Goal: Complete application form: Complete application form

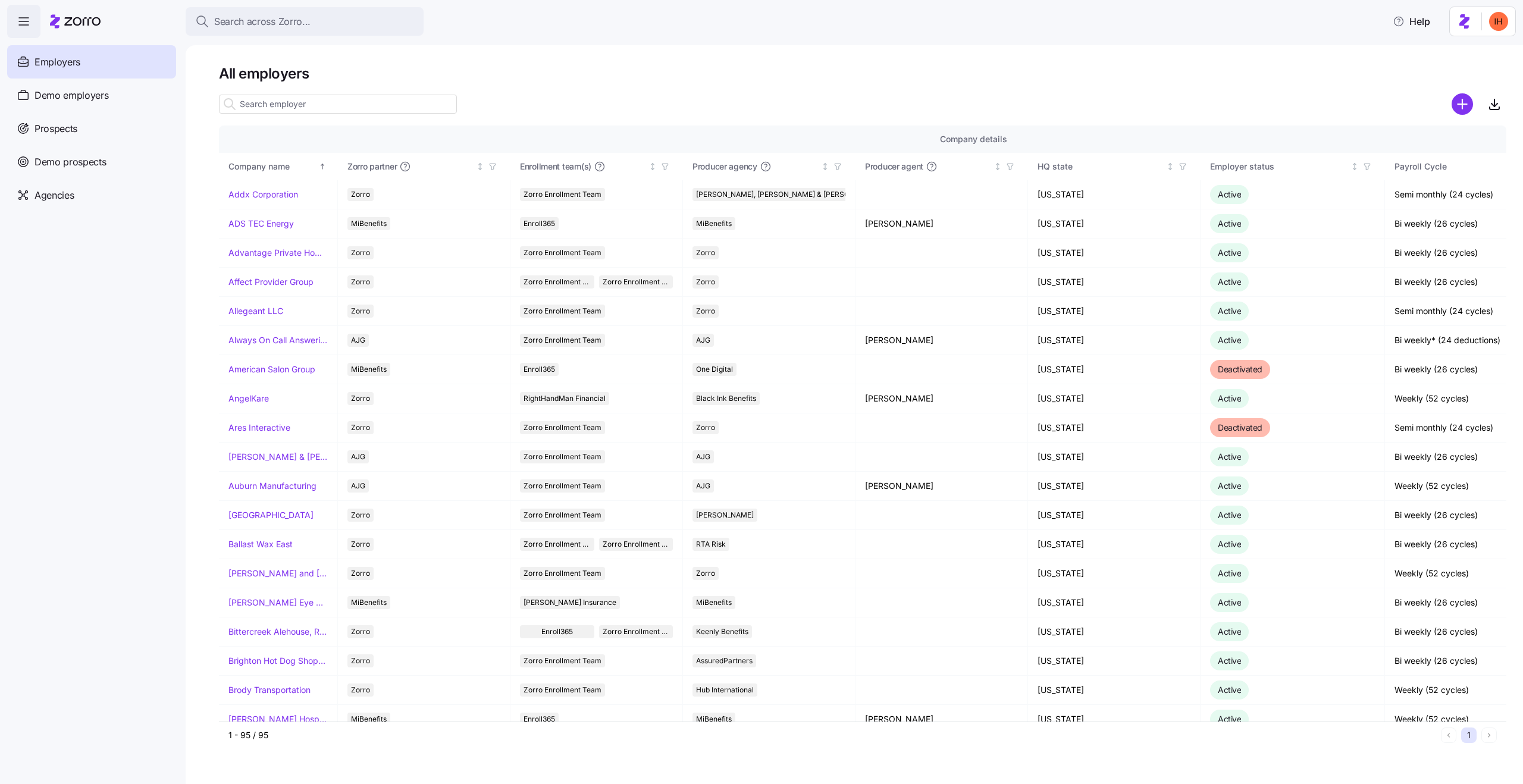
click at [653, 63] on div "All employers Company details Benefit status Company name Zorro partner Enrollm…" at bounding box center [854, 414] width 1337 height 738
click at [266, 78] on h1 "All employers" at bounding box center [863, 73] width 1287 height 19
click at [285, 75] on h1 "All employers" at bounding box center [863, 73] width 1287 height 19
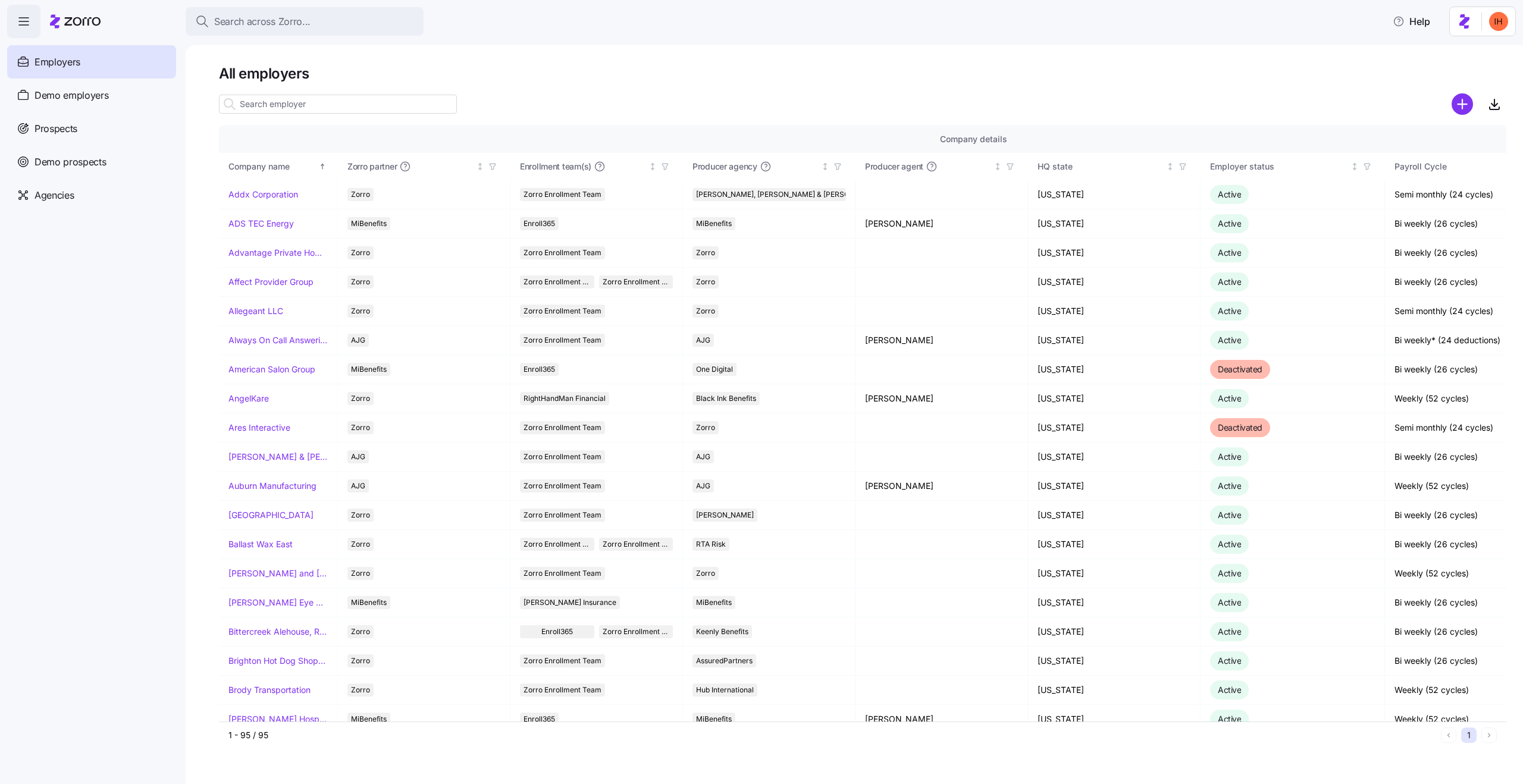
click at [285, 75] on h1 "All employers" at bounding box center [863, 73] width 1287 height 19
click at [311, 72] on h1 "All employers" at bounding box center [863, 73] width 1287 height 19
click at [275, 70] on h1 "All employers" at bounding box center [863, 73] width 1287 height 19
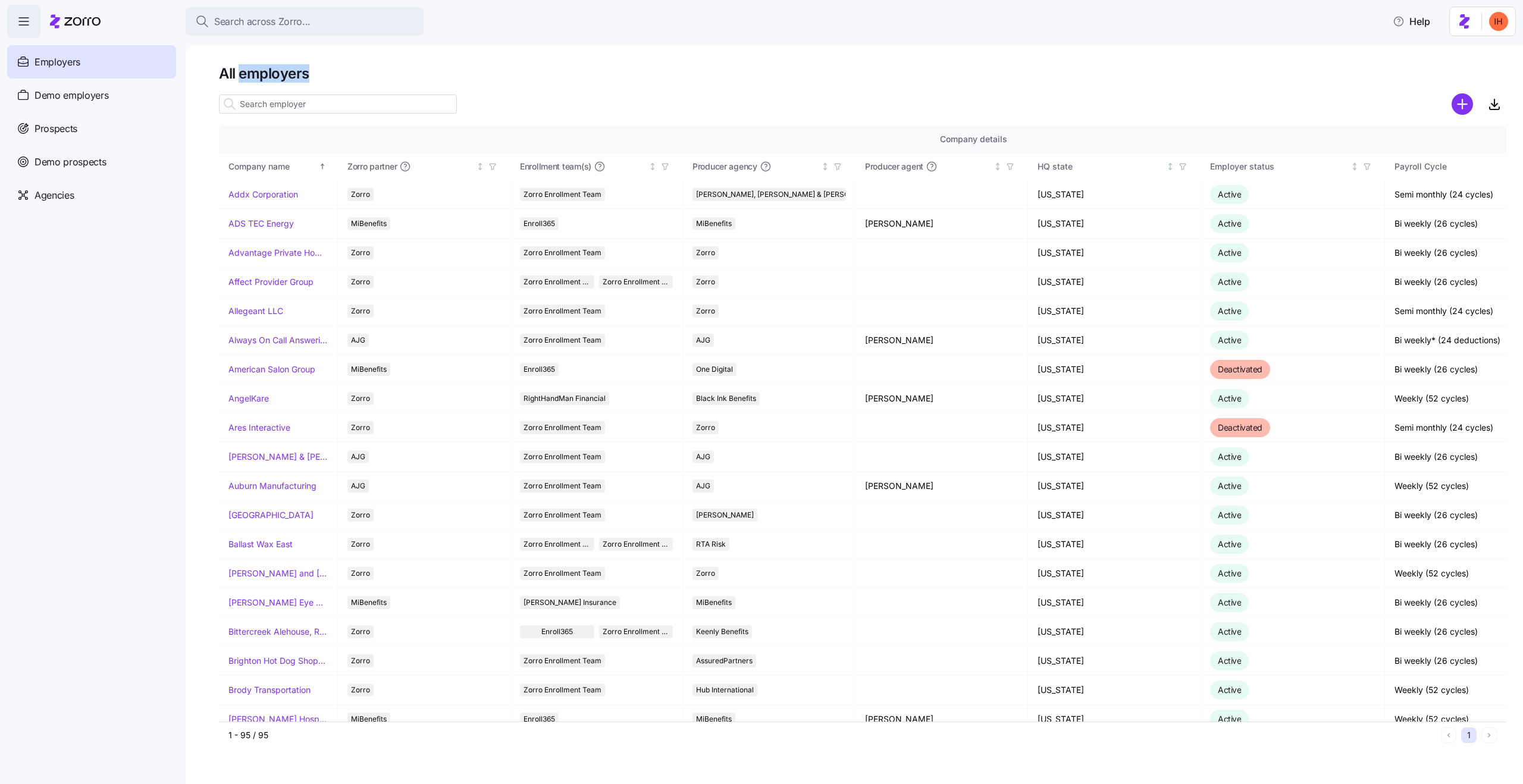
click at [275, 70] on h1 "All employers" at bounding box center [863, 73] width 1287 height 19
click at [303, 66] on h1 "All employers" at bounding box center [863, 73] width 1287 height 19
click at [450, 58] on div "All employers Company details Benefit status Company name Zorro partner Enrollm…" at bounding box center [854, 414] width 1337 height 738
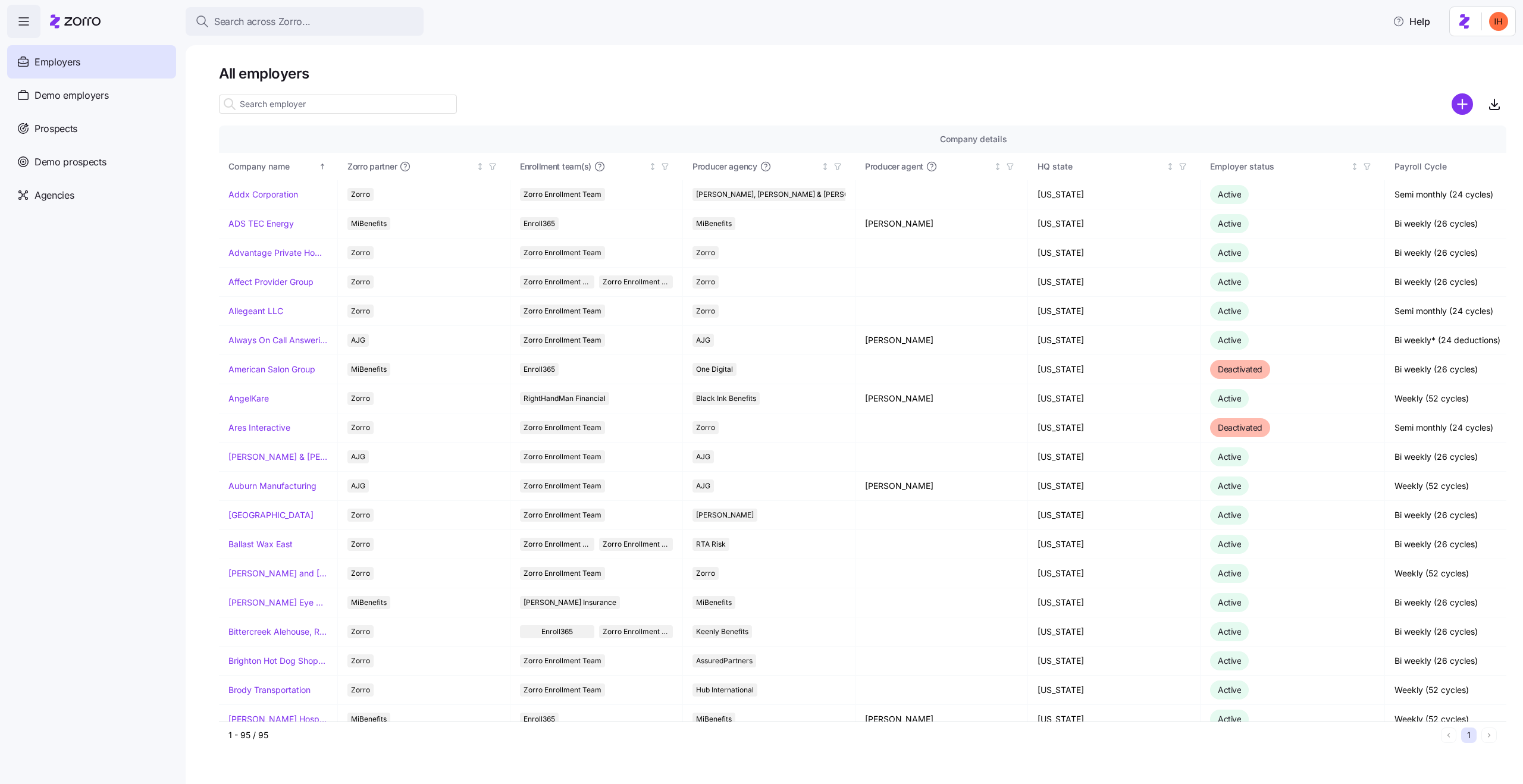
click at [260, 69] on h1 "All employers" at bounding box center [863, 73] width 1287 height 19
click at [230, 63] on div "All employers Company details Benefit status Company name Zorro partner Enrollm…" at bounding box center [854, 414] width 1337 height 738
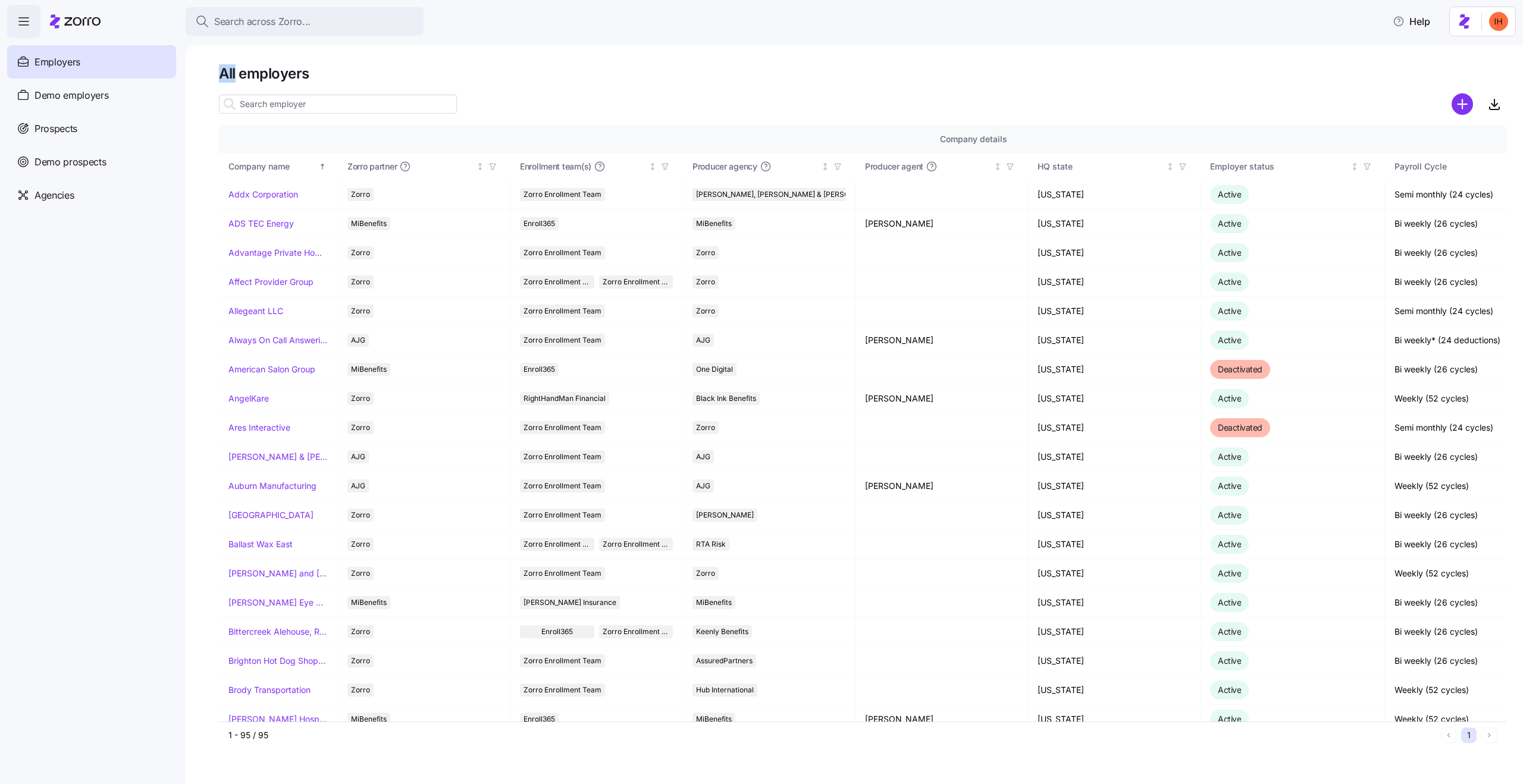
click at [230, 63] on div "All employers Company details Benefit status Company name Zorro partner Enrollm…" at bounding box center [854, 414] width 1337 height 738
click at [280, 79] on h1 "All employers" at bounding box center [863, 73] width 1287 height 19
click at [234, 79] on h1 "All employers" at bounding box center [863, 73] width 1287 height 19
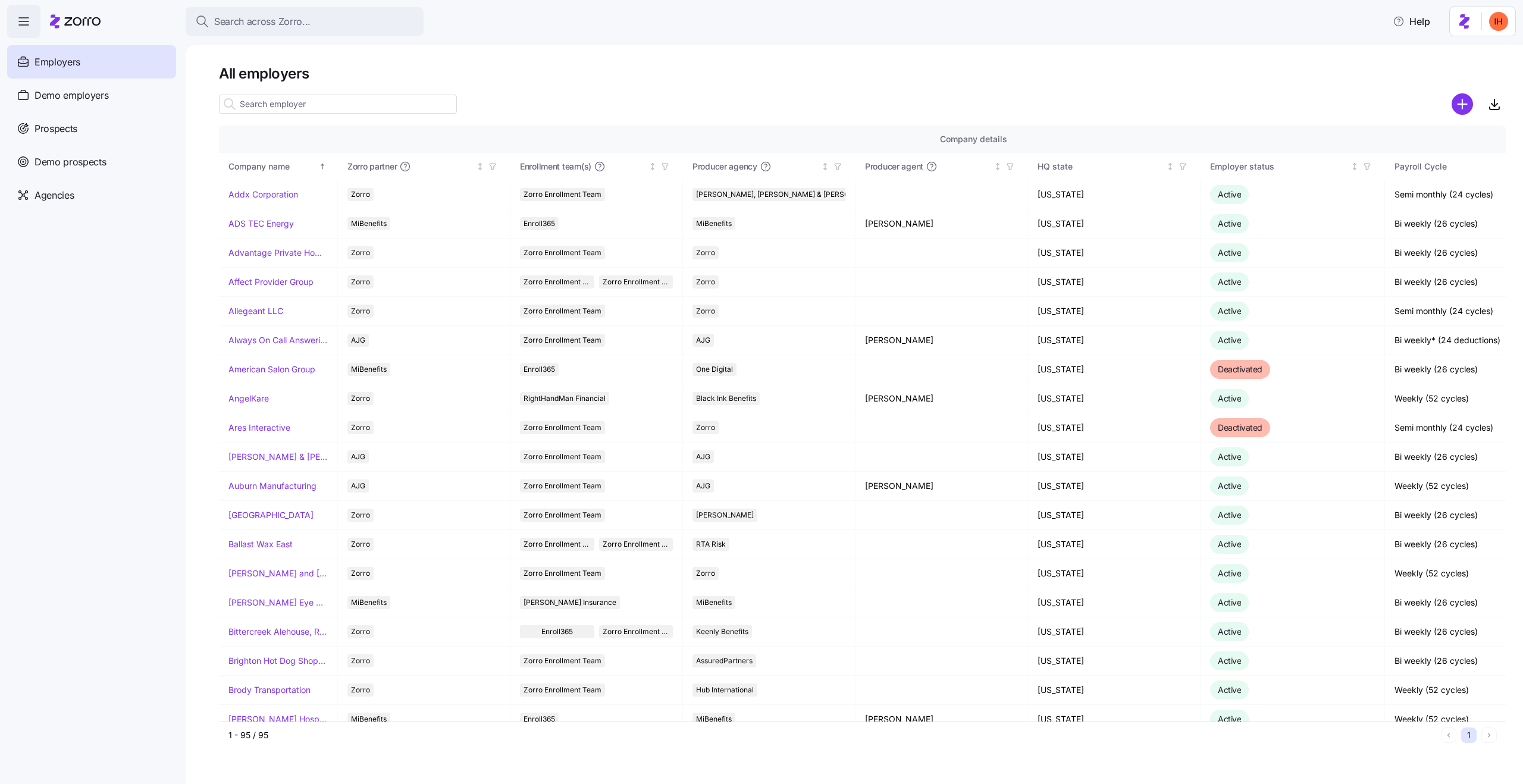
click at [234, 79] on h1 "All employers" at bounding box center [863, 73] width 1287 height 19
click at [291, 76] on h1 "All employers" at bounding box center [863, 73] width 1287 height 19
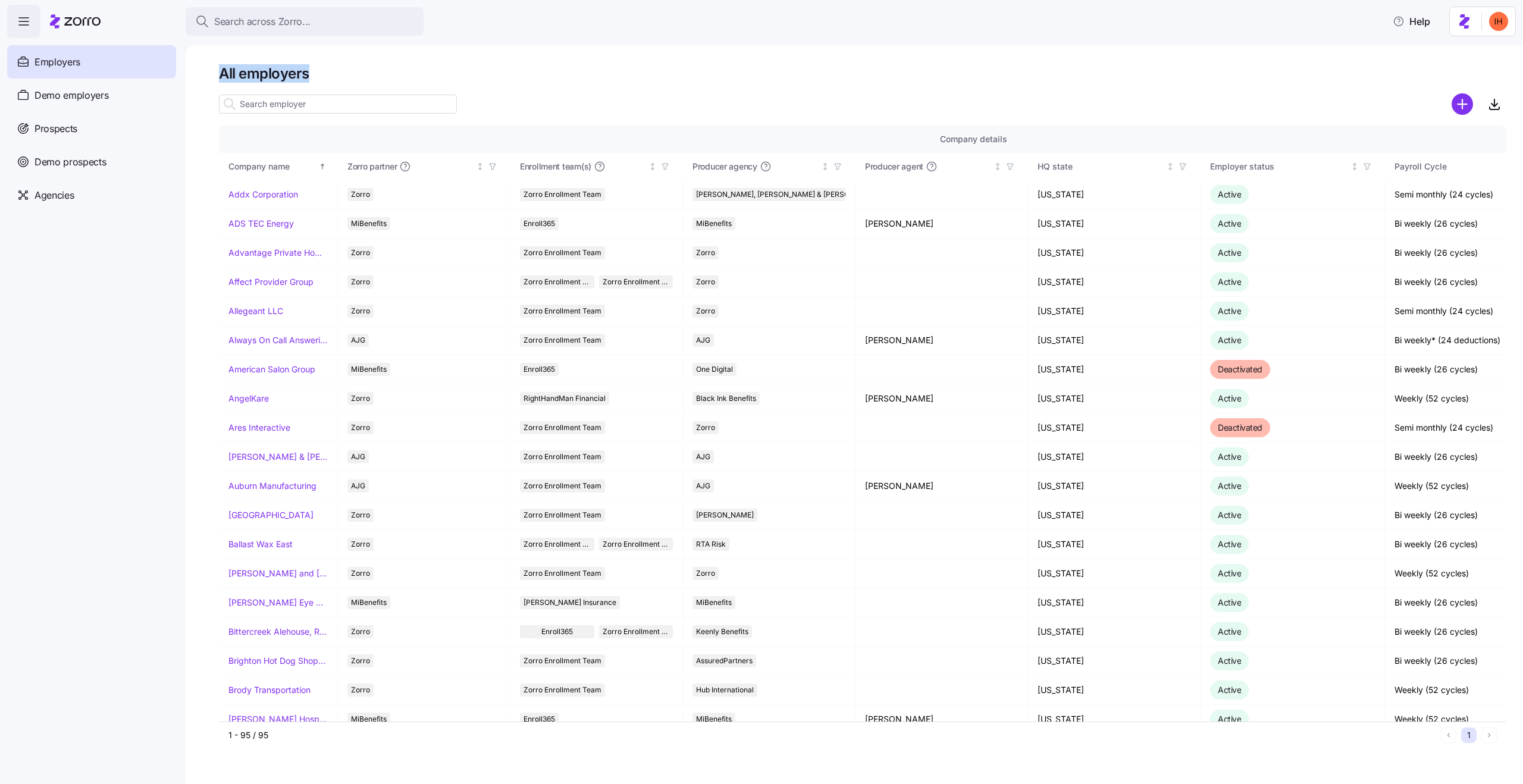
click at [291, 76] on h1 "All employers" at bounding box center [863, 73] width 1287 height 19
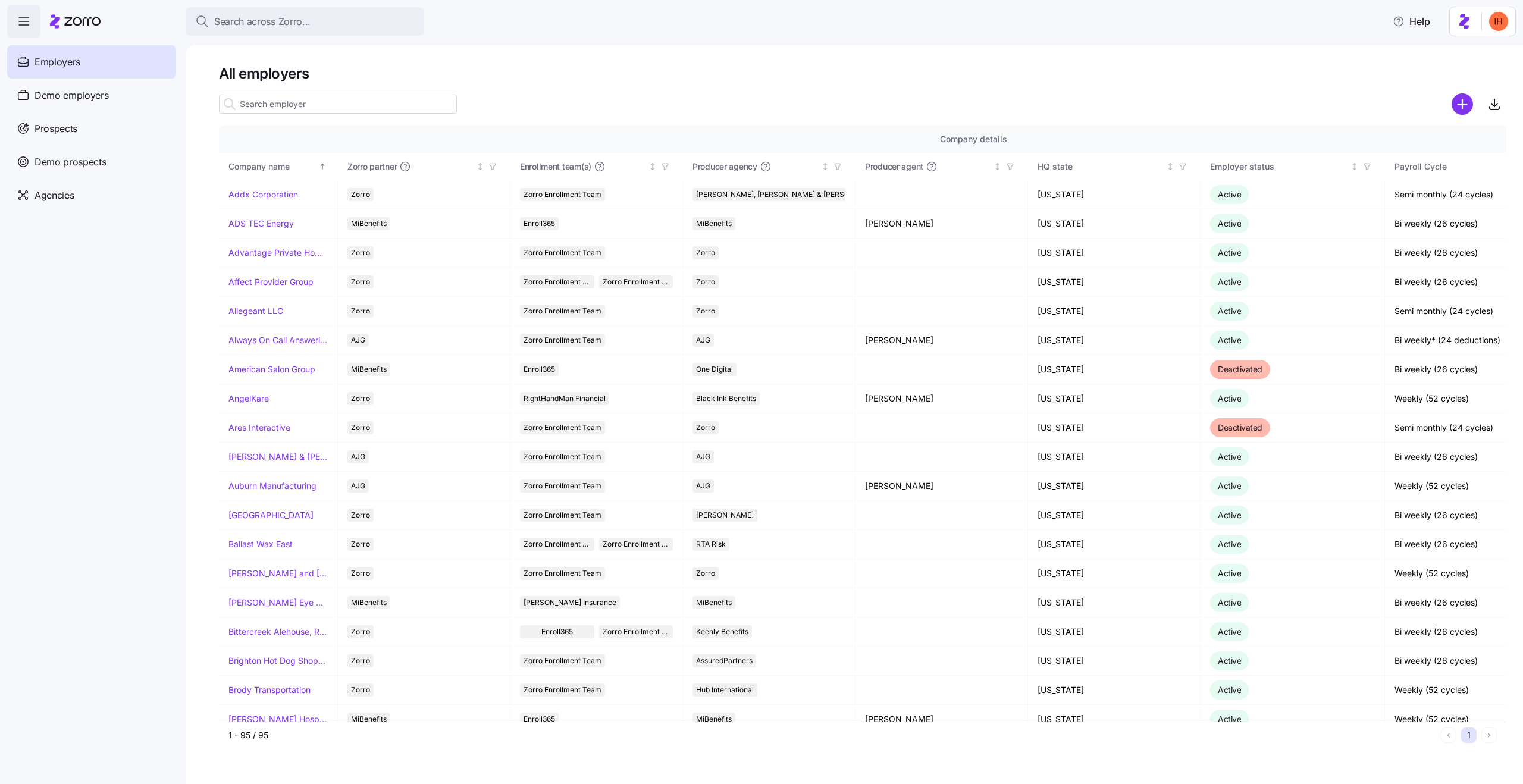
click at [291, 76] on h1 "All employers" at bounding box center [863, 73] width 1287 height 19
click at [222, 76] on h1 "All employers" at bounding box center [863, 73] width 1287 height 19
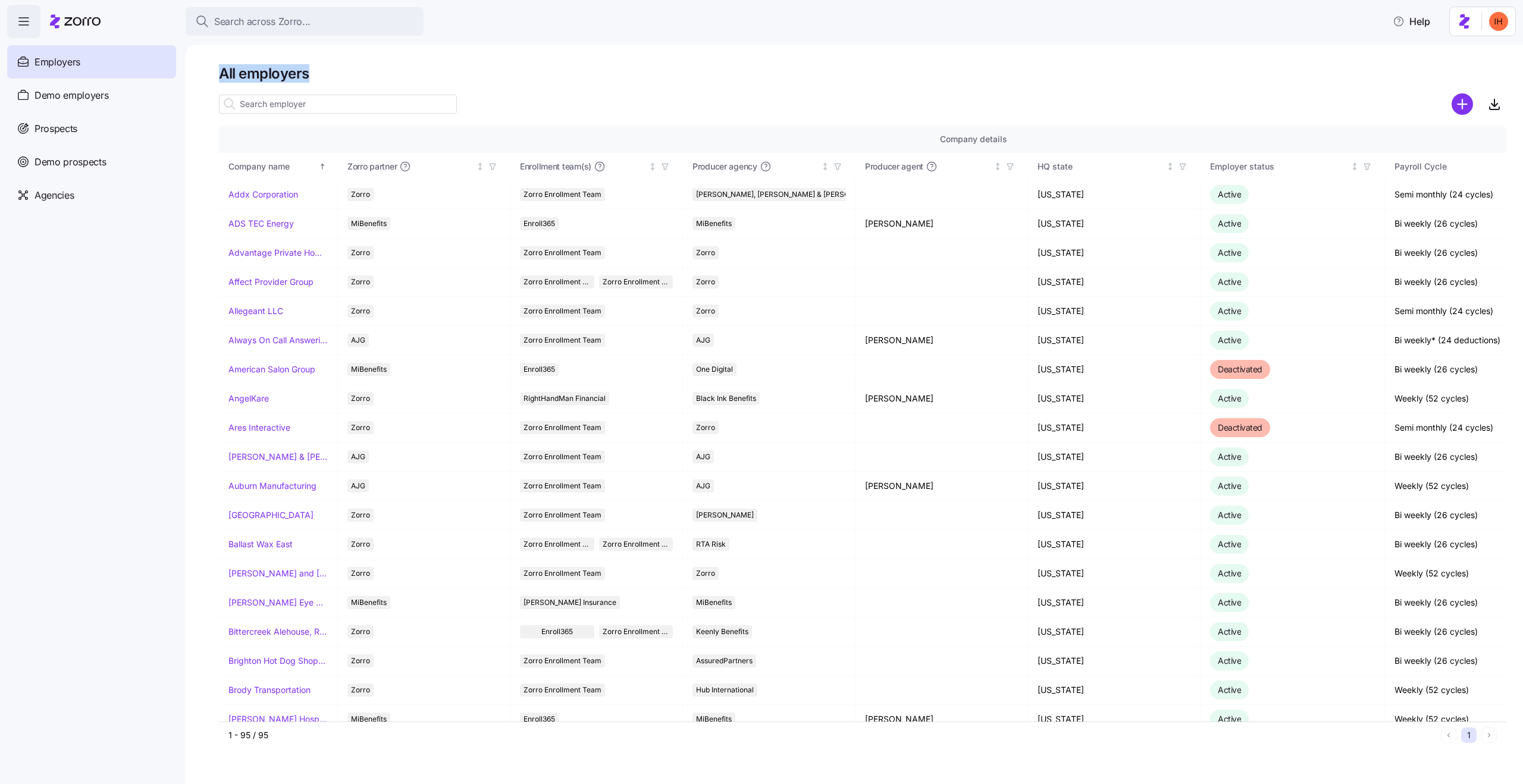
click at [309, 75] on h1 "All employers" at bounding box center [863, 73] width 1287 height 19
click at [274, 66] on h1 "All employers" at bounding box center [863, 73] width 1287 height 19
click at [365, 66] on h1 "All employers" at bounding box center [863, 73] width 1287 height 19
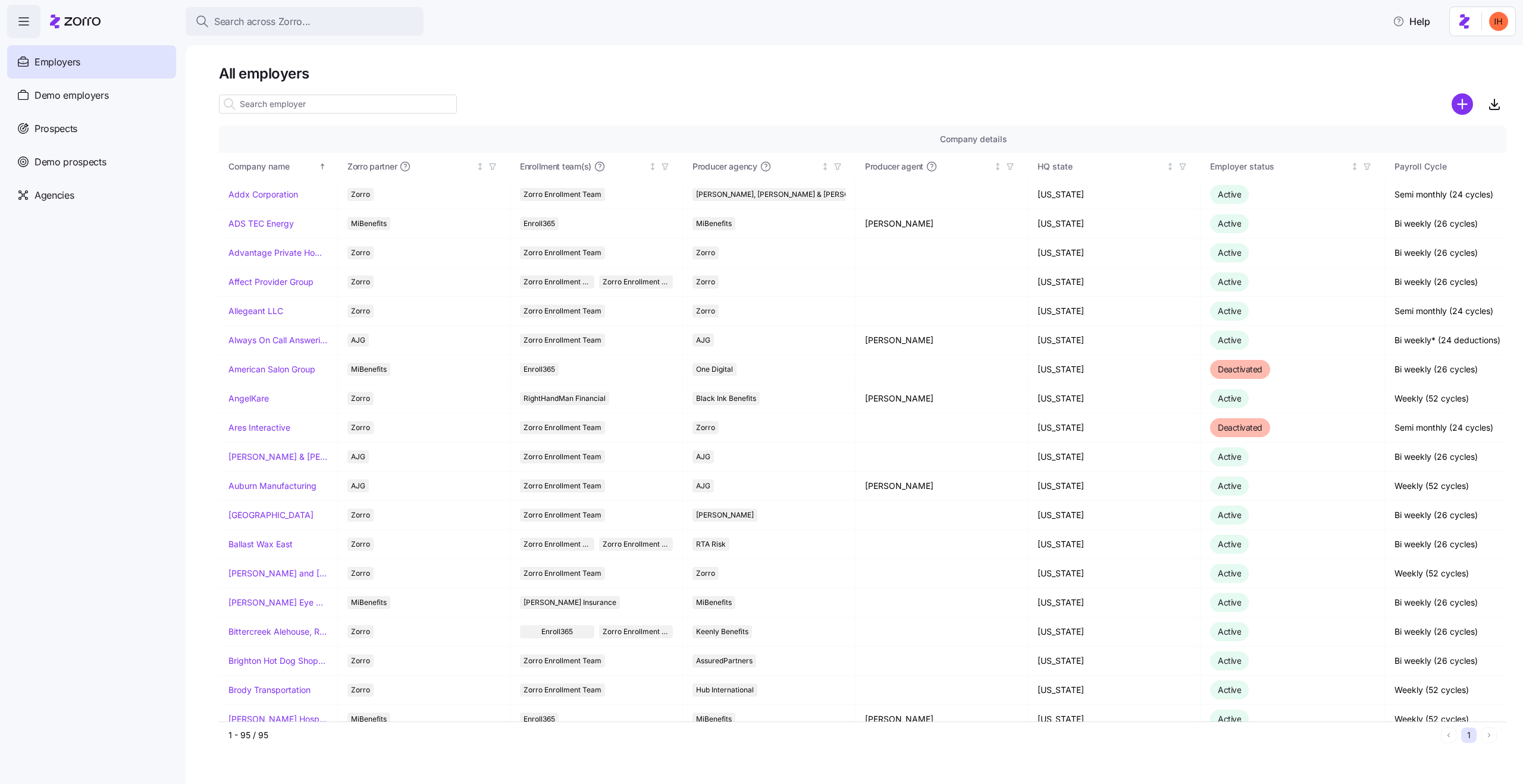
click at [256, 81] on h1 "All employers" at bounding box center [863, 73] width 1287 height 19
click at [264, 74] on h1 "All employers" at bounding box center [863, 73] width 1287 height 19
click at [278, 74] on h1 "All employers" at bounding box center [863, 73] width 1287 height 19
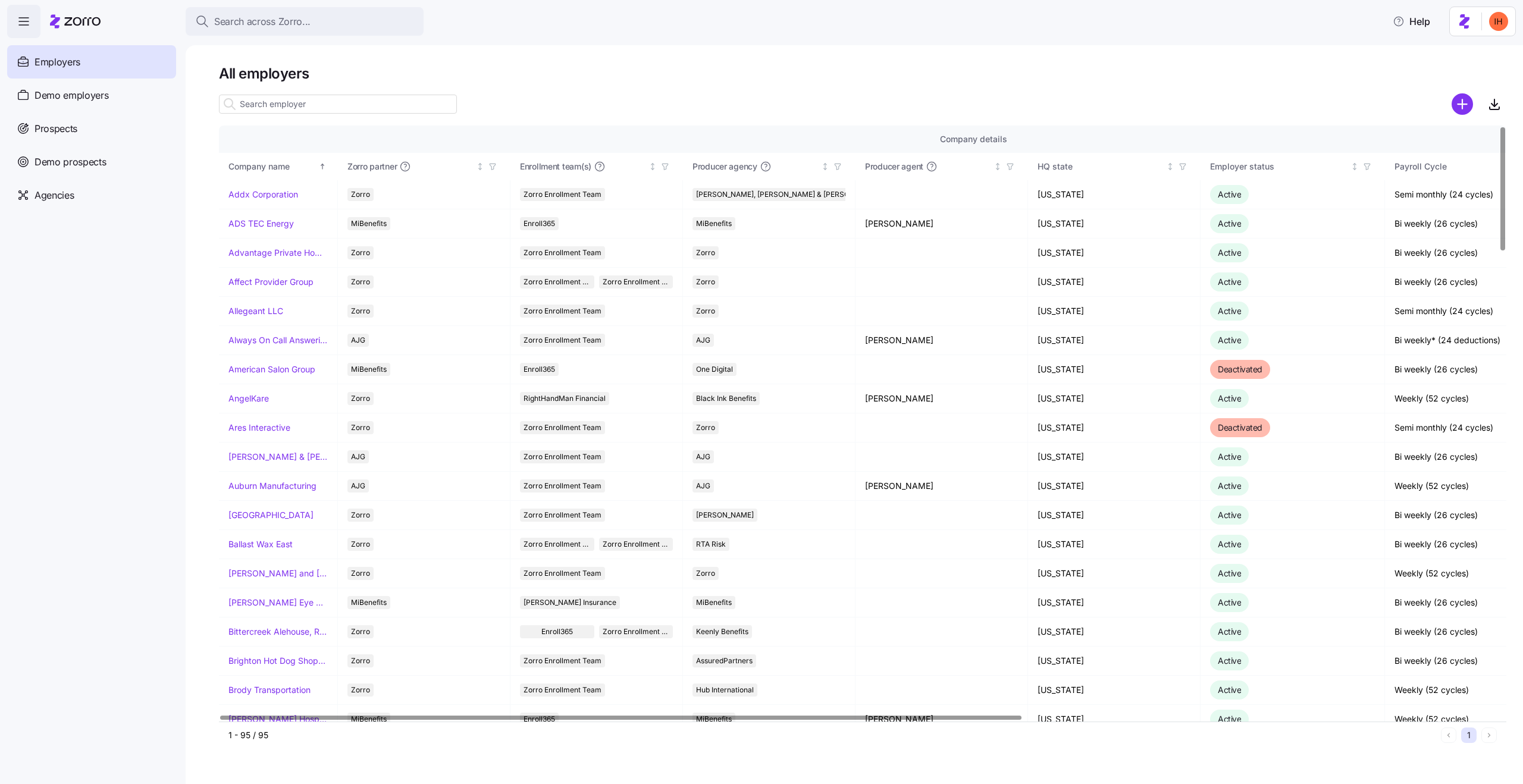
click at [777, 48] on div "All employers Company details Benefit status Company name Zorro partner Enrollm…" at bounding box center [854, 414] width 1337 height 738
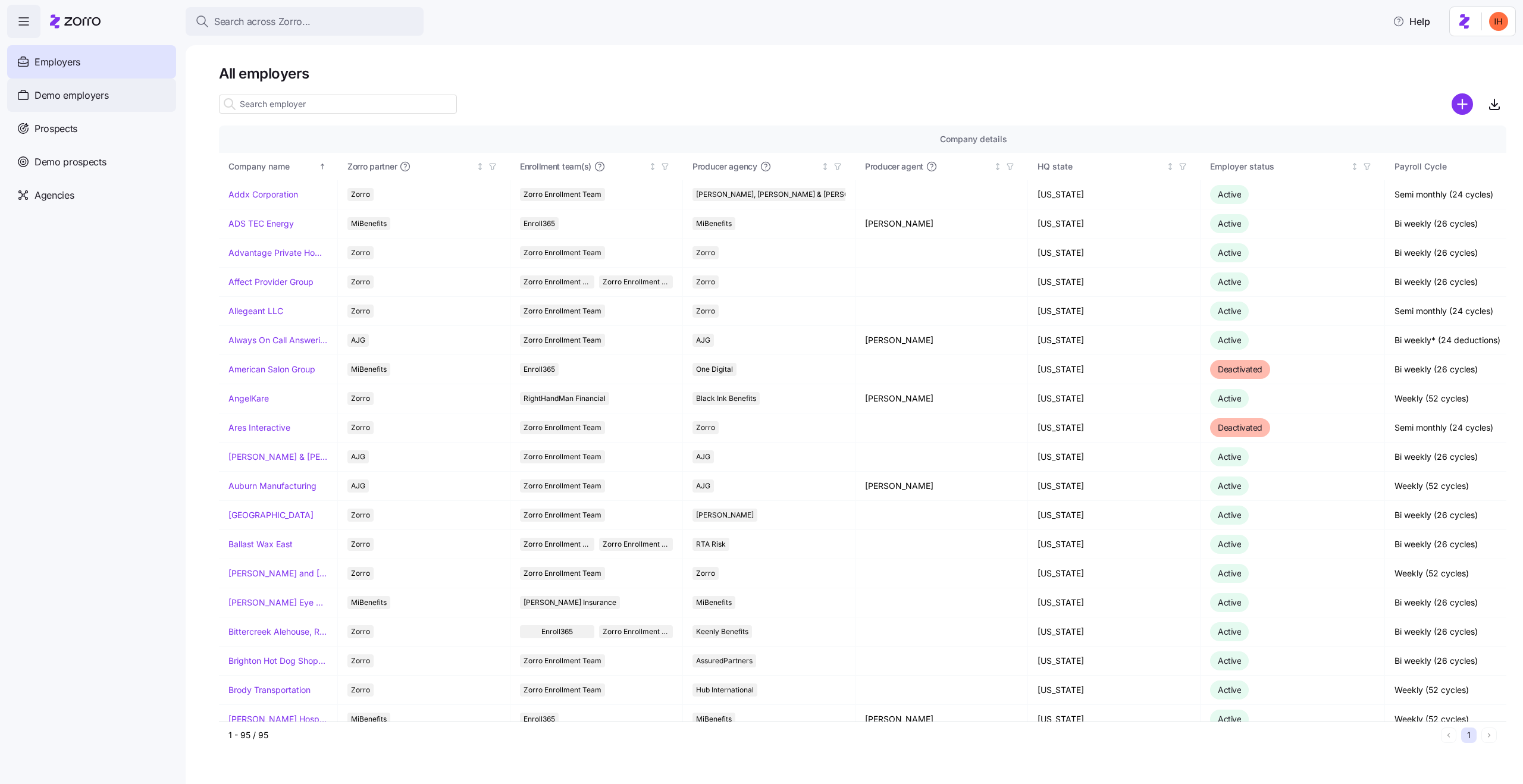
click at [87, 97] on span "Demo employers" at bounding box center [72, 95] width 75 height 15
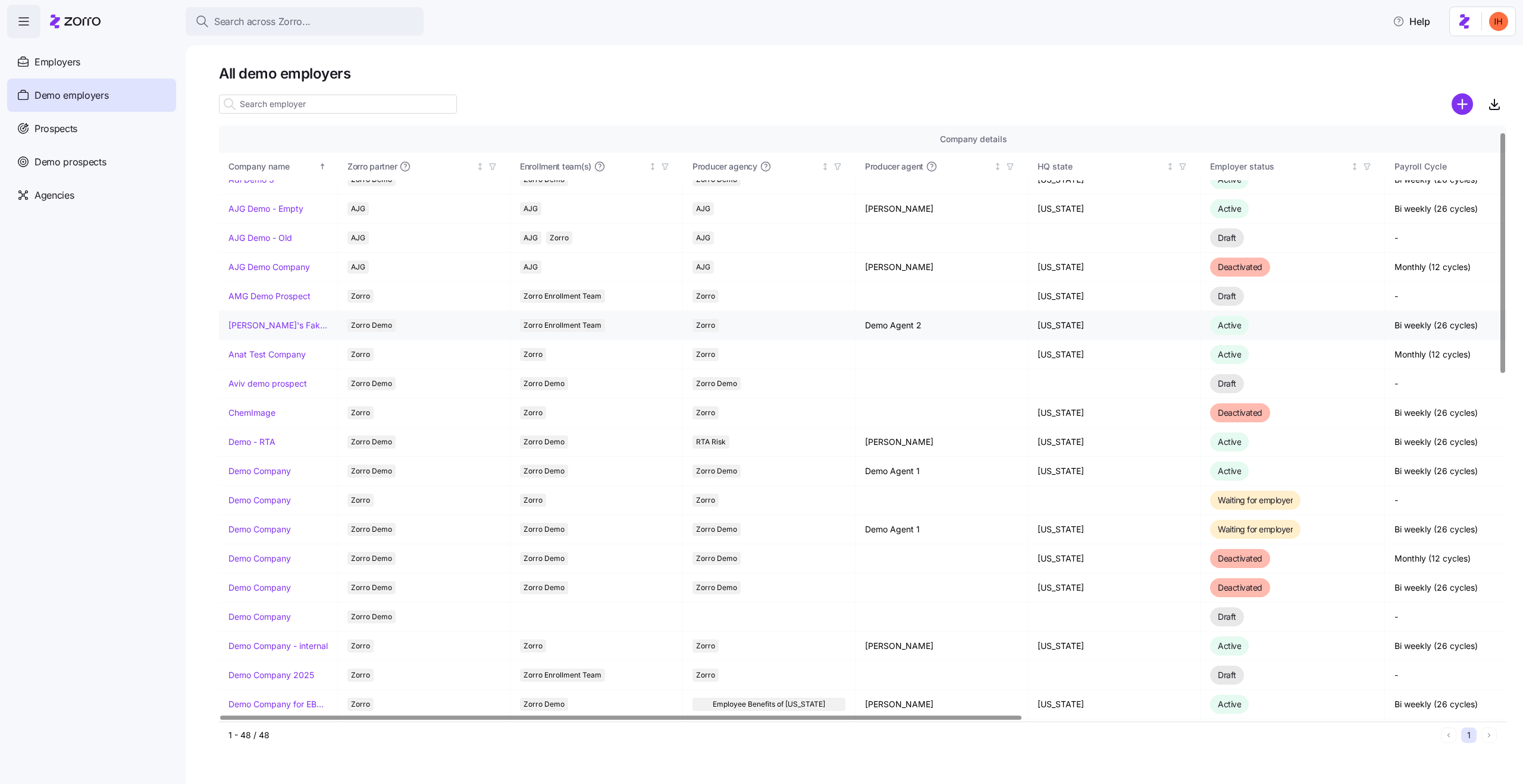
scroll to position [10, 0]
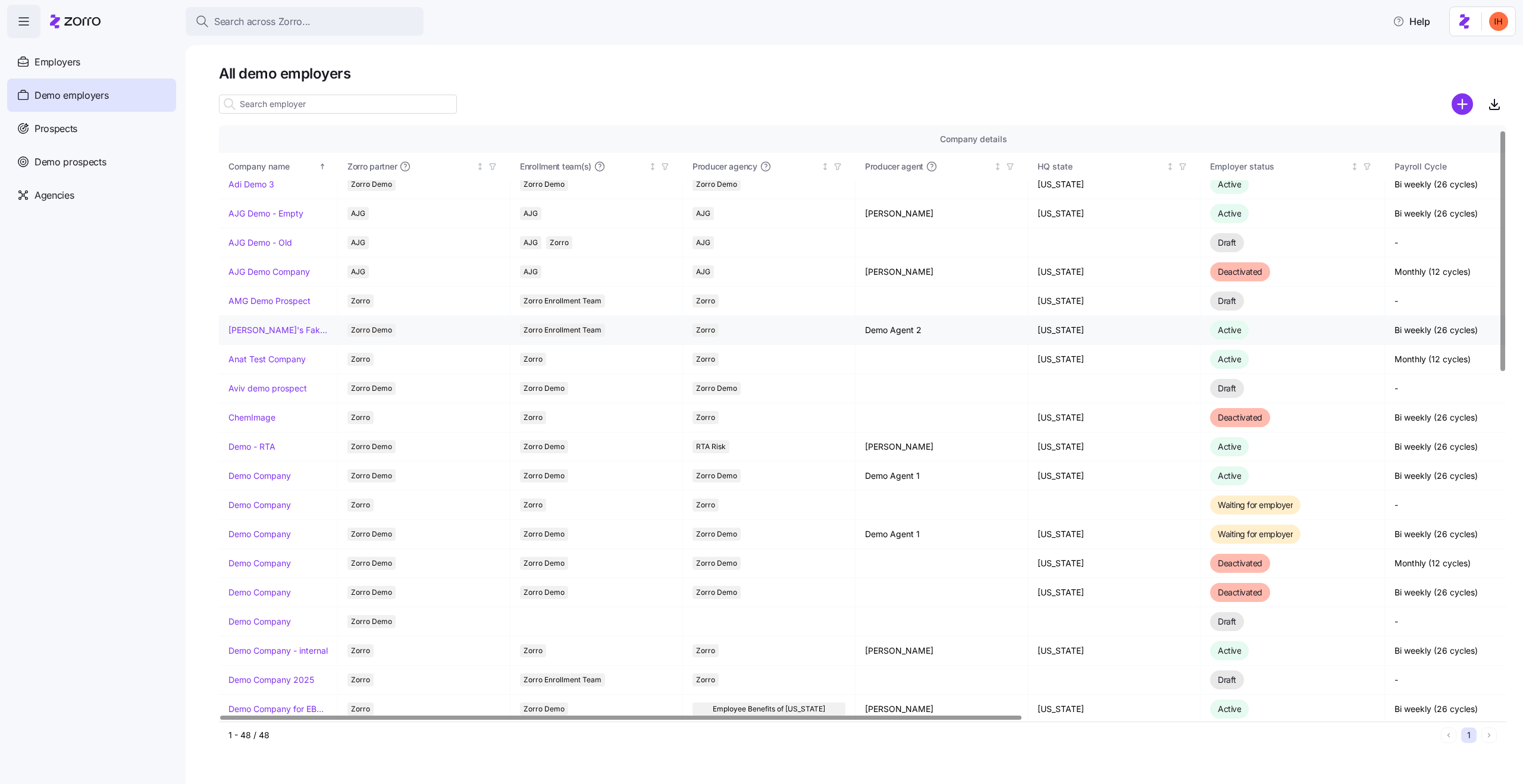
click at [280, 336] on td "Amit's Fake Company" at bounding box center [278, 330] width 119 height 29
click at [274, 332] on link "Amit's Fake Company" at bounding box center [278, 330] width 99 height 12
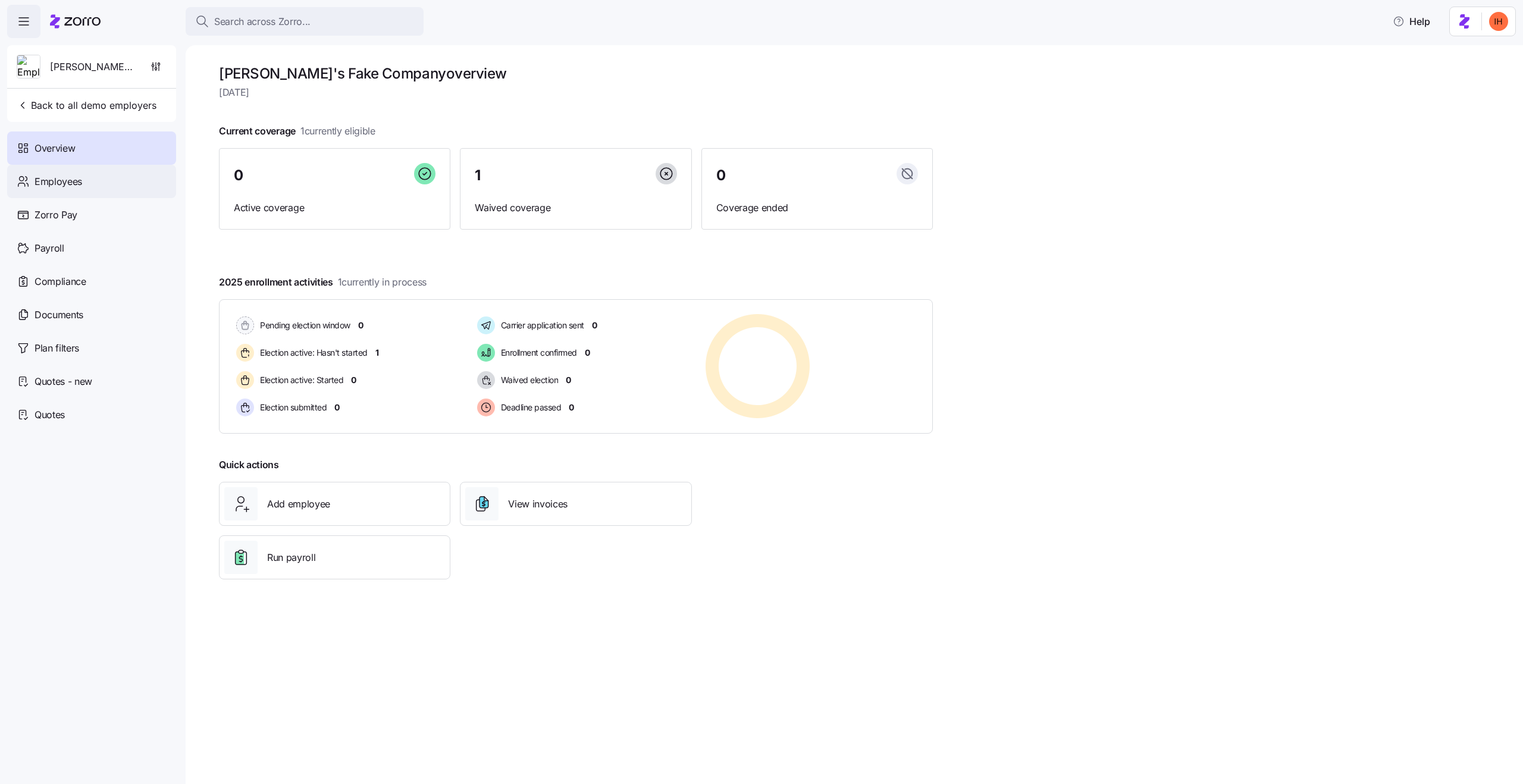
click at [67, 189] on div "Employees" at bounding box center [91, 181] width 169 height 33
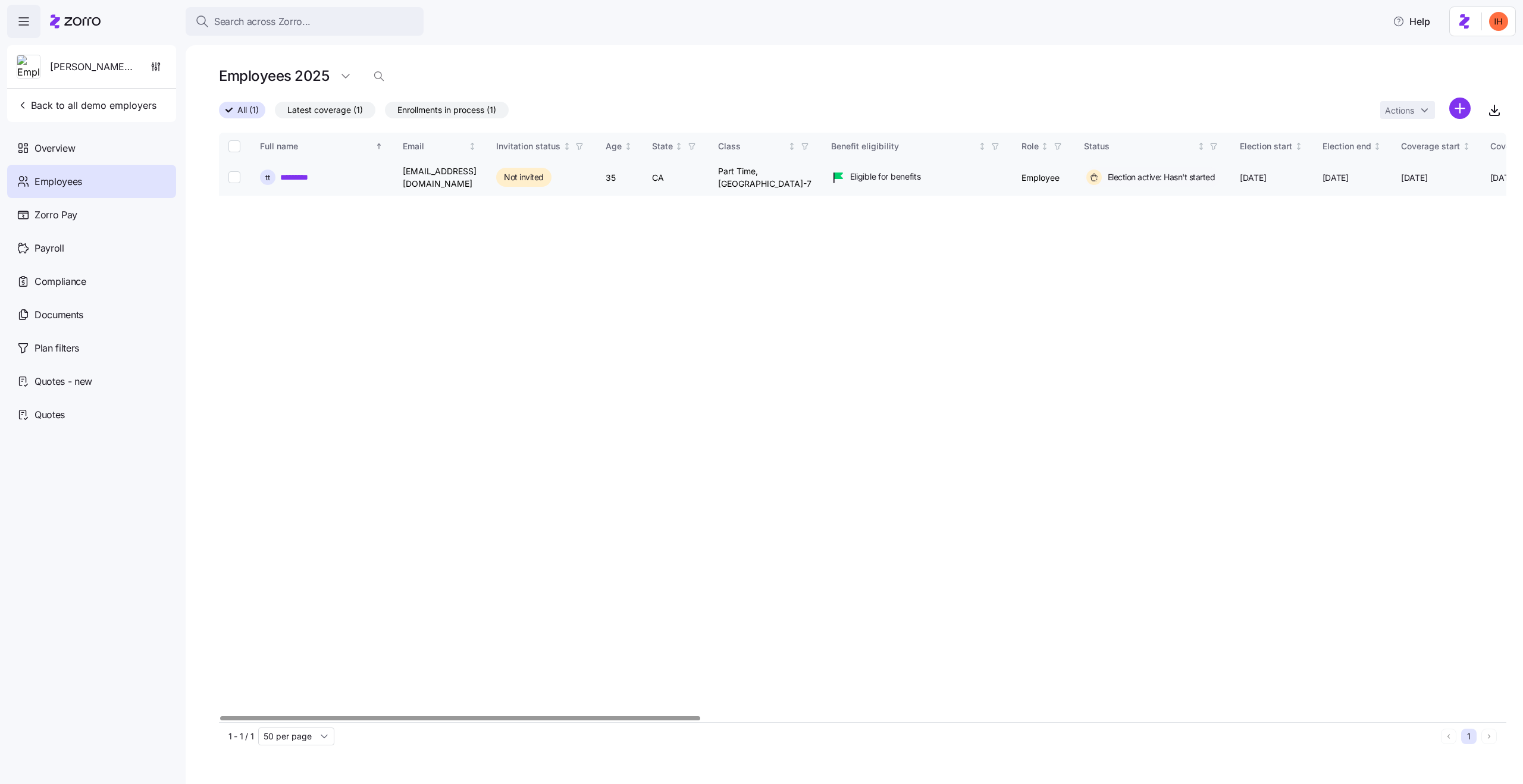
click at [294, 175] on link "*********" at bounding box center [296, 177] width 31 height 12
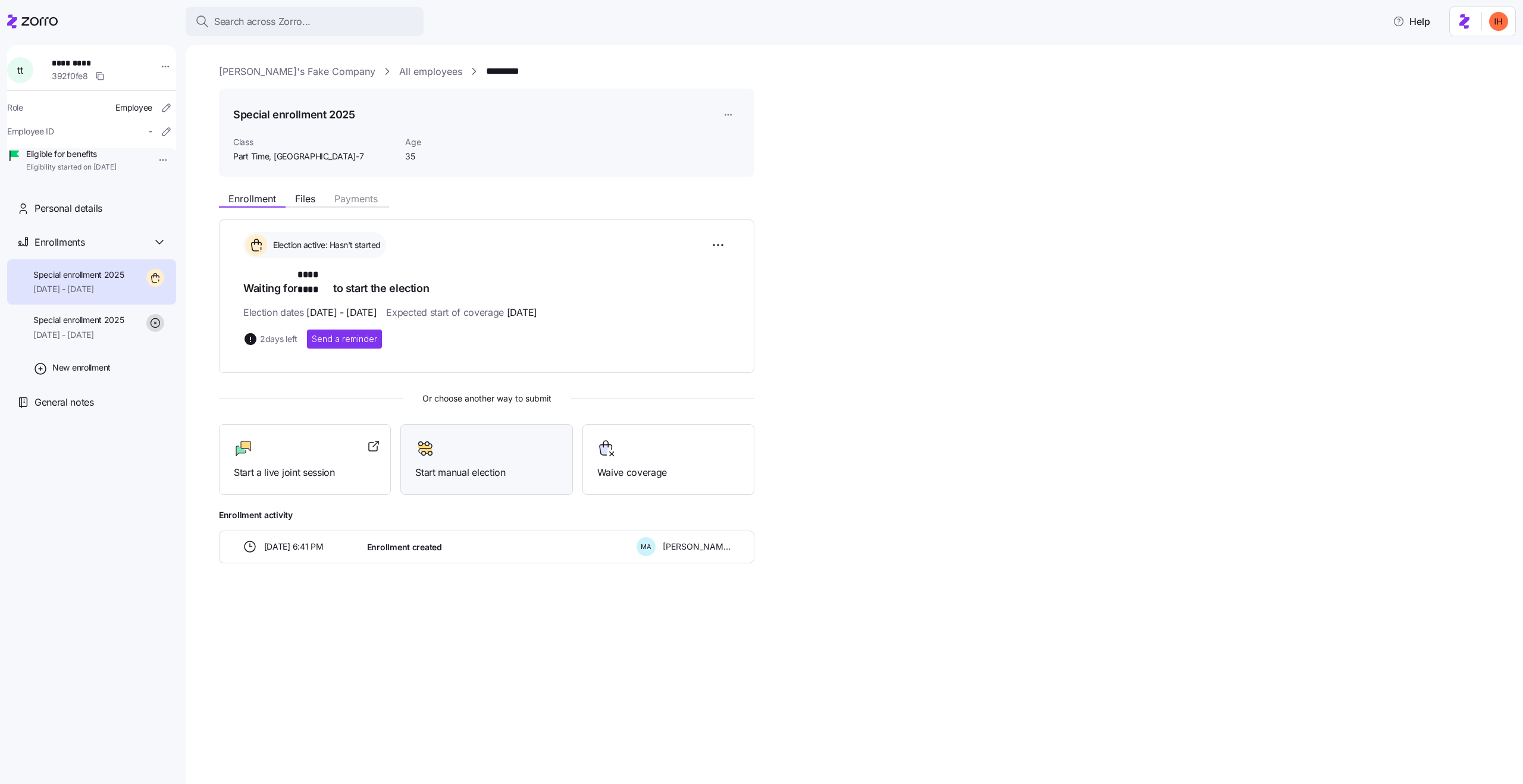
click at [484, 439] on div at bounding box center [486, 449] width 142 height 19
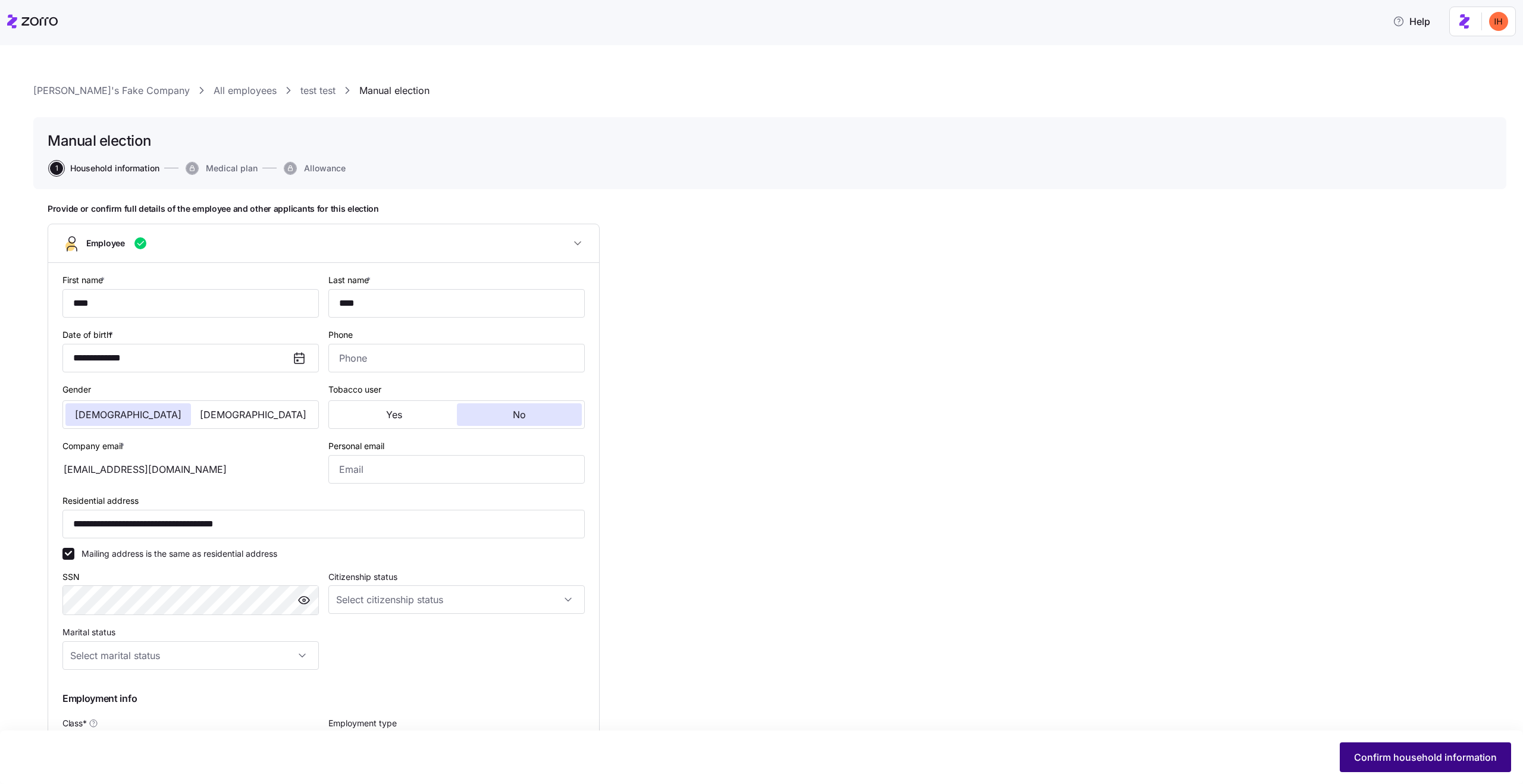
click at [1411, 756] on span "Confirm household information" at bounding box center [1425, 757] width 143 height 14
type input "Part Time, PA-7"
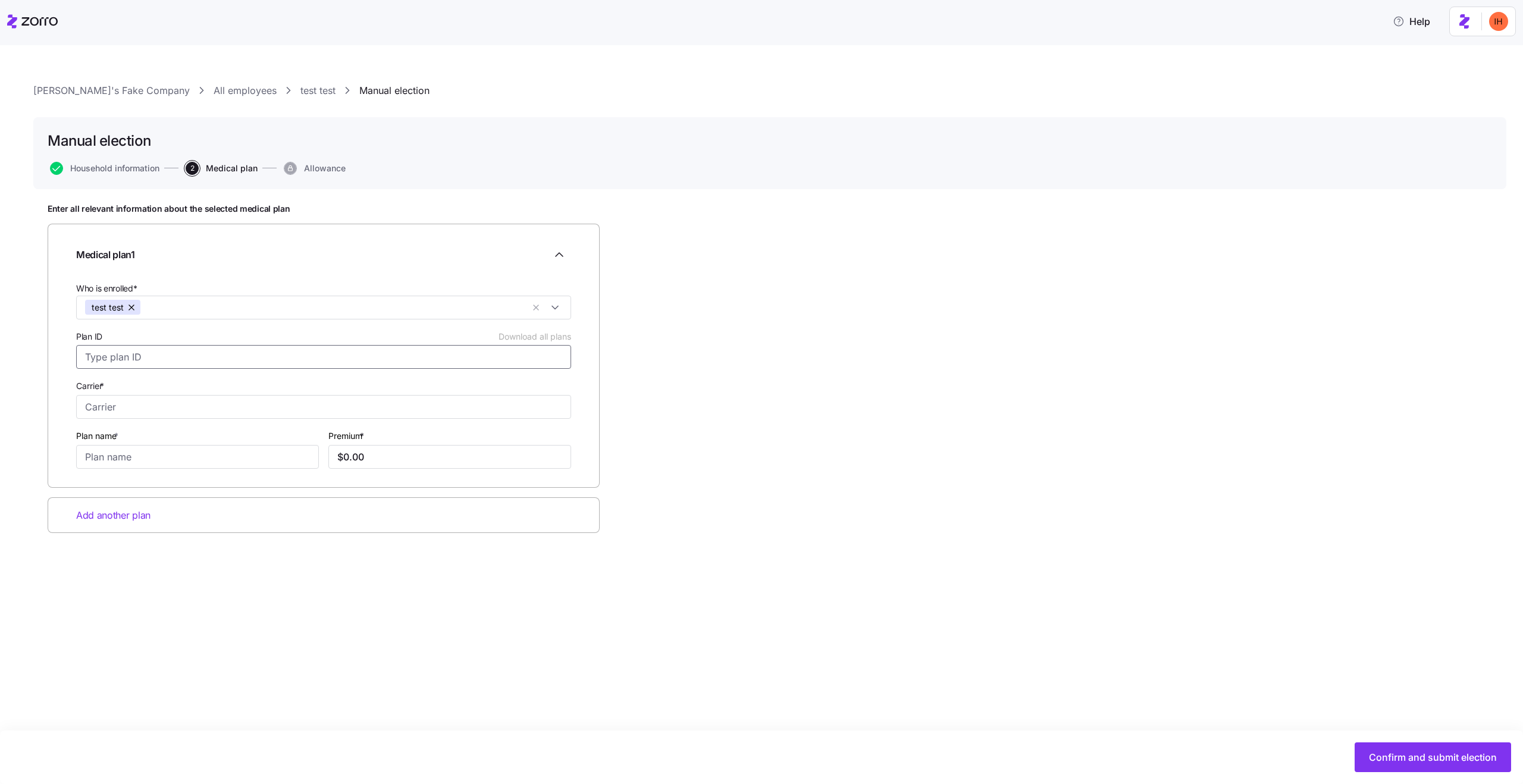
click at [213, 355] on input "Plan ID Download all plans" at bounding box center [324, 357] width 495 height 24
click at [784, 482] on div "Enter all relevant information about the selected medical plan Medical plan 1 W…" at bounding box center [769, 397] width 1444 height 389
click at [202, 350] on input "Plan ID Download all plans" at bounding box center [324, 357] width 495 height 24
click at [191, 400] on input "Carrier *" at bounding box center [324, 407] width 495 height 24
click at [226, 485] on div "Ambetter" at bounding box center [324, 487] width 489 height 25
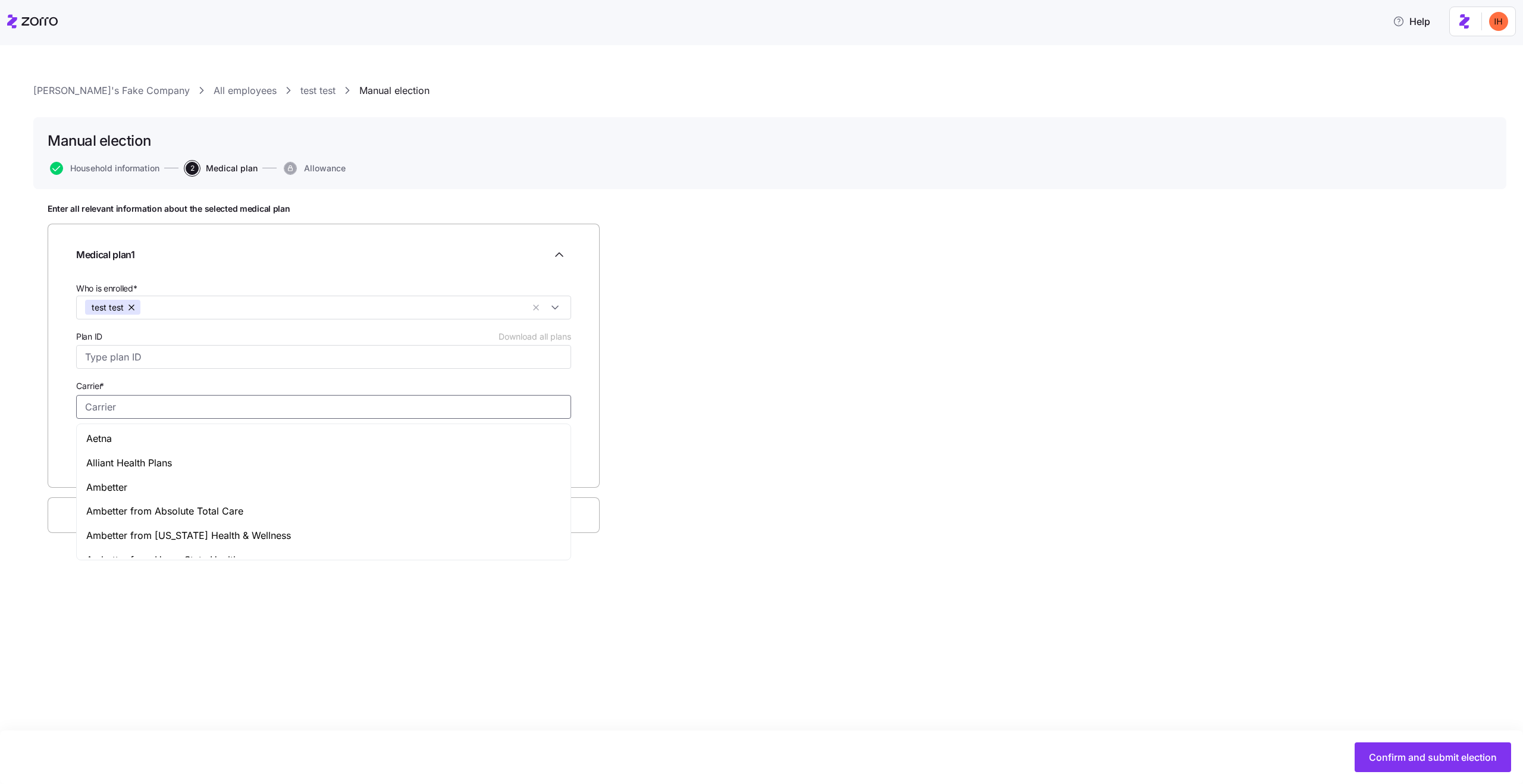
type input "Ambetter"
click at [208, 458] on input "Plan name *" at bounding box center [198, 457] width 243 height 24
type input "4trydfh"
click at [443, 453] on input "$0.00" at bounding box center [450, 457] width 243 height 24
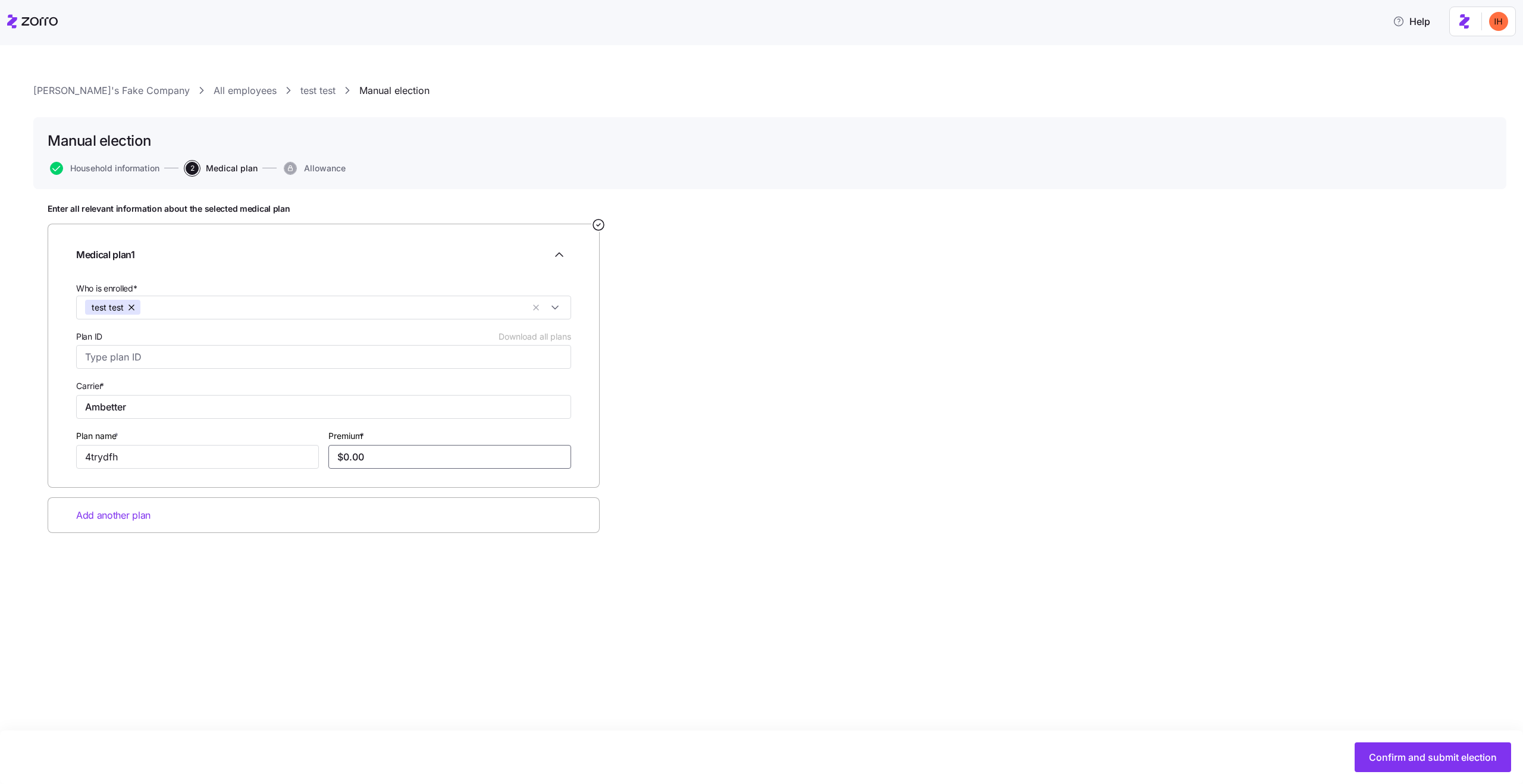
click at [443, 453] on input "$0.00" at bounding box center [450, 457] width 243 height 24
type input "$67.00"
click at [1406, 765] on button "Confirm and submit election" at bounding box center [1433, 756] width 156 height 29
click at [1496, 36] on icon "button" at bounding box center [1501, 32] width 10 height 10
click at [116, 92] on link "Amit's Fake Company" at bounding box center [111, 90] width 156 height 15
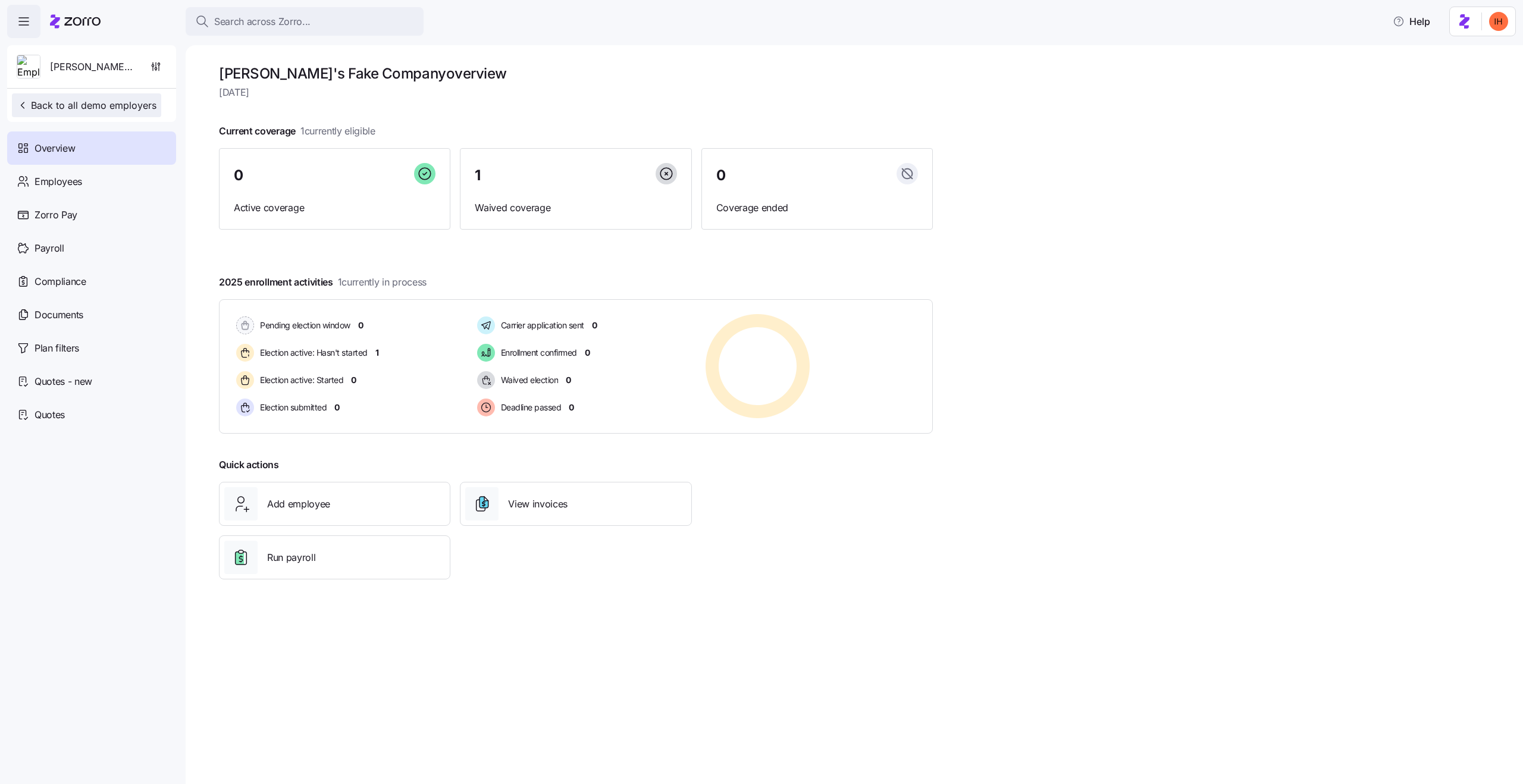
click at [94, 99] on span "Back to all demo employers" at bounding box center [87, 105] width 140 height 14
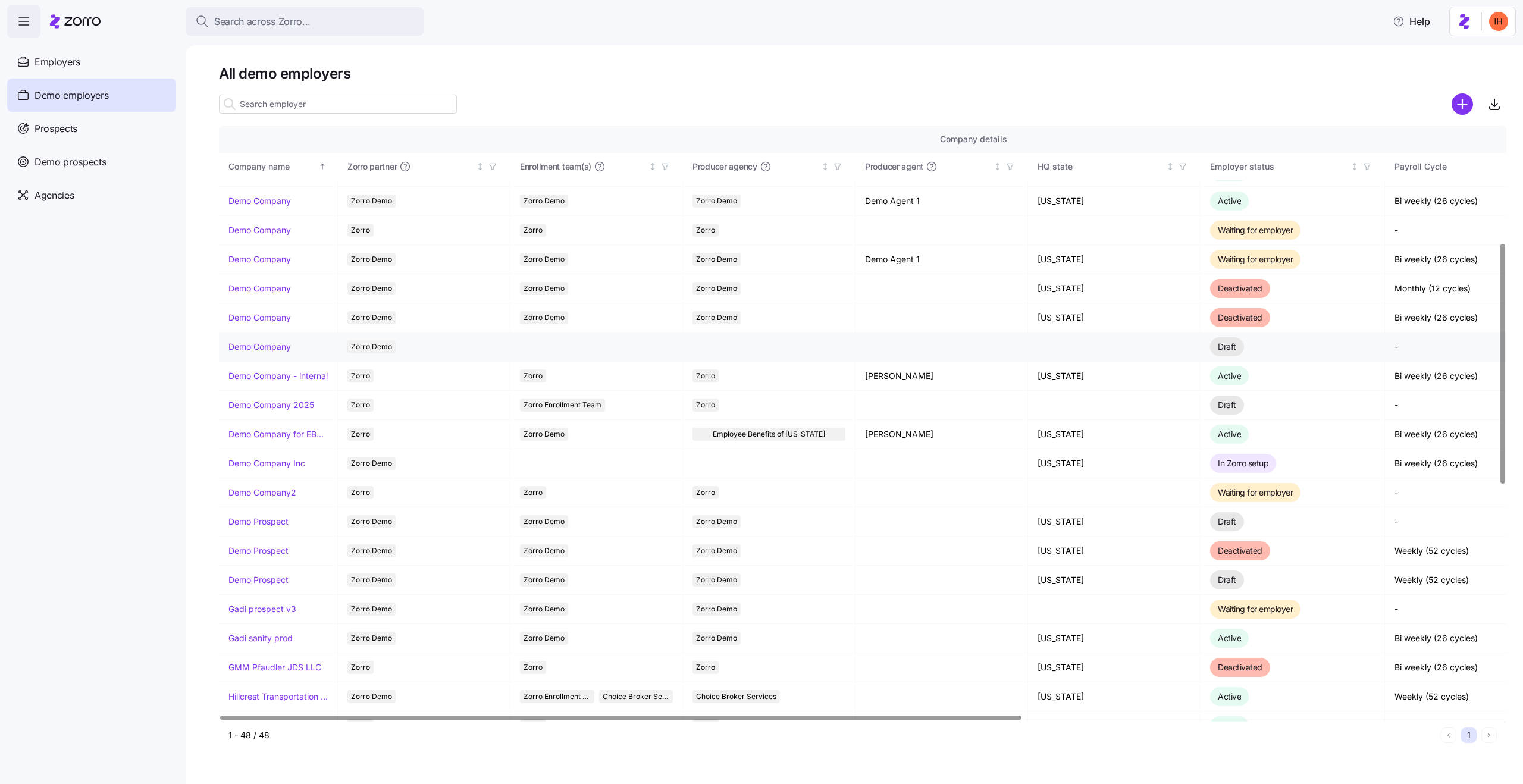
scroll to position [293, 0]
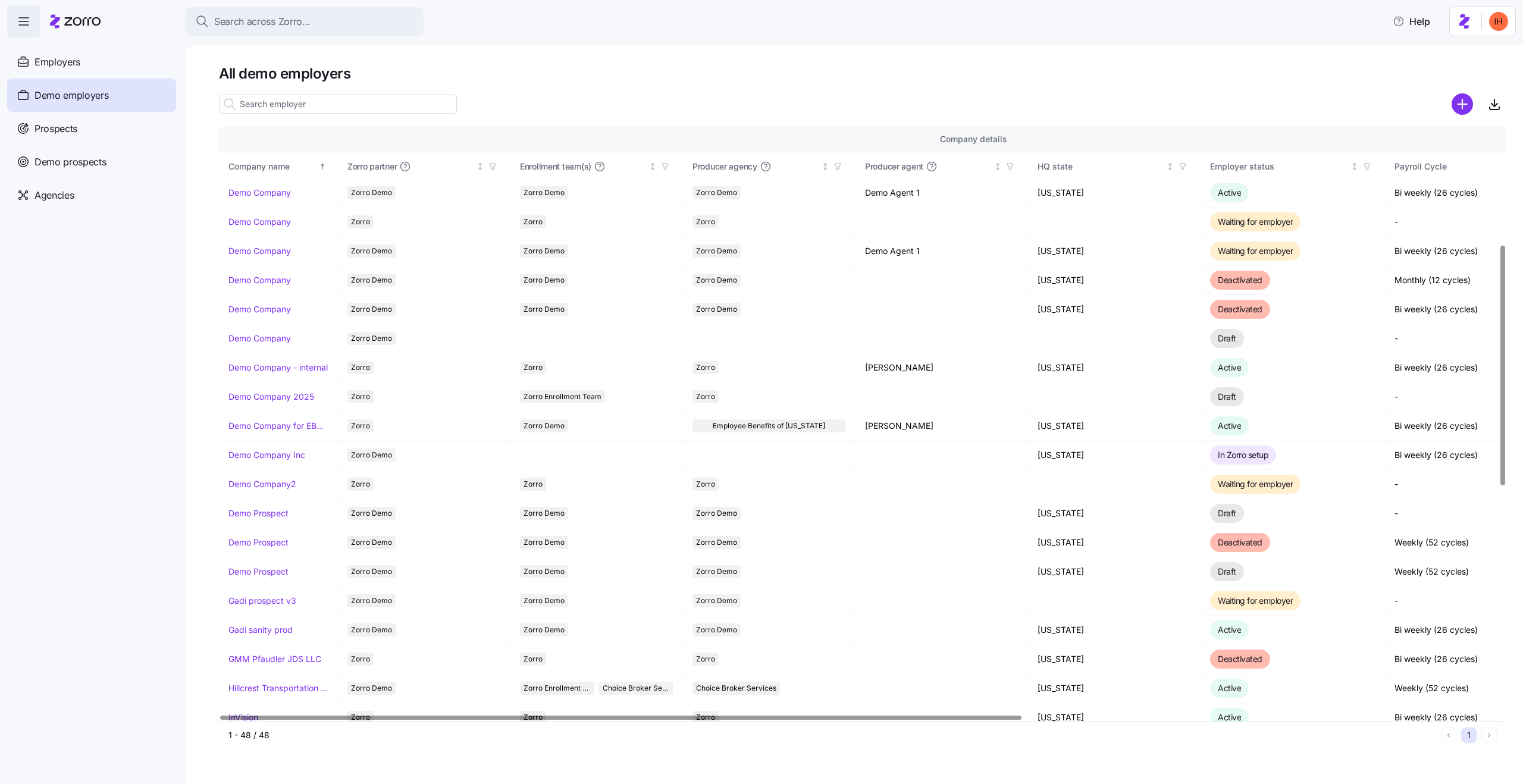
click at [333, 103] on input at bounding box center [338, 104] width 238 height 19
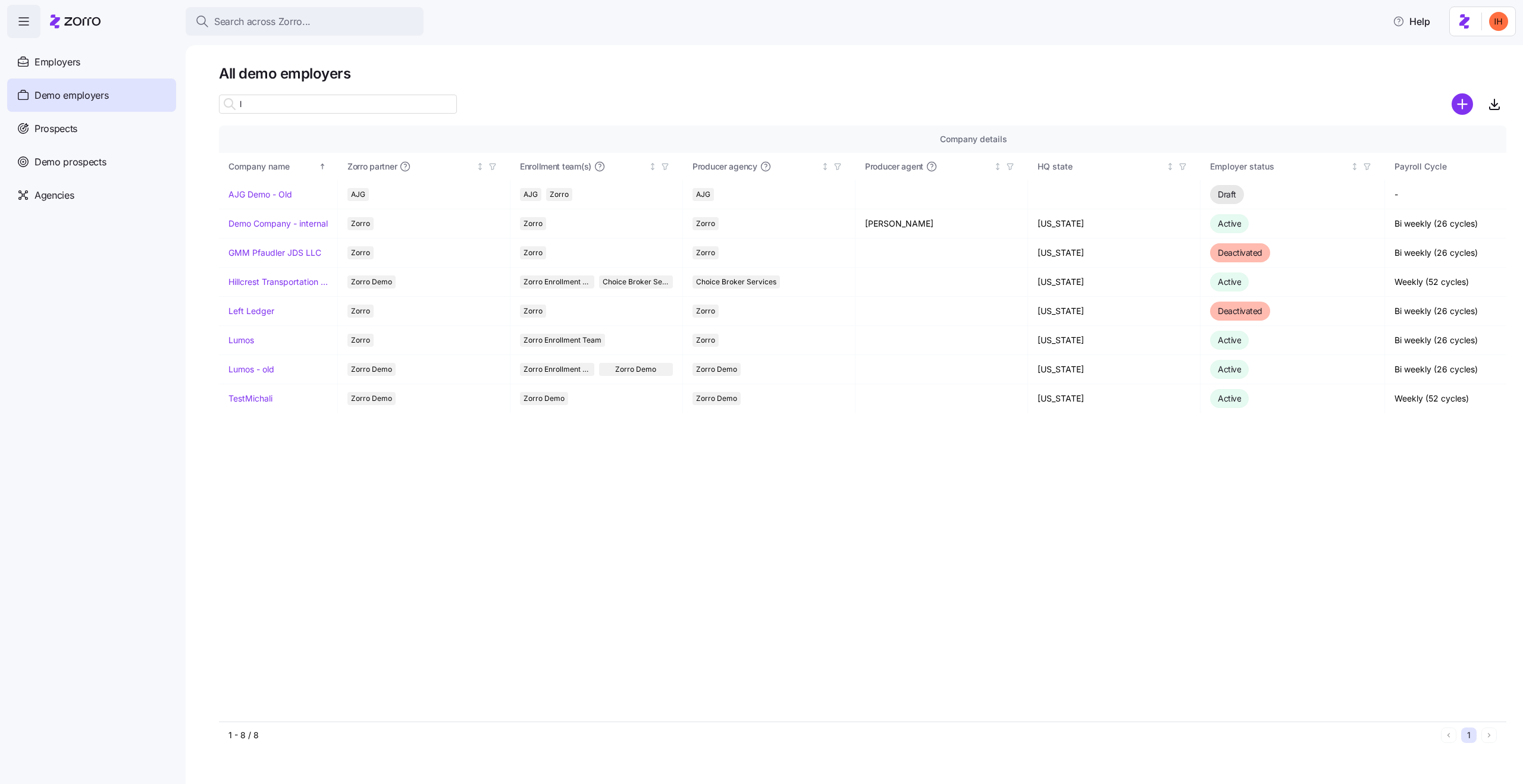
scroll to position [0, 0]
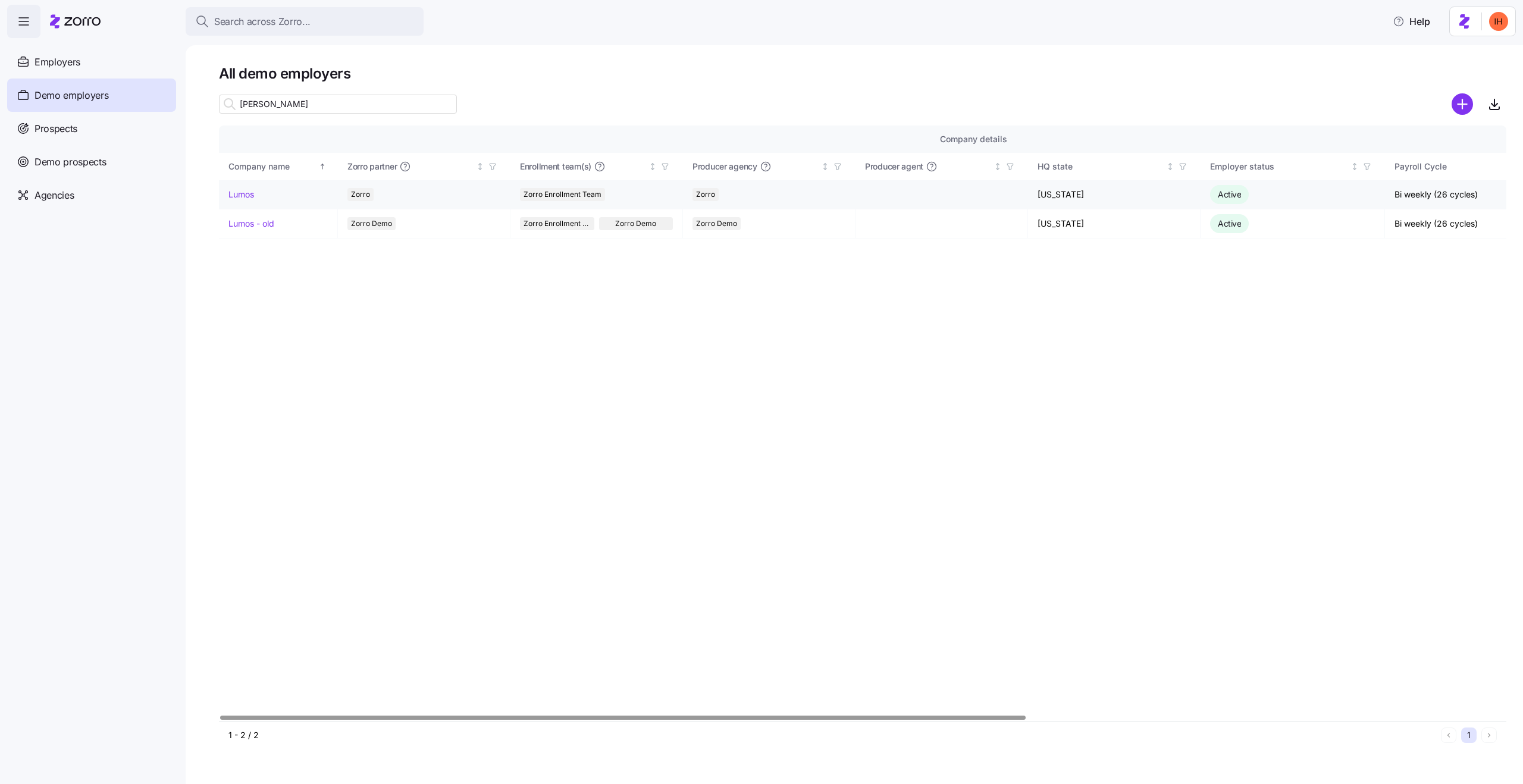
type input "lum"
click at [245, 194] on link "Lumos" at bounding box center [241, 195] width 26 height 12
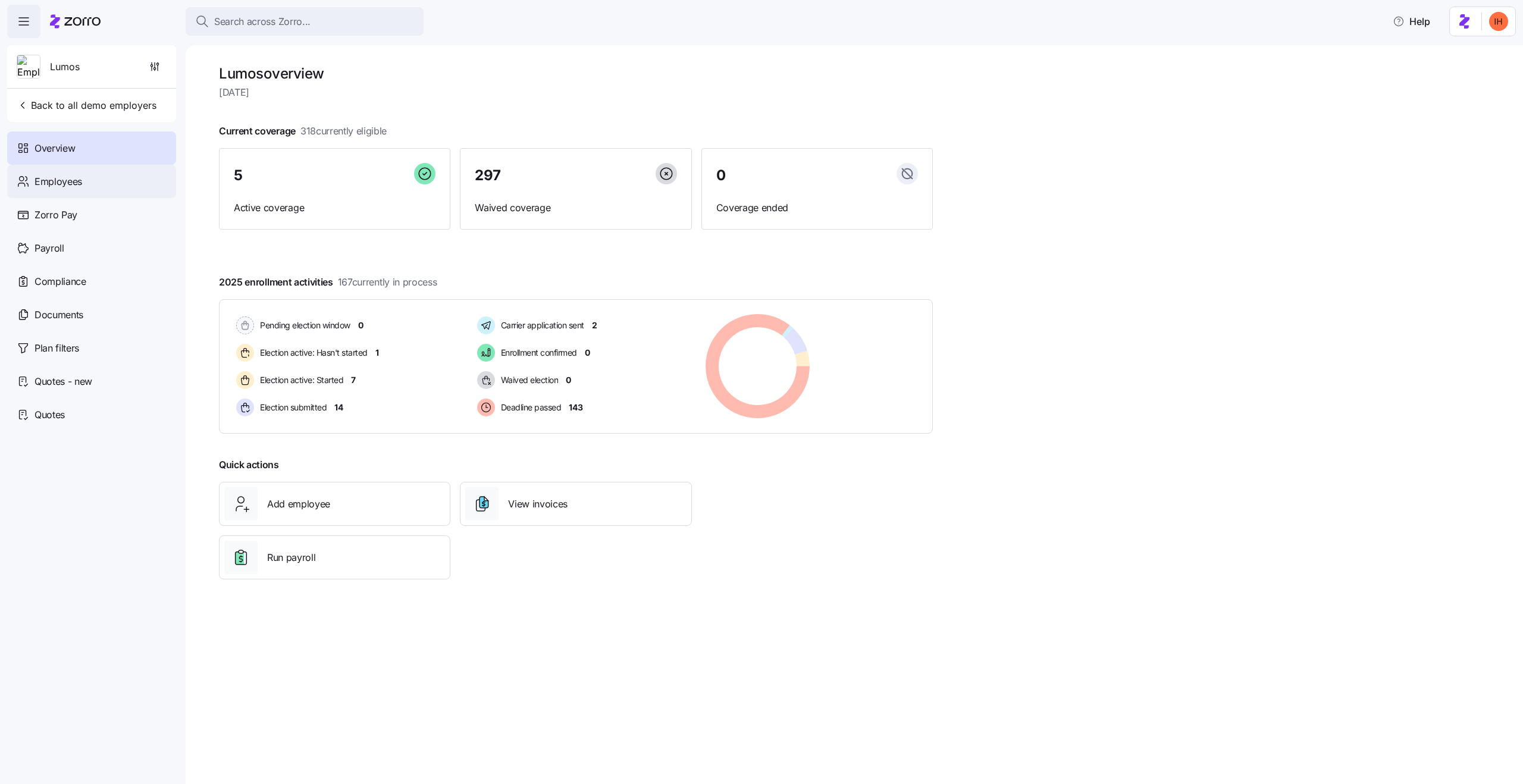
click at [112, 170] on div "Employees" at bounding box center [91, 181] width 169 height 33
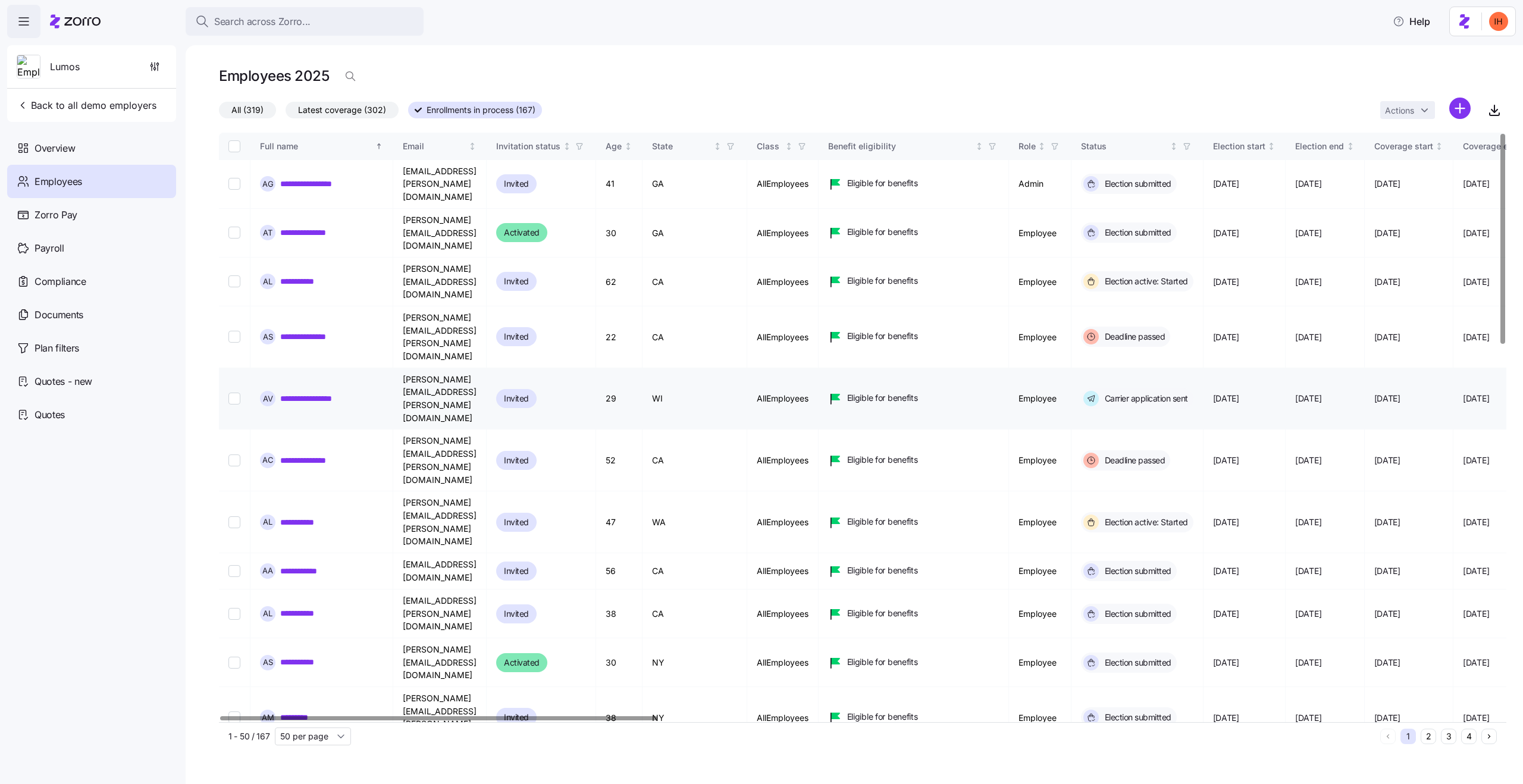
click at [325, 393] on link "**********" at bounding box center [315, 399] width 69 height 12
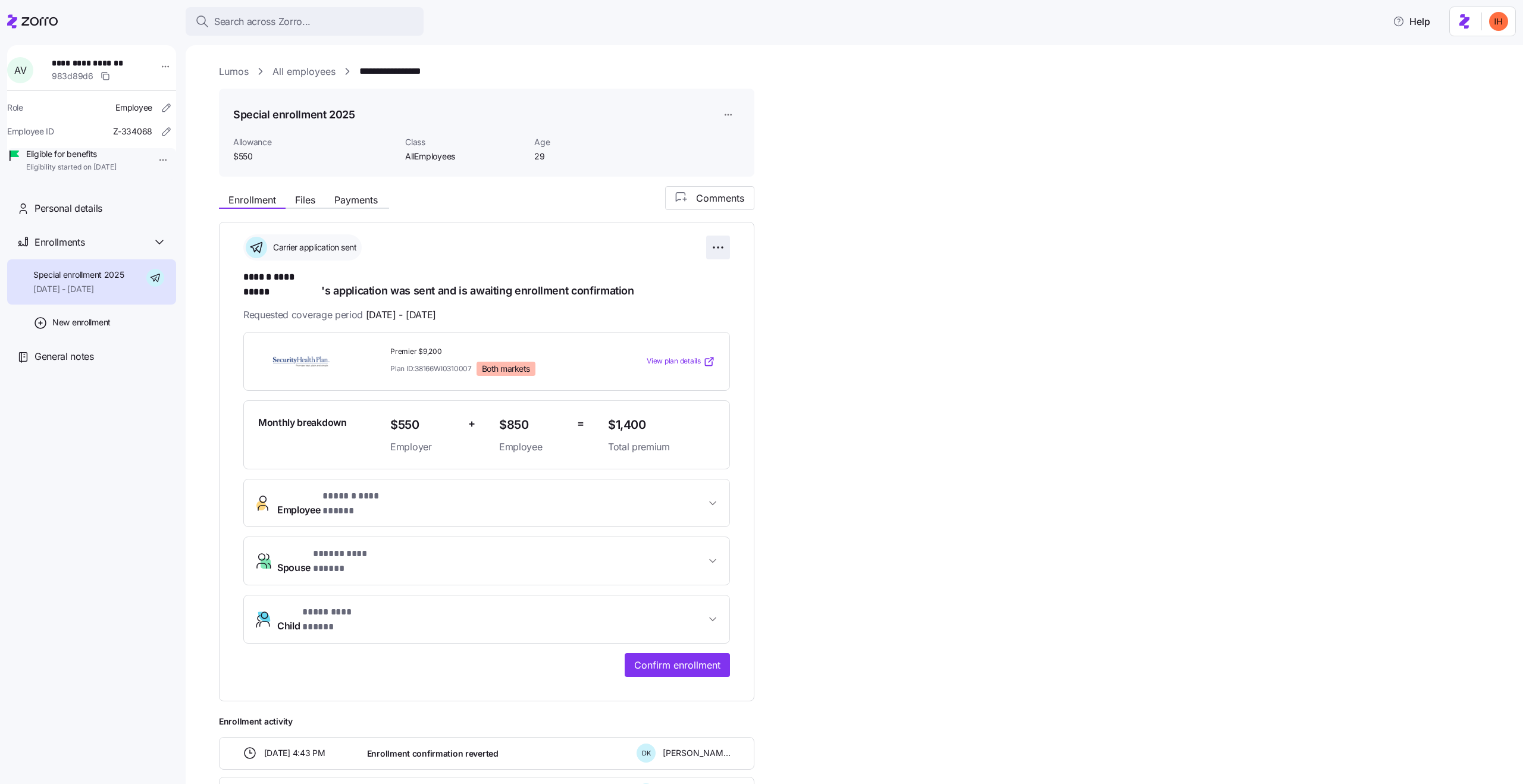
click at [716, 242] on html "**********" at bounding box center [762, 388] width 1523 height 777
click at [657, 314] on span "Undo application" at bounding box center [641, 314] width 64 height 12
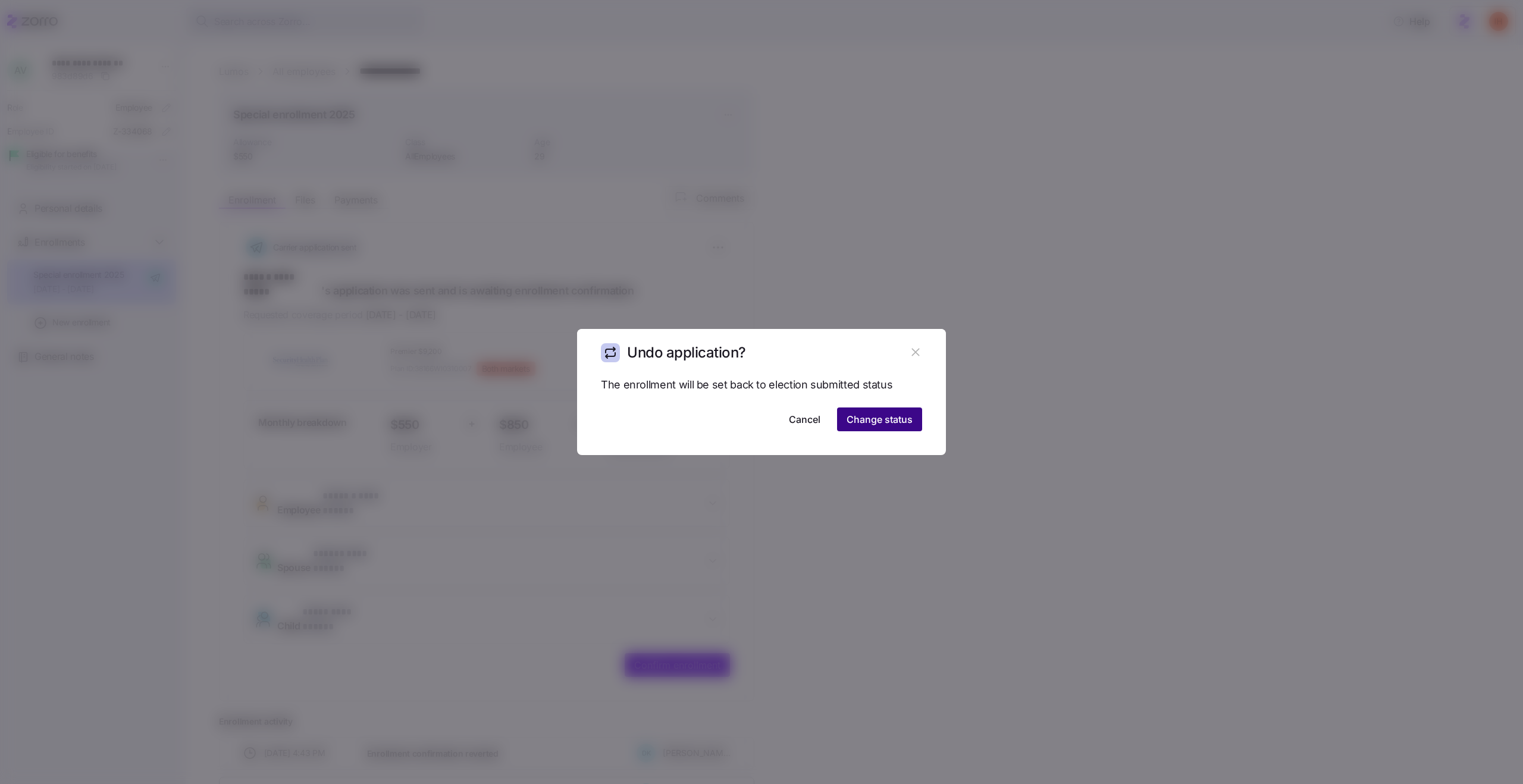
click at [868, 411] on button "Change status" at bounding box center [879, 420] width 85 height 24
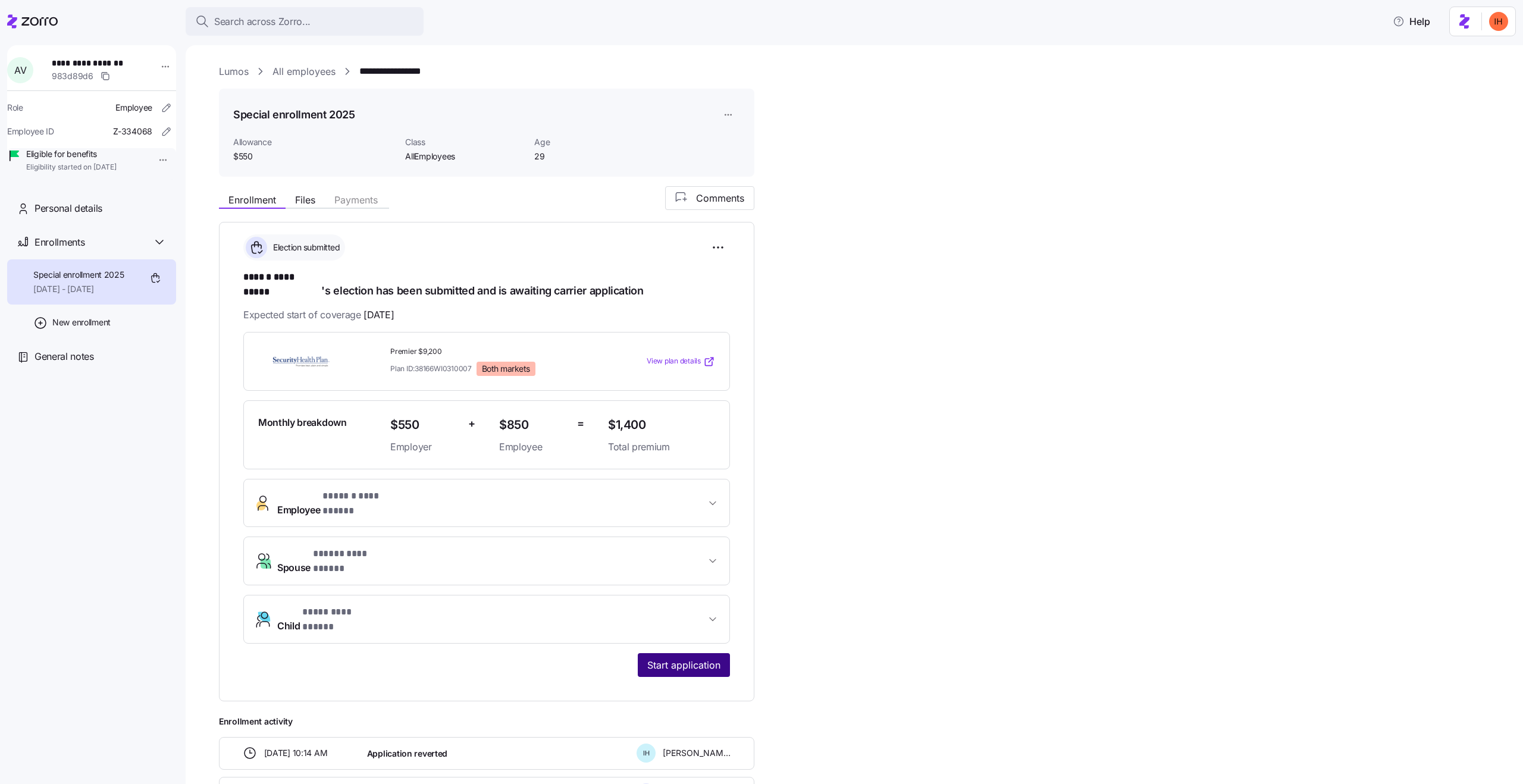
click at [678, 658] on span "Start application" at bounding box center [684, 665] width 73 height 14
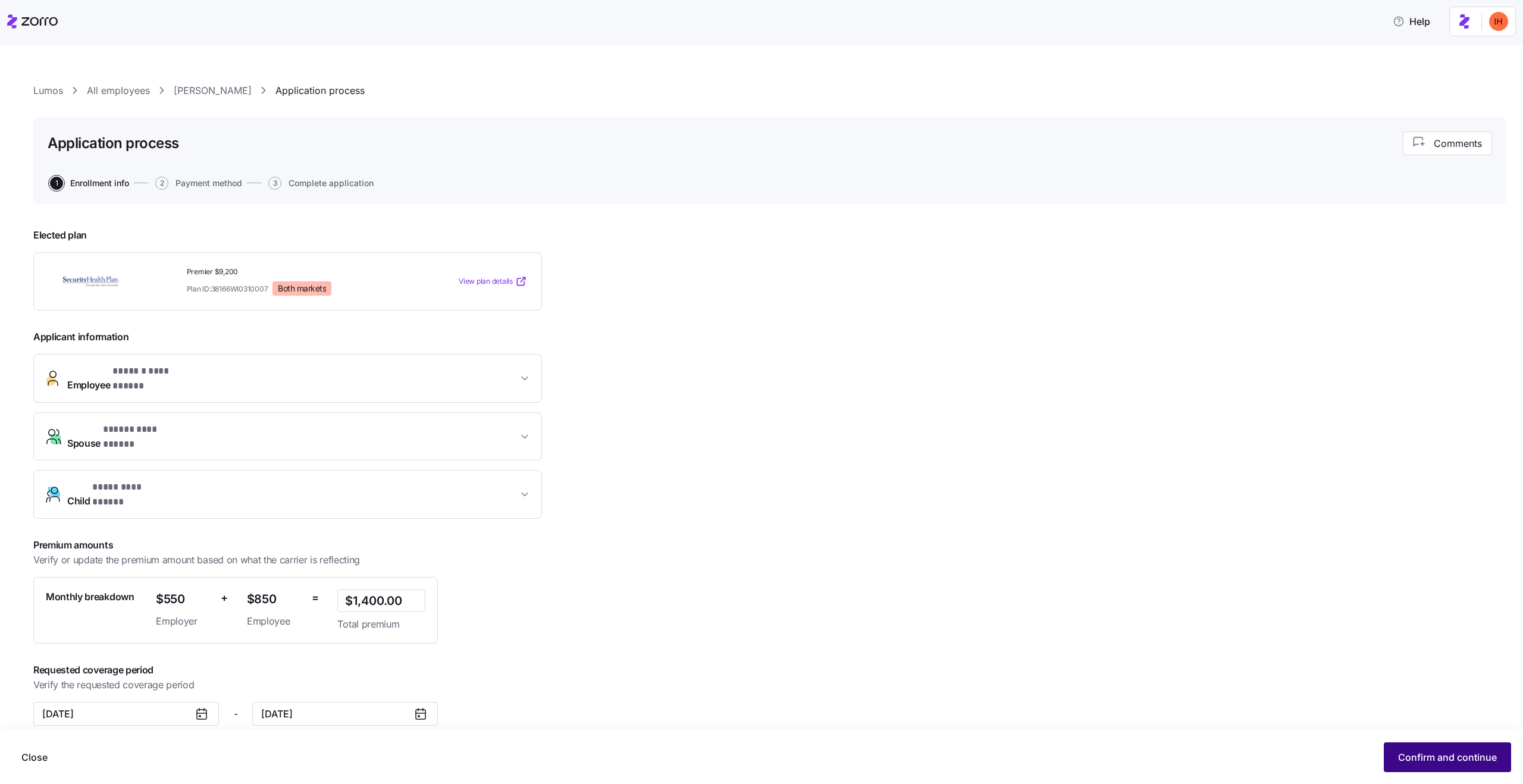
click at [1426, 749] on button "Confirm and continue" at bounding box center [1448, 756] width 128 height 29
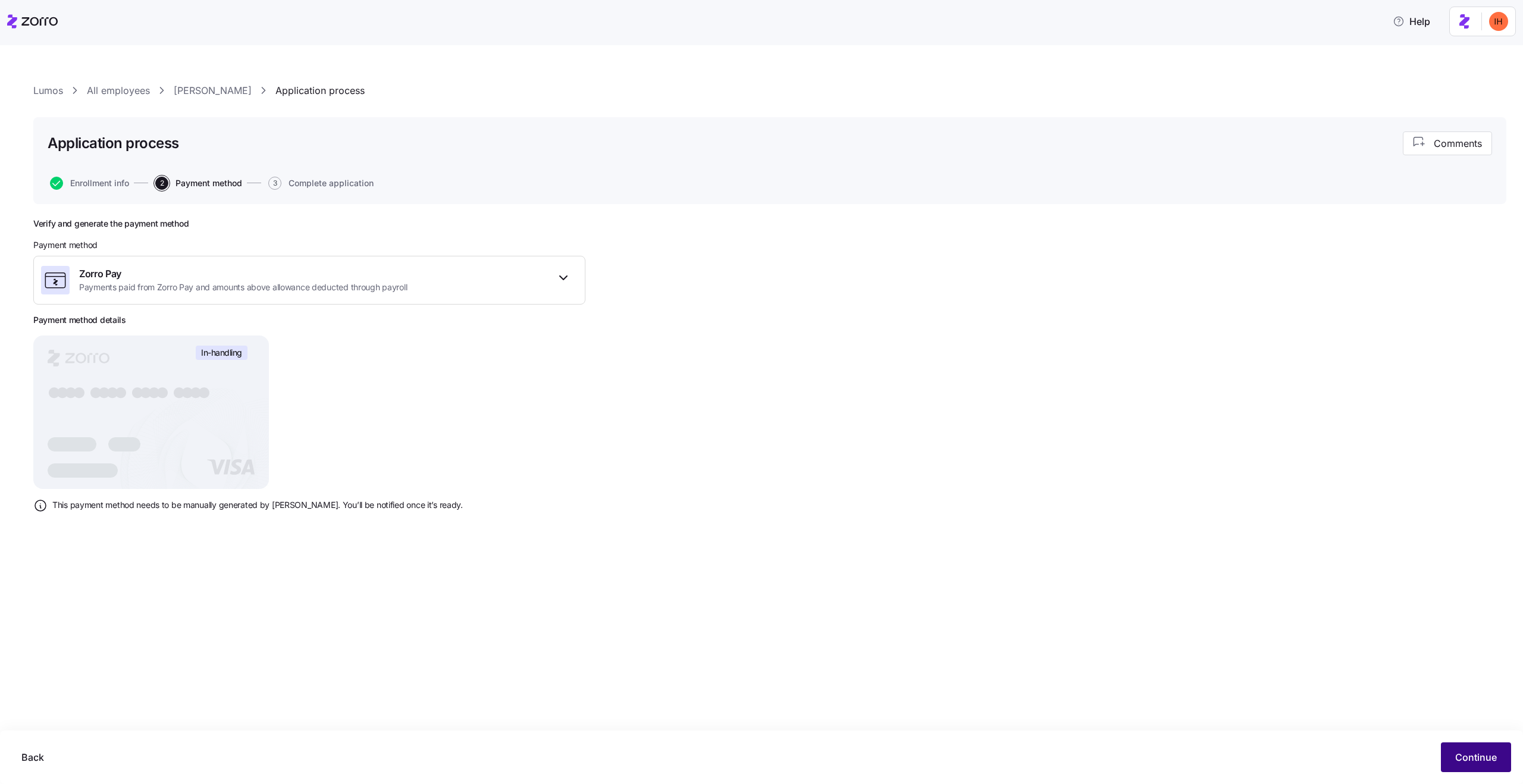
click at [1476, 760] on span "Continue" at bounding box center [1475, 757] width 42 height 14
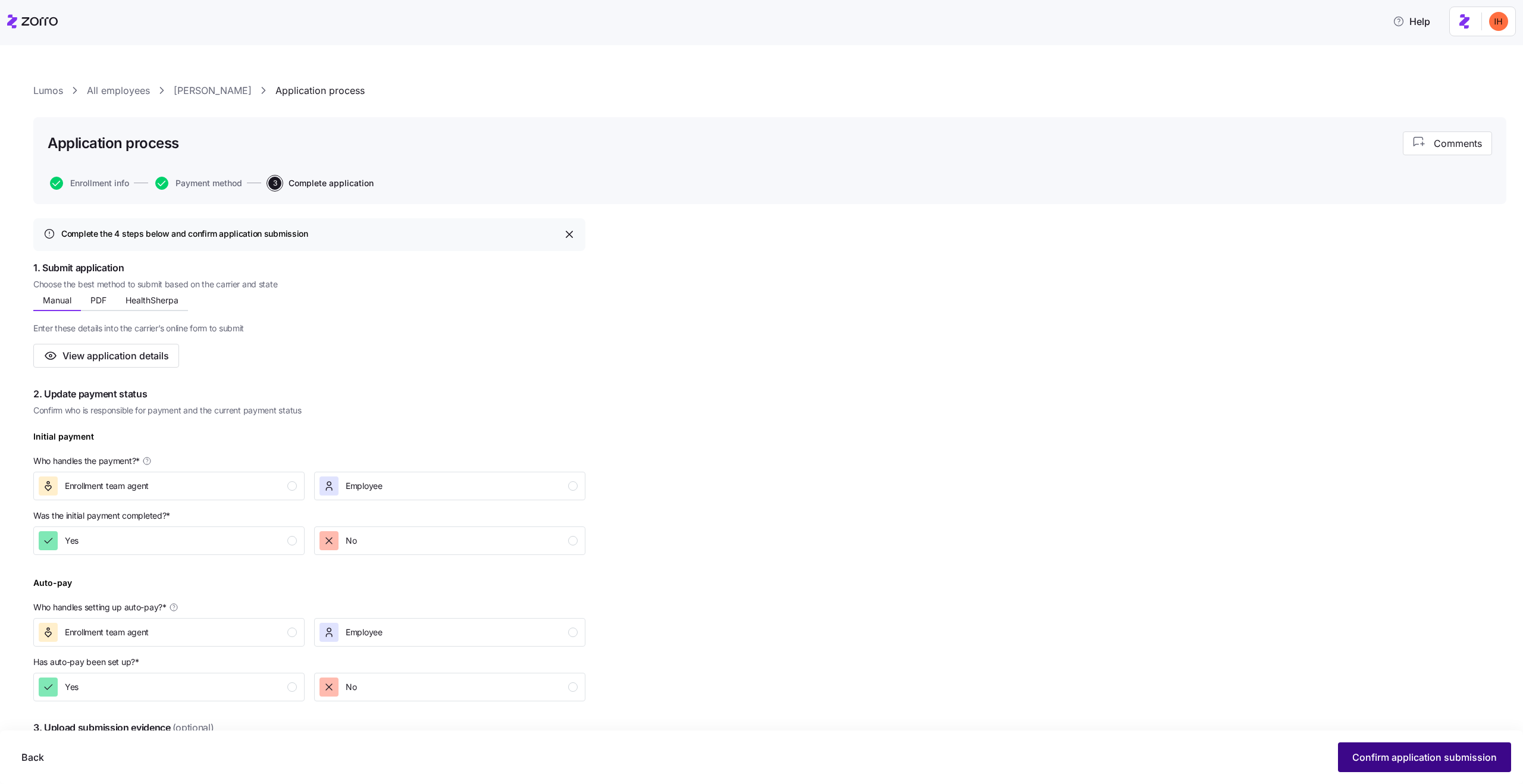
click at [1418, 759] on span "Confirm application submission" at bounding box center [1424, 757] width 144 height 14
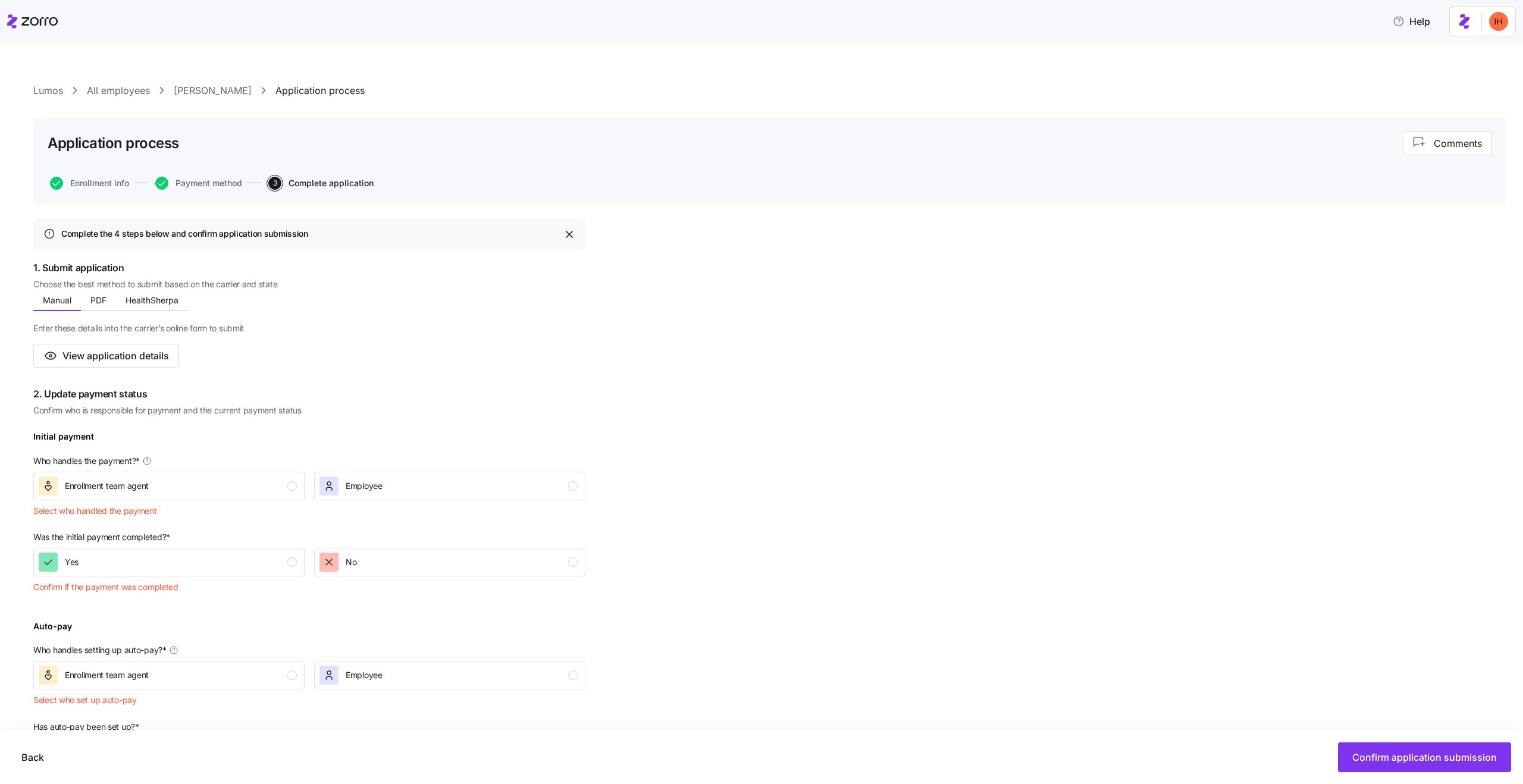
scroll to position [137, 0]
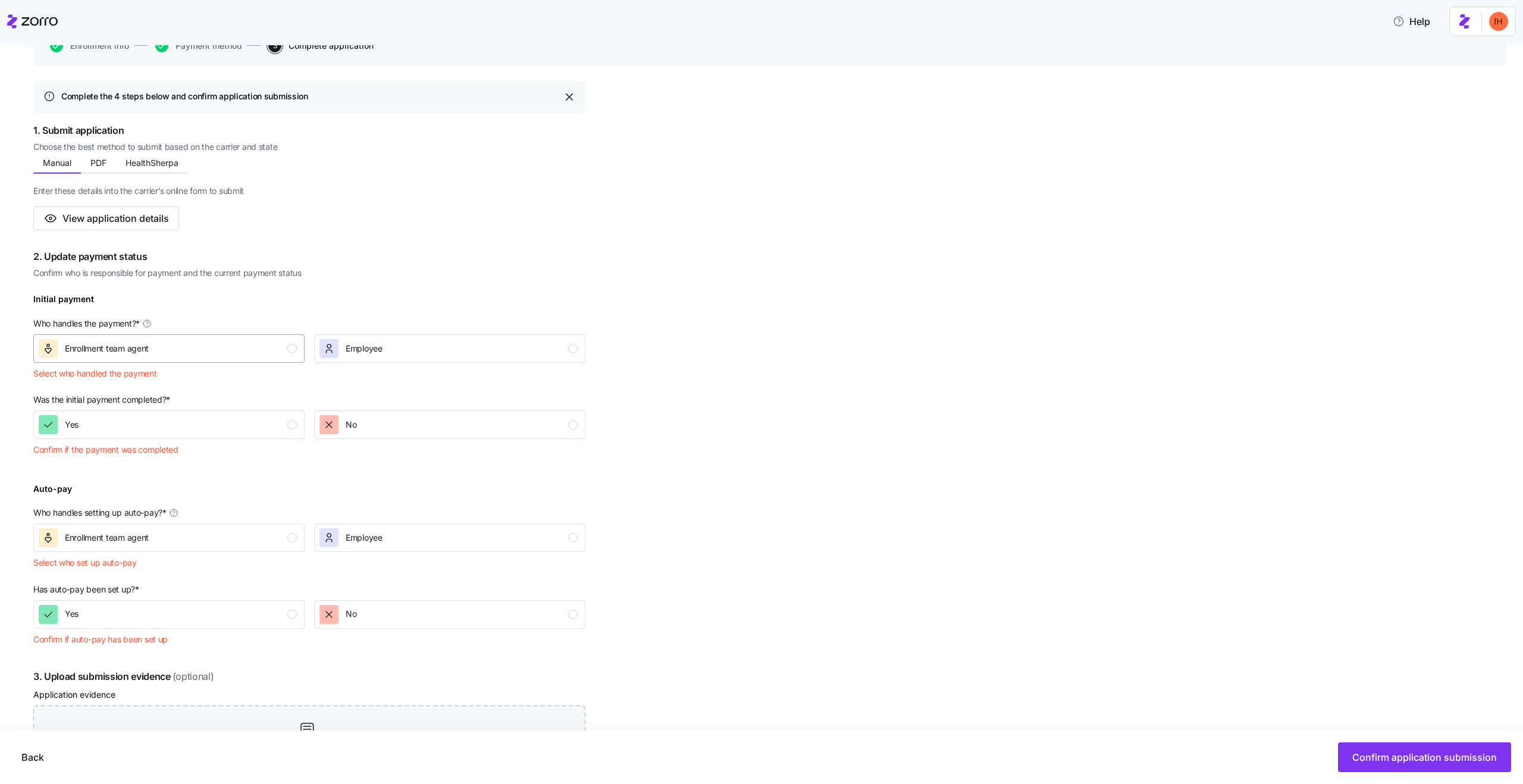
click at [171, 357] on div "Enrollment team agent" at bounding box center [167, 349] width 258 height 19
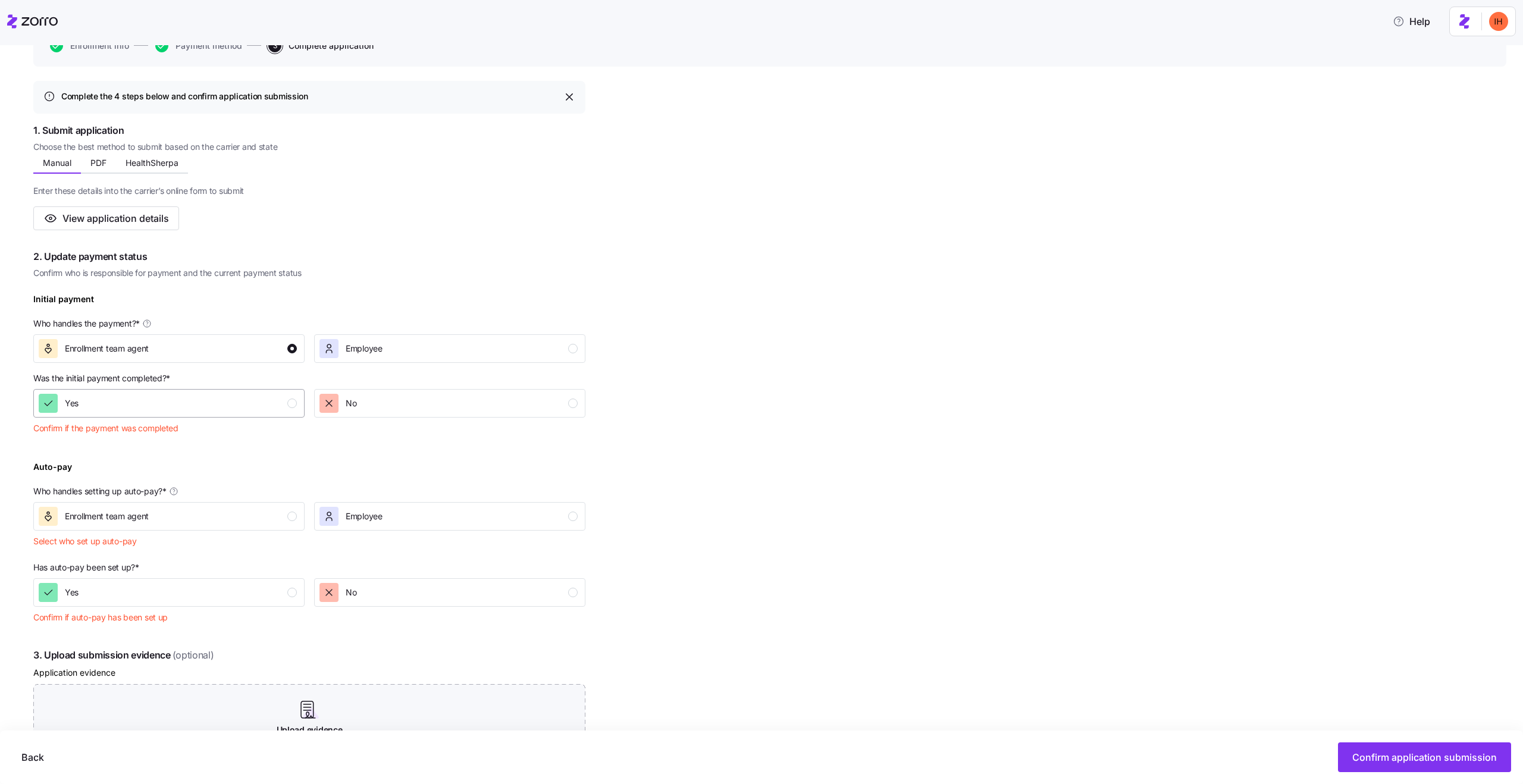
click at [171, 397] on div "Yes" at bounding box center [167, 403] width 258 height 19
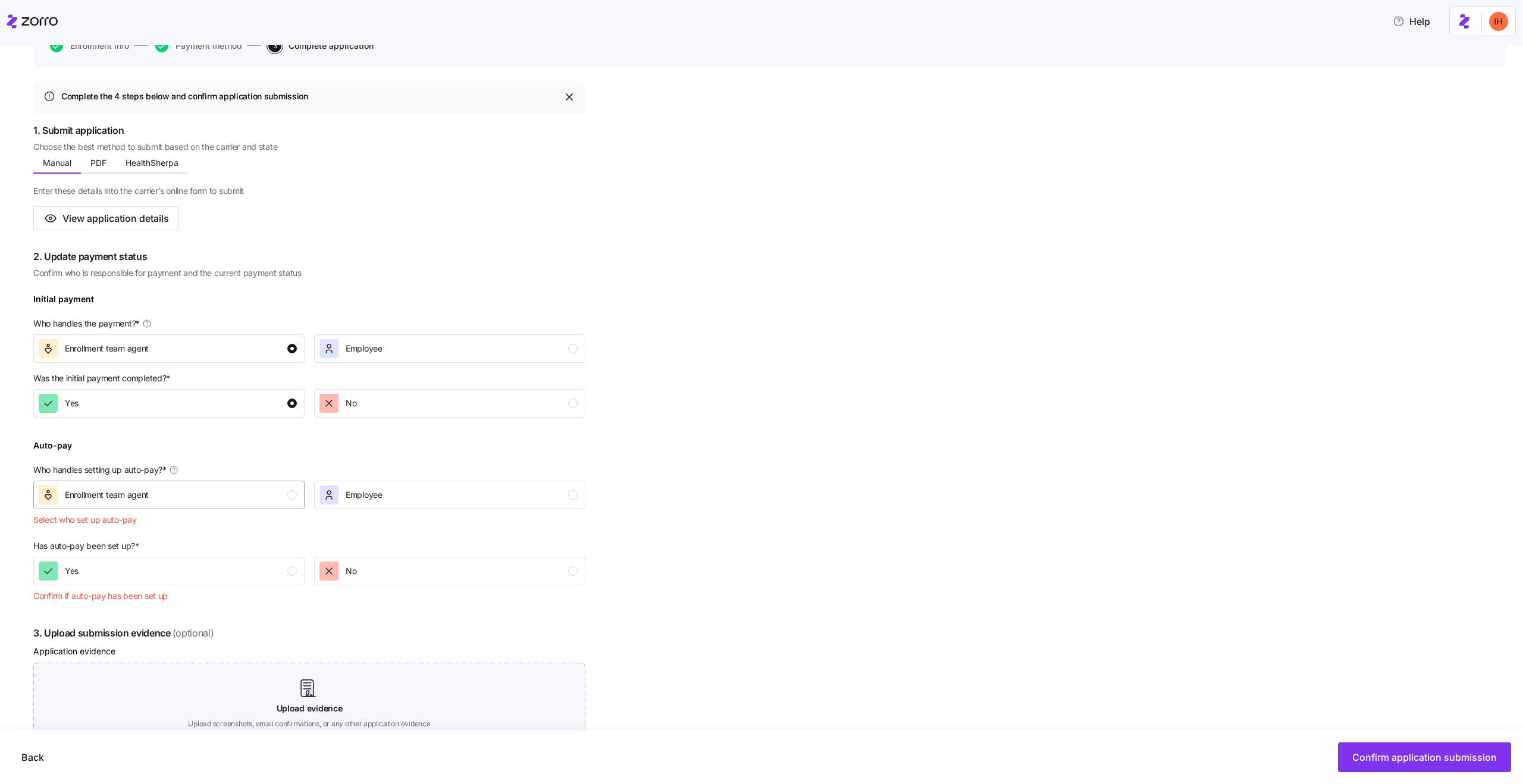
click at [174, 494] on div "Enrollment team agent" at bounding box center [167, 495] width 258 height 19
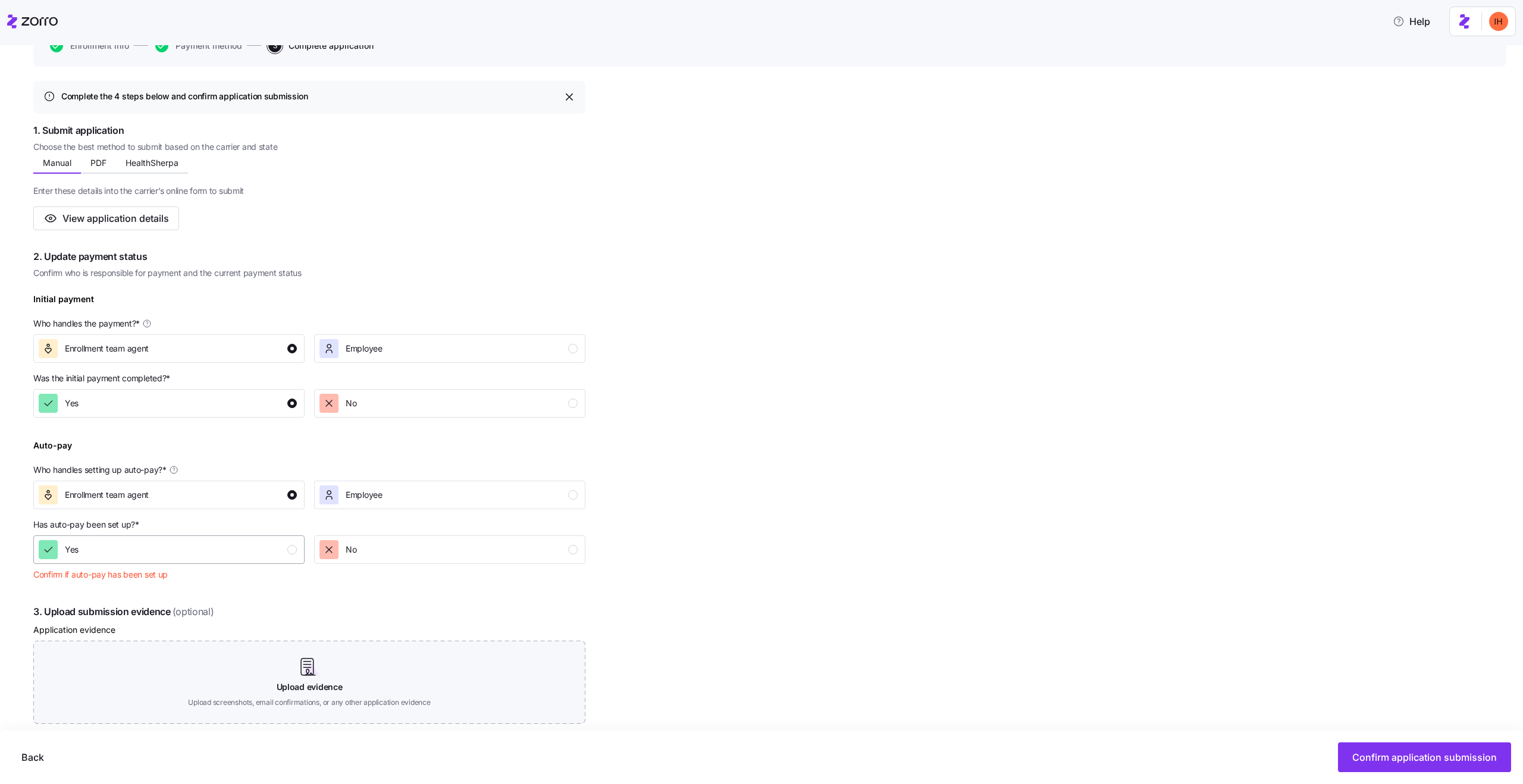
click at [174, 551] on div "Yes" at bounding box center [167, 550] width 258 height 19
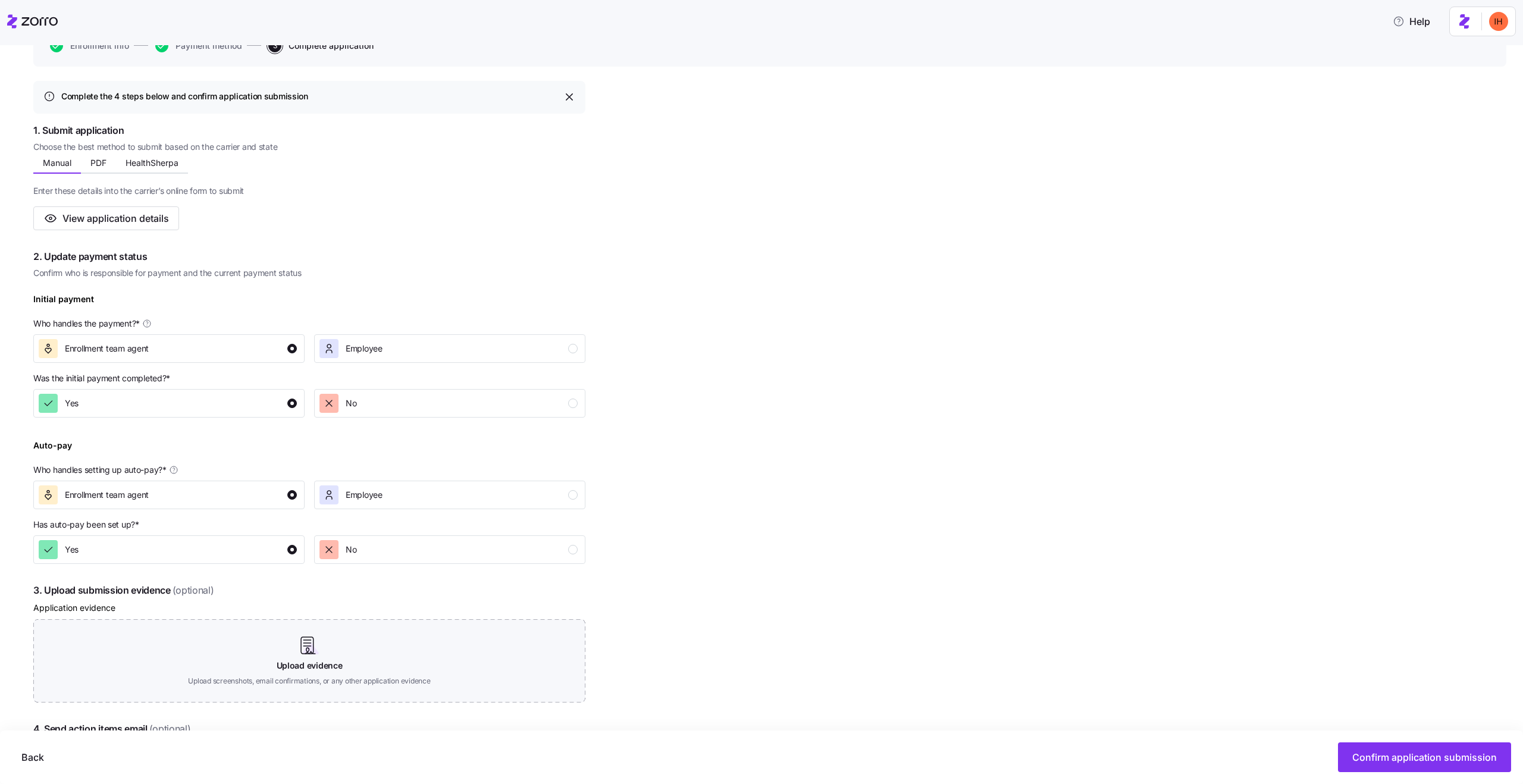
scroll to position [263, 0]
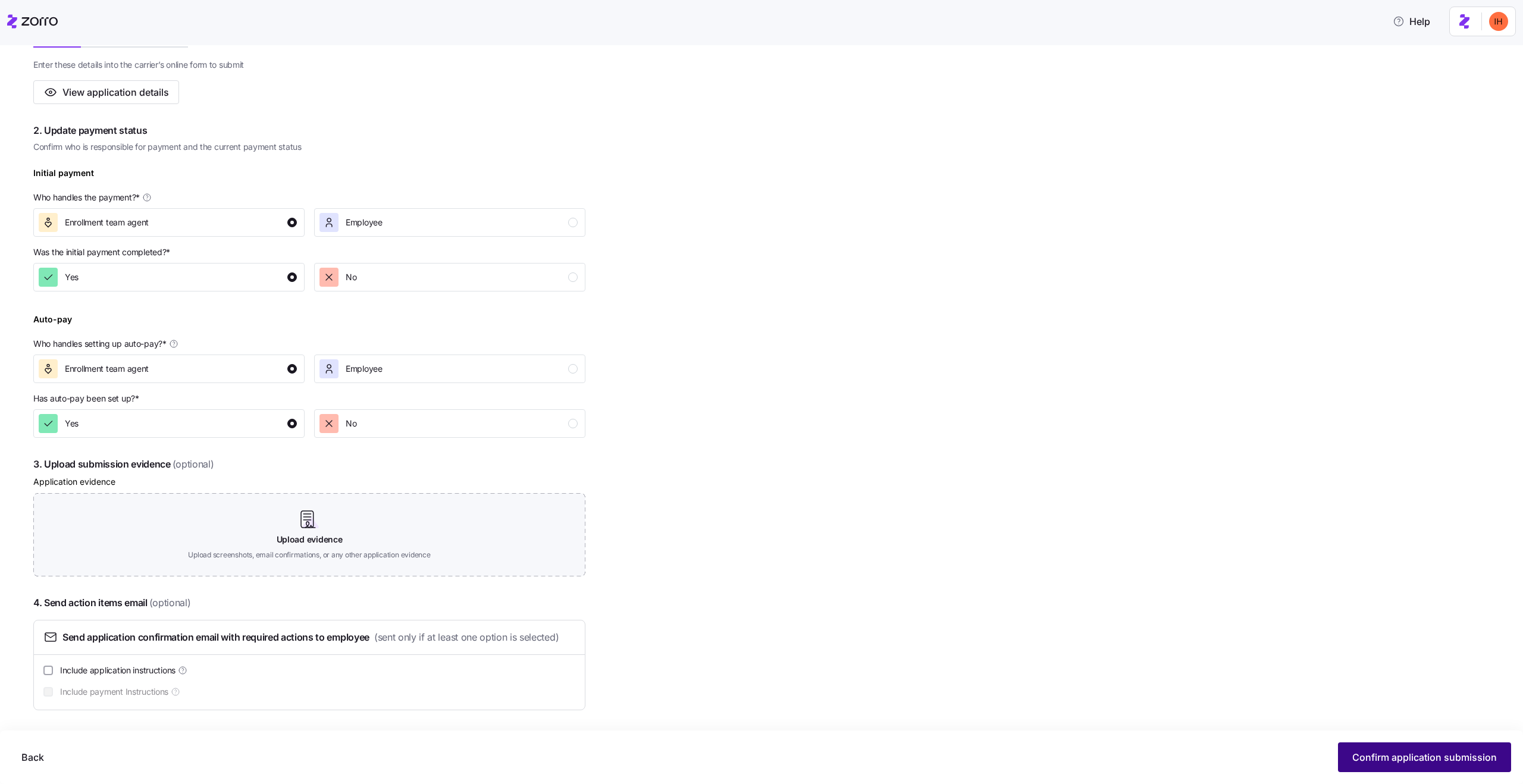
click at [1372, 750] on span "Confirm application submission" at bounding box center [1424, 757] width 144 height 14
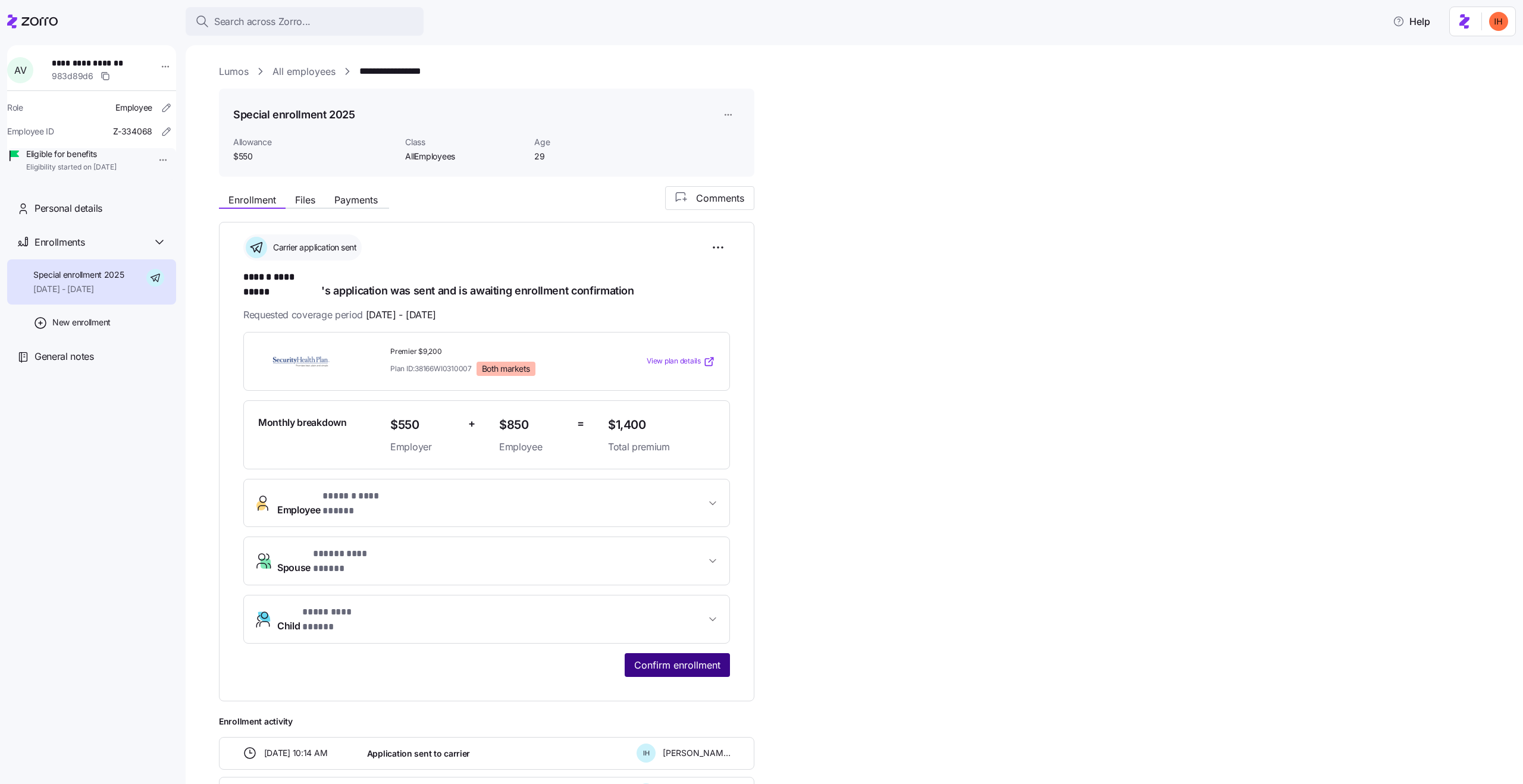
click at [663, 658] on span "Confirm enrollment" at bounding box center [677, 665] width 86 height 14
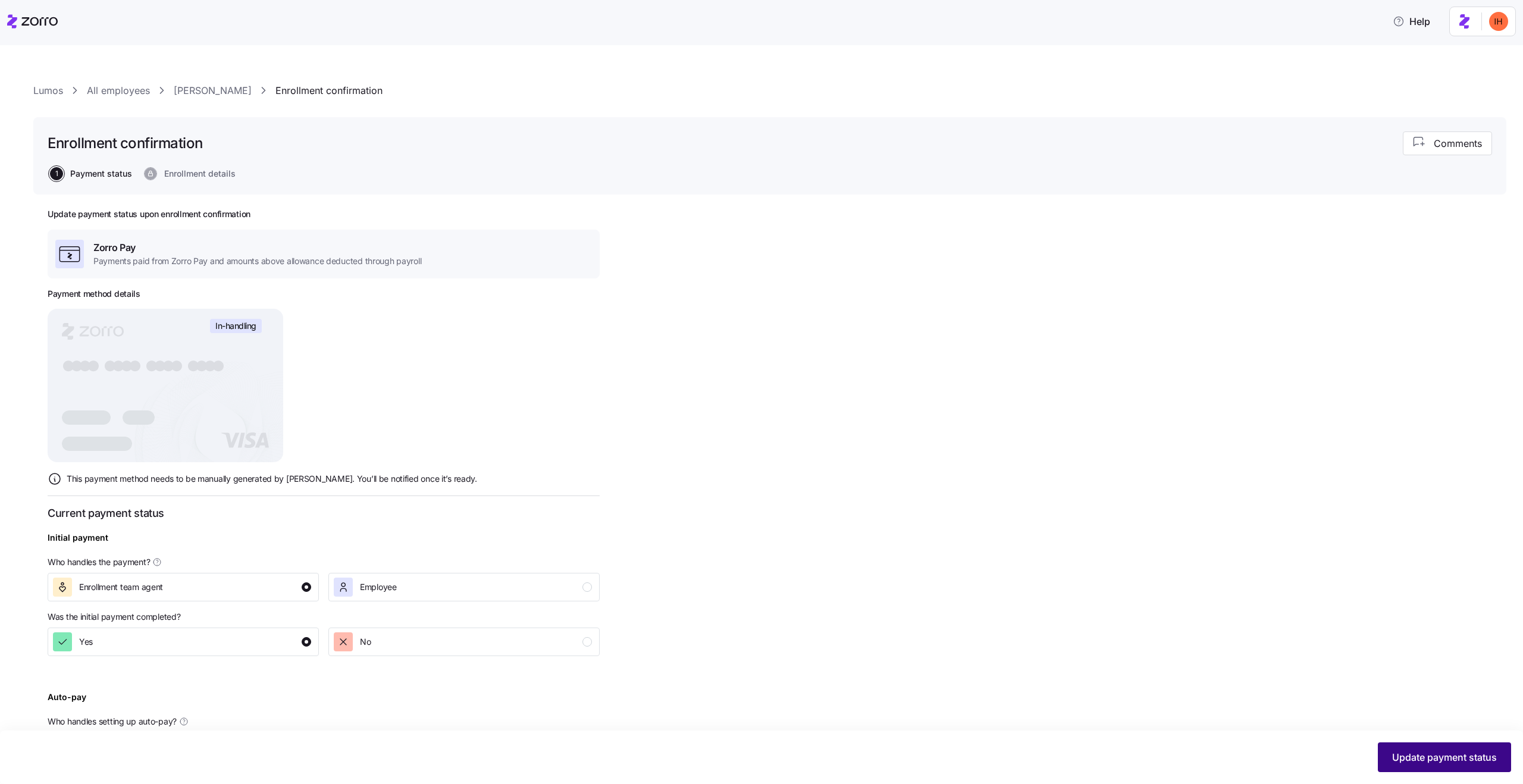
click at [1432, 760] on span "Update payment status" at bounding box center [1444, 757] width 105 height 14
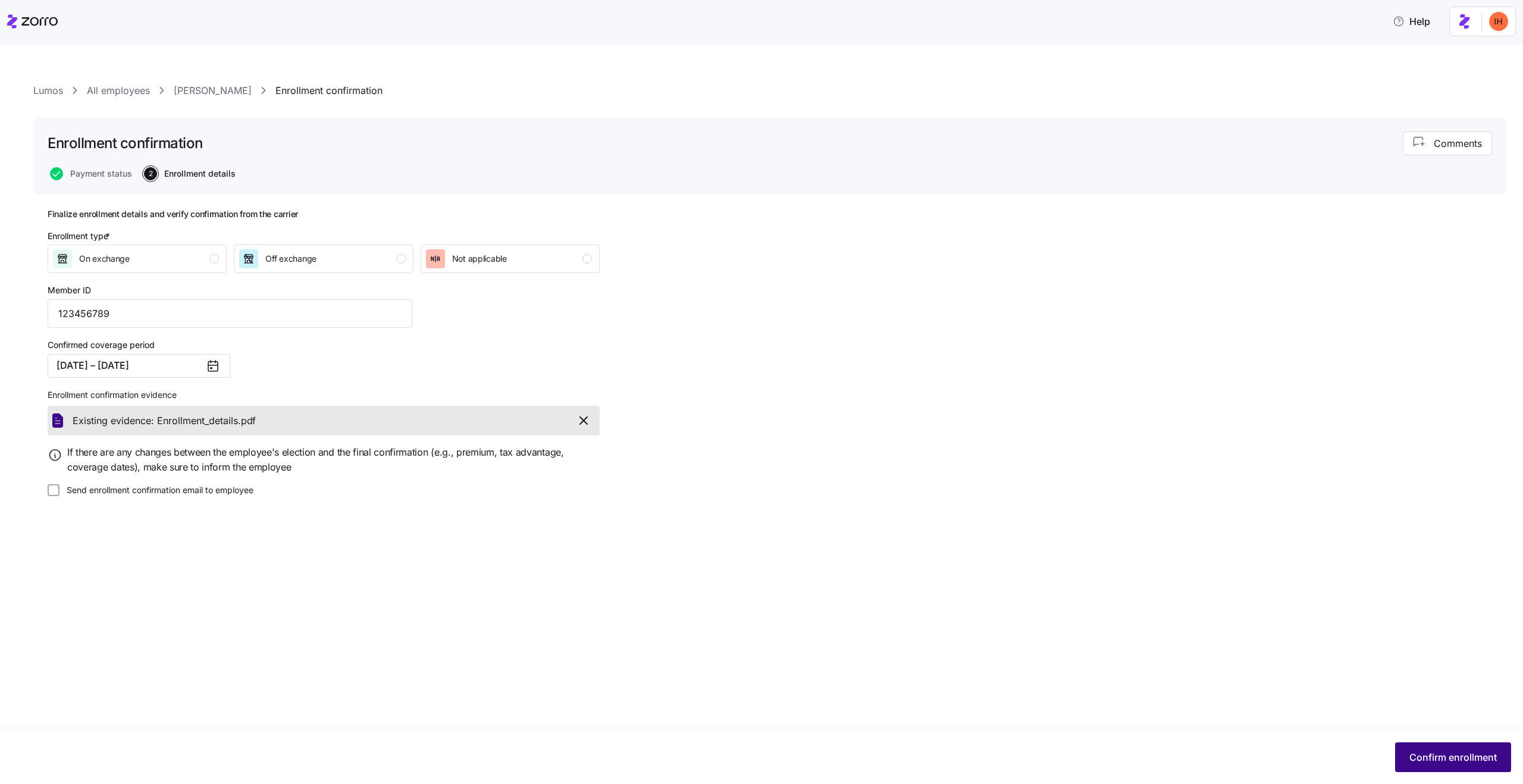
click at [1424, 752] on span "Confirm enrollment" at bounding box center [1453, 757] width 87 height 14
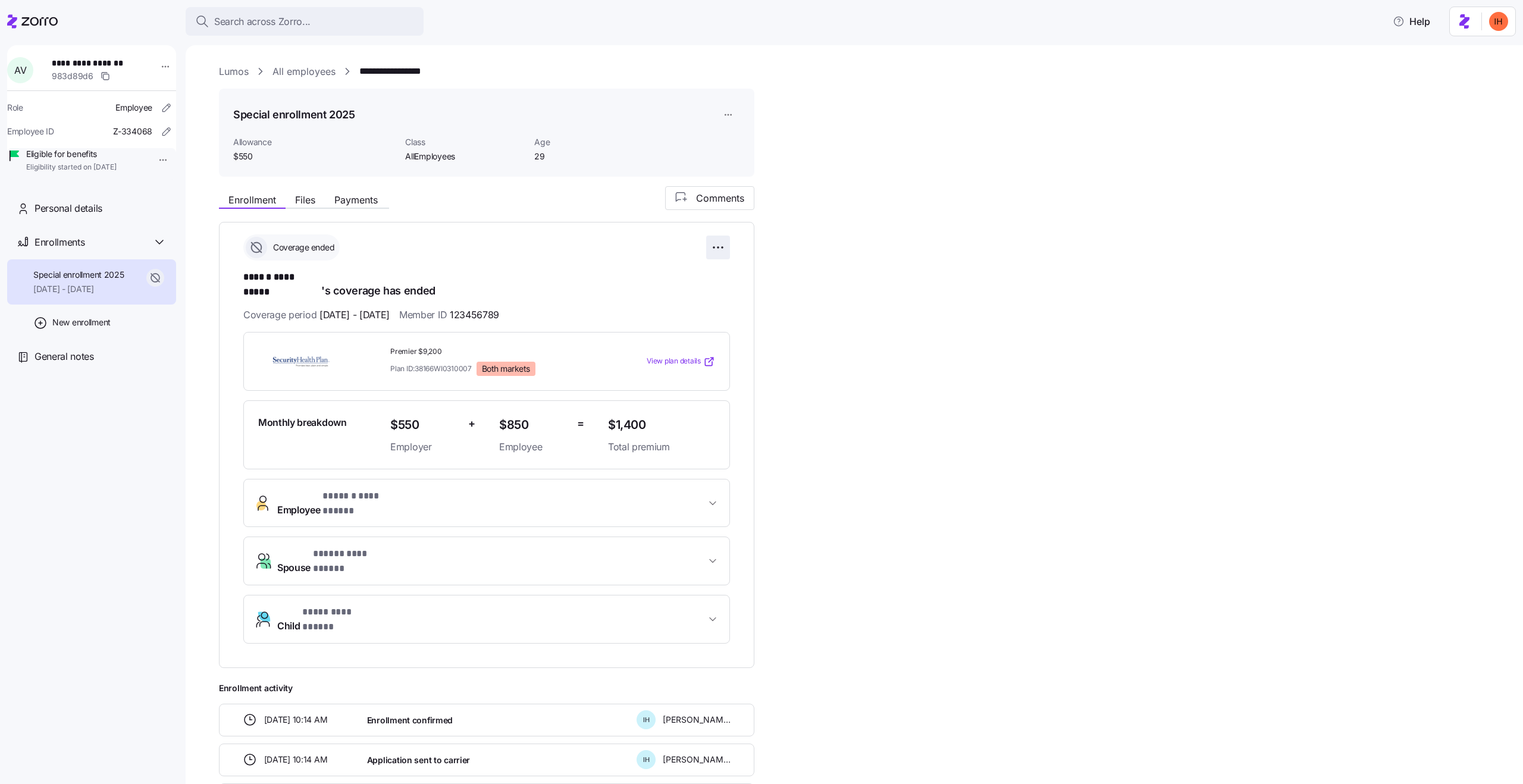
click at [713, 248] on html "**********" at bounding box center [762, 388] width 1523 height 777
click at [641, 320] on div "Undo enrollment confirmation" at bounding box center [651, 314] width 140 height 19
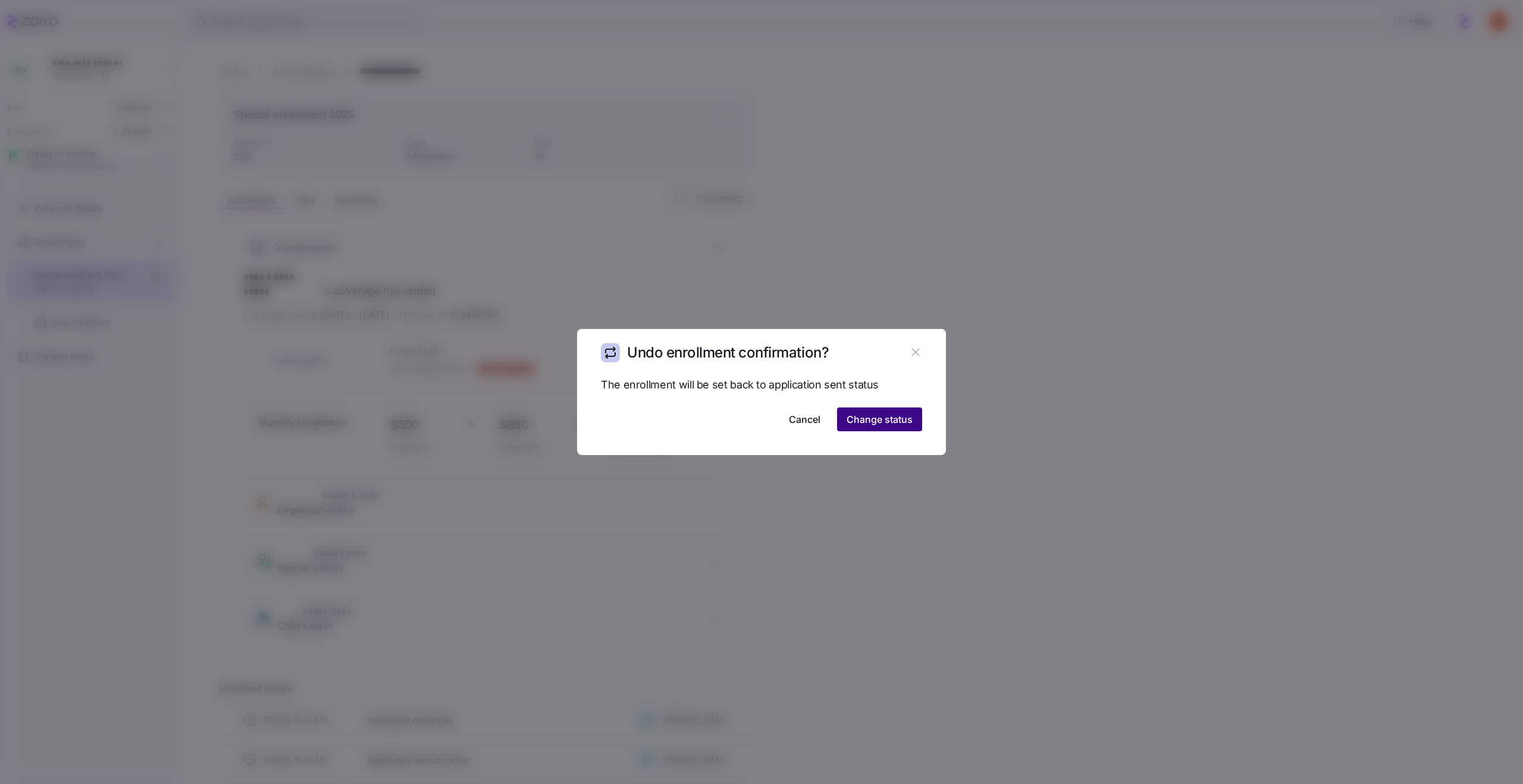
click at [890, 428] on button "Change status" at bounding box center [879, 420] width 85 height 24
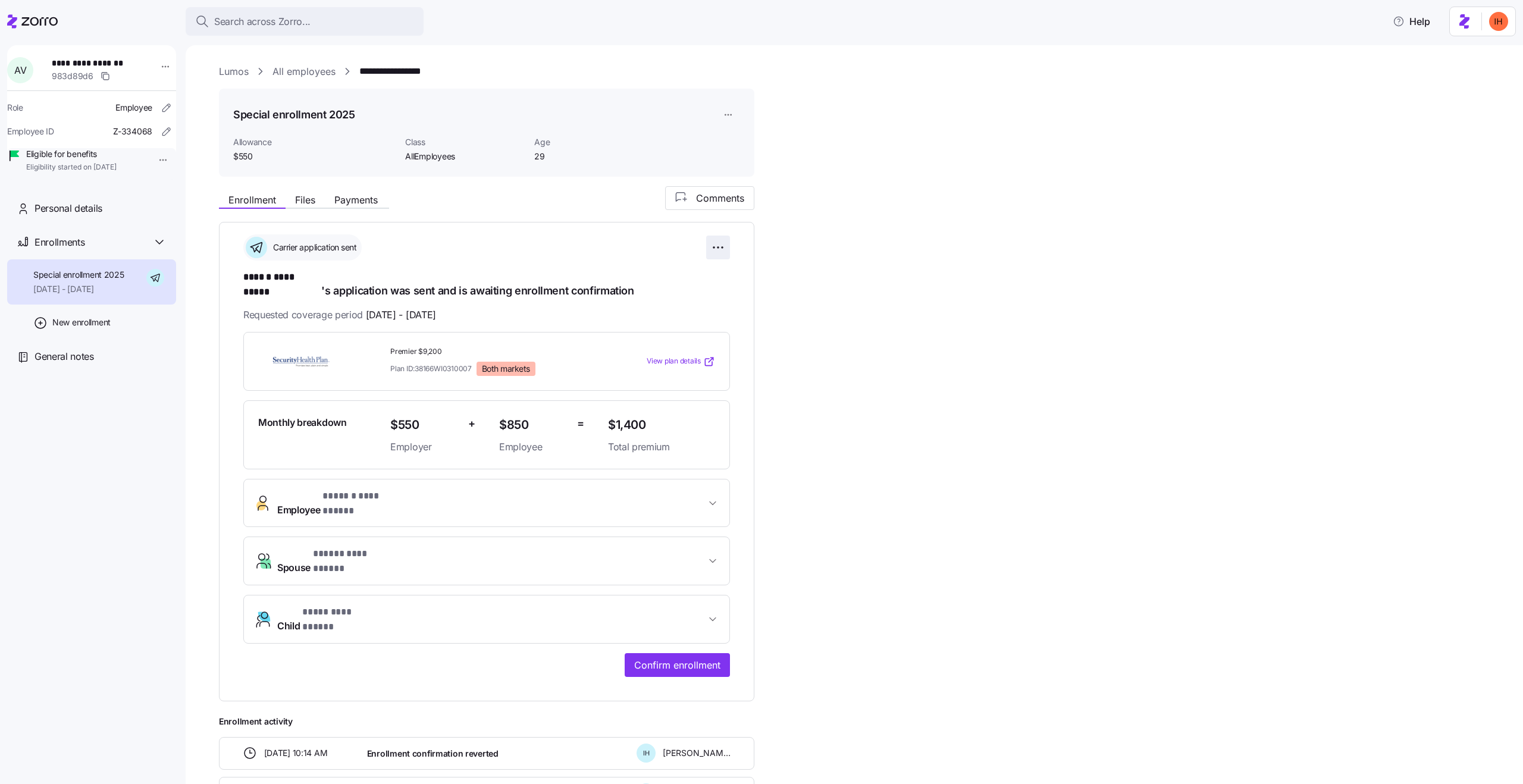
click at [718, 247] on html "**********" at bounding box center [762, 388] width 1523 height 777
click at [649, 321] on div "Undo application" at bounding box center [663, 314] width 118 height 19
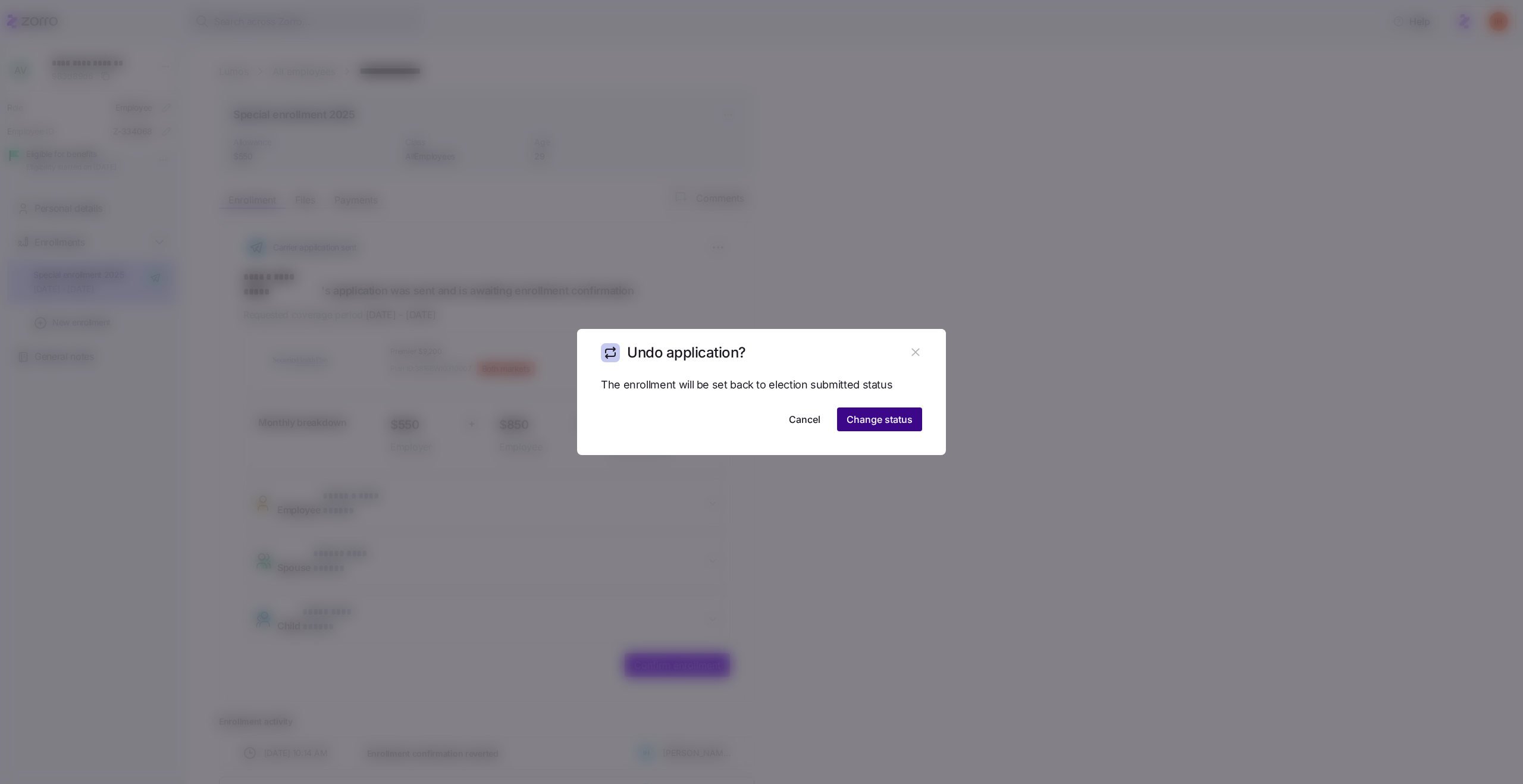
click at [898, 426] on span "Change status" at bounding box center [879, 419] width 66 height 14
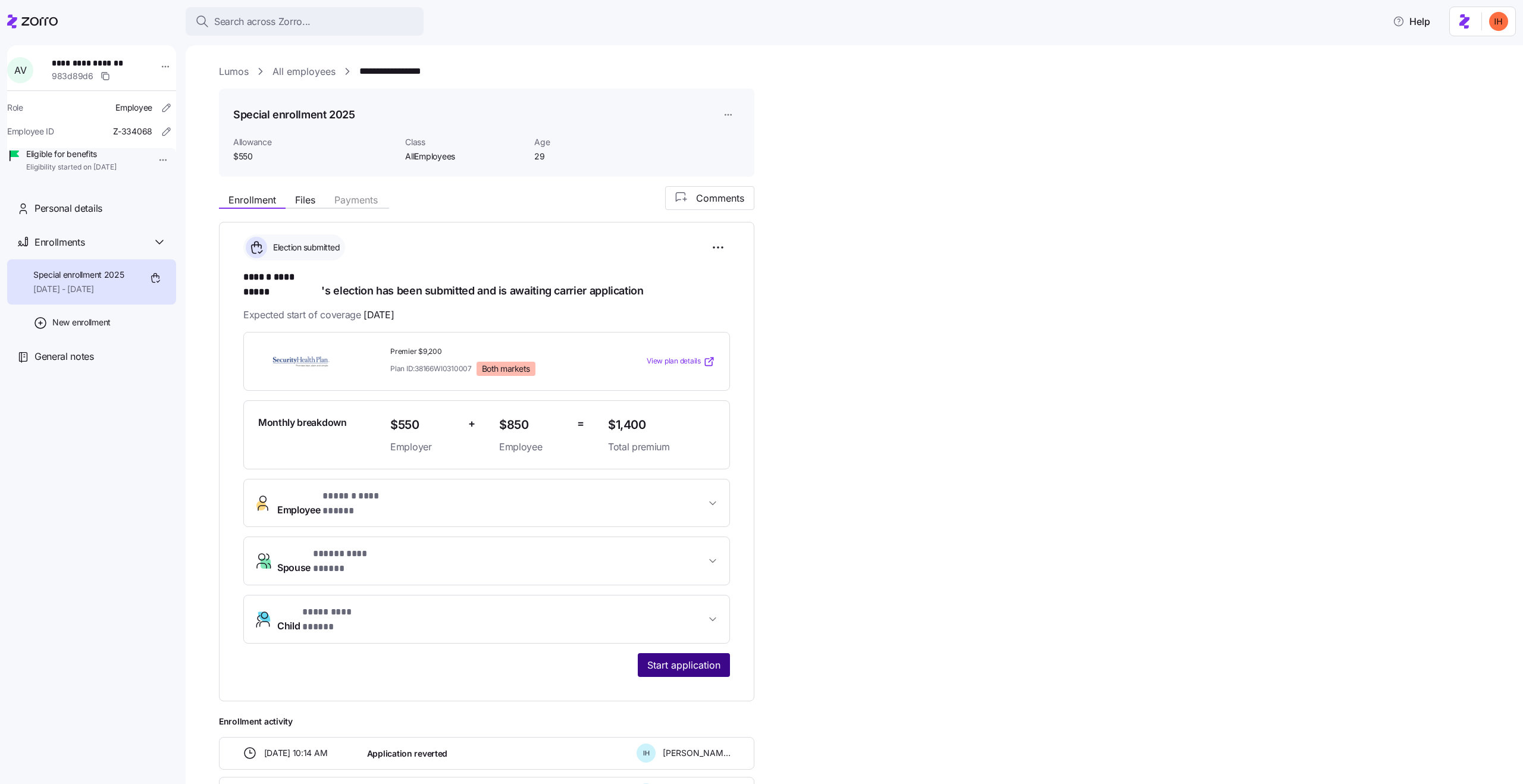
click at [657, 658] on span "Start application" at bounding box center [684, 665] width 73 height 14
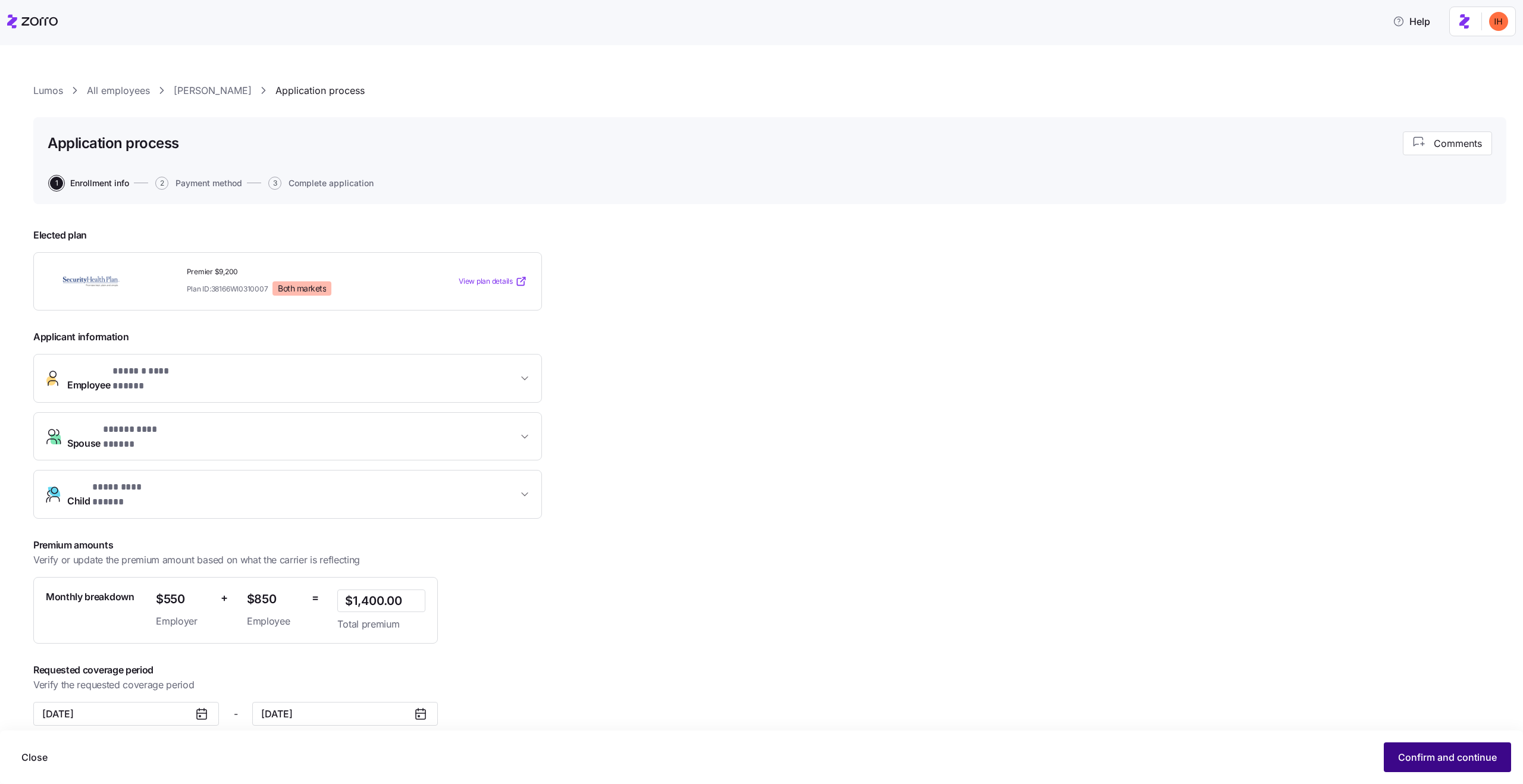
click at [1414, 760] on span "Confirm and continue" at bounding box center [1447, 757] width 99 height 14
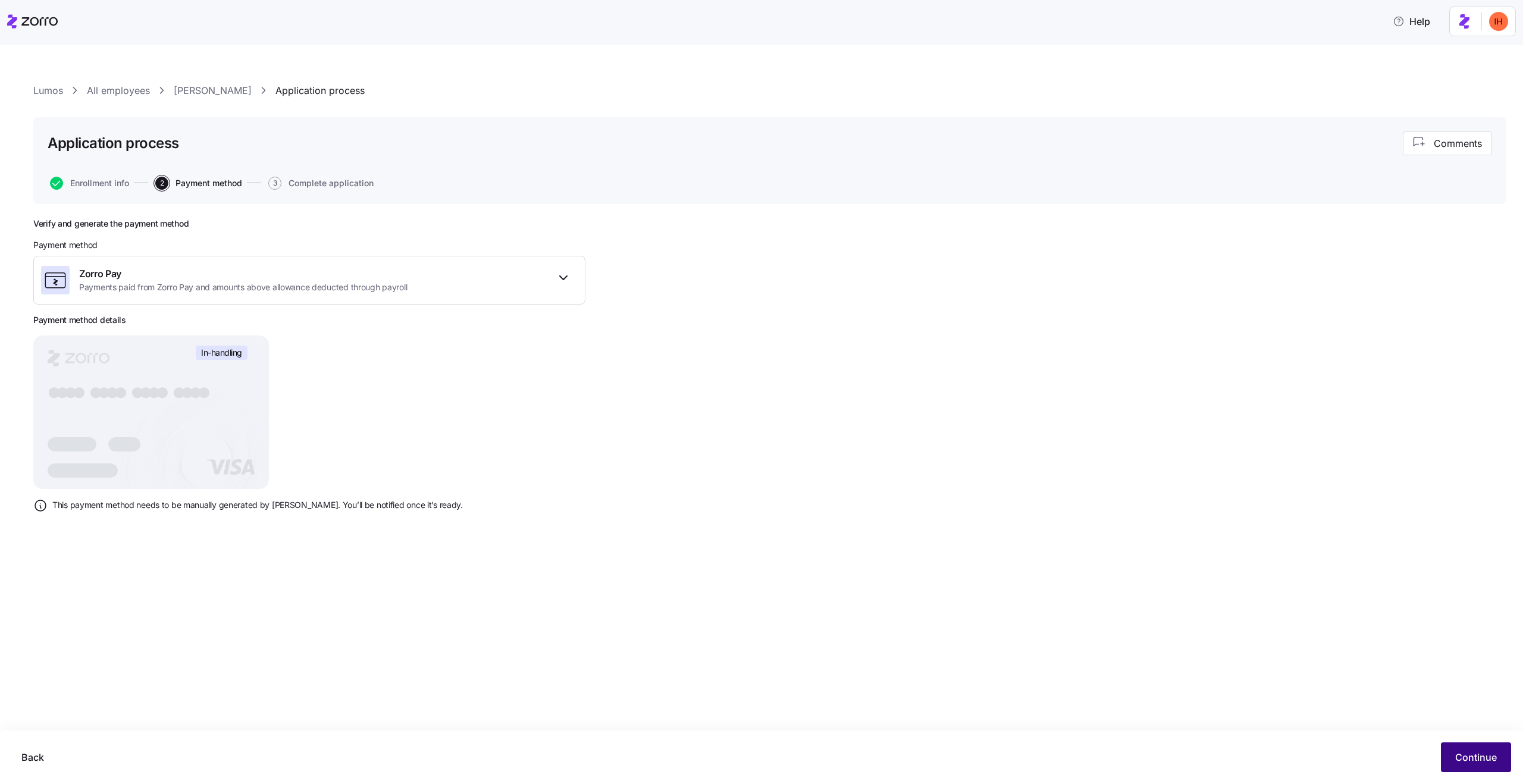
click at [1481, 757] on span "Continue" at bounding box center [1475, 757] width 42 height 14
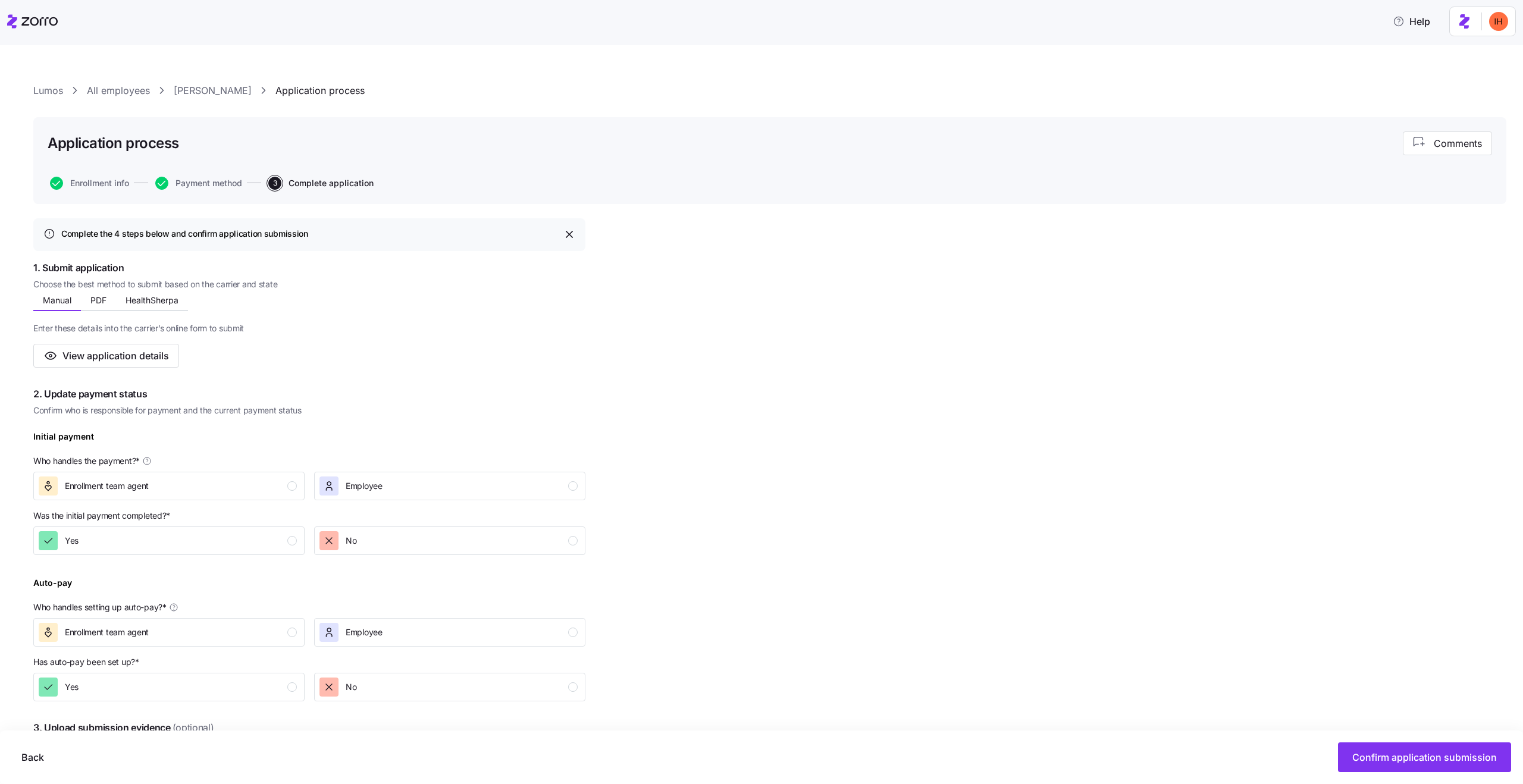
click at [115, 191] on div "Application process Comments Enrollment info Payment method 3 Complete applicat…" at bounding box center [769, 161] width 1473 height 87
click at [111, 185] on span "Enrollment info" at bounding box center [100, 183] width 59 height 8
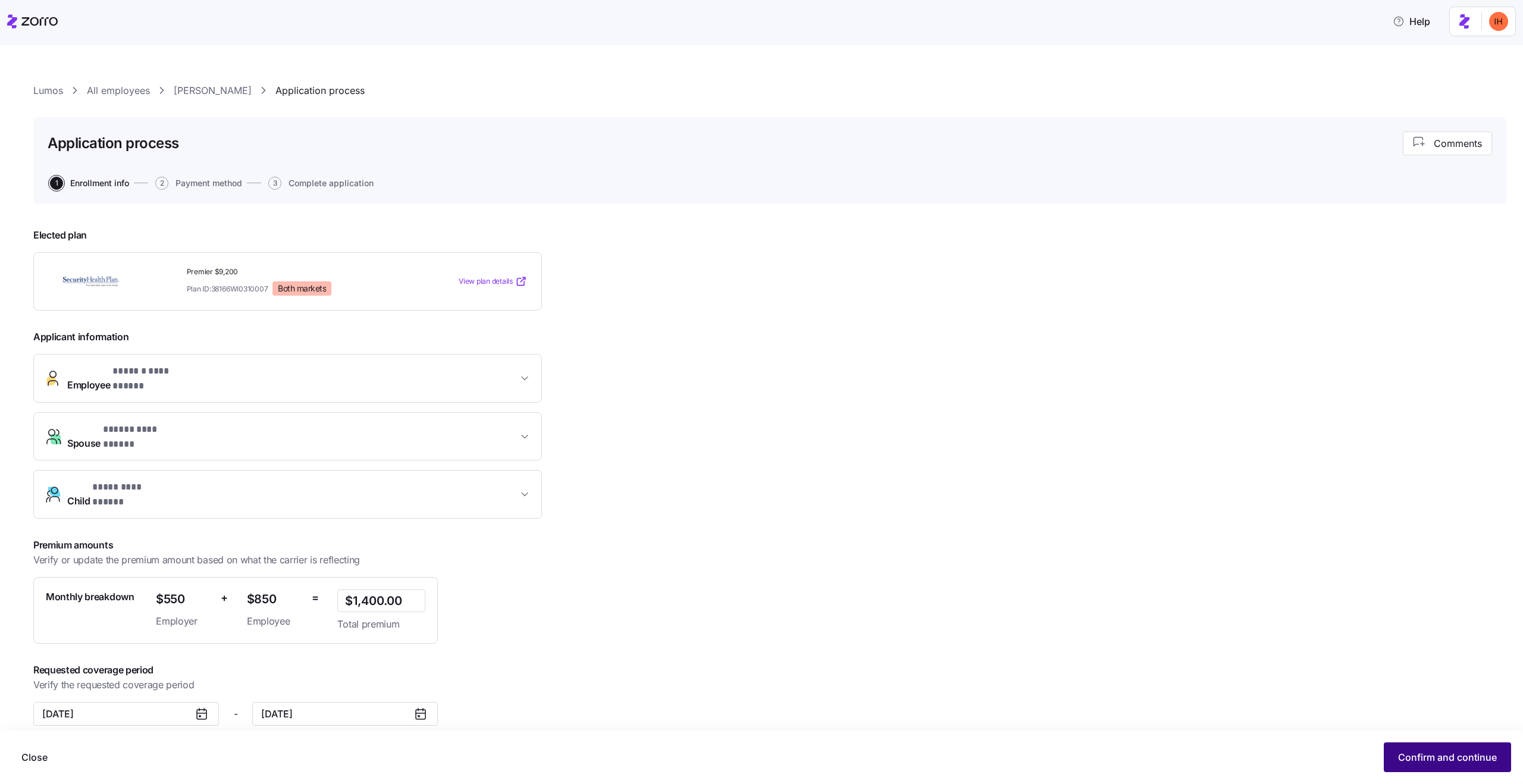
click at [1396, 750] on button "Confirm and continue" at bounding box center [1448, 756] width 128 height 29
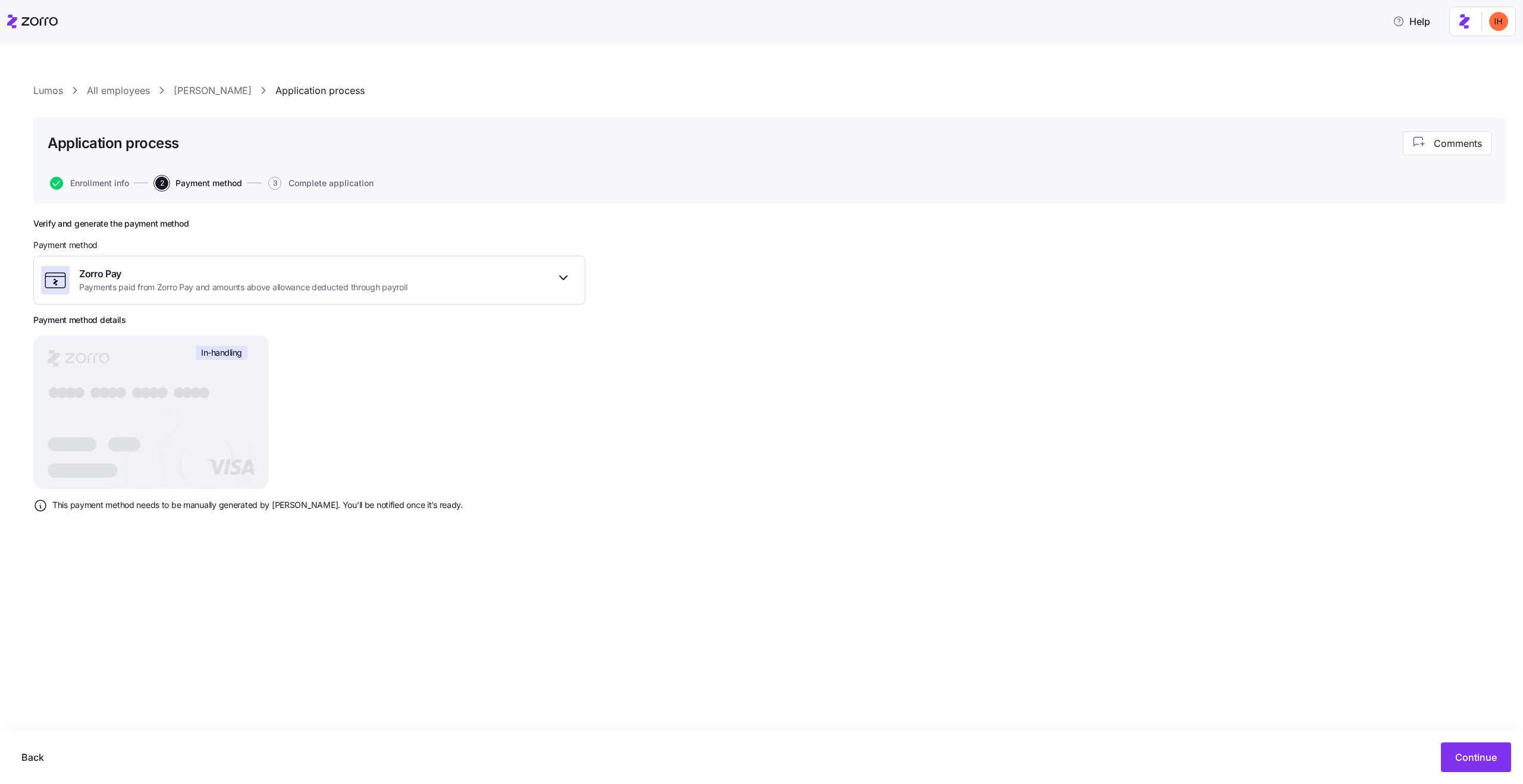
click at [937, 366] on div "Verify and generate the payment method Payment method Zorro Pay Payments paid f…" at bounding box center [769, 400] width 1473 height 363
click at [1456, 748] on button "Continue" at bounding box center [1476, 756] width 70 height 29
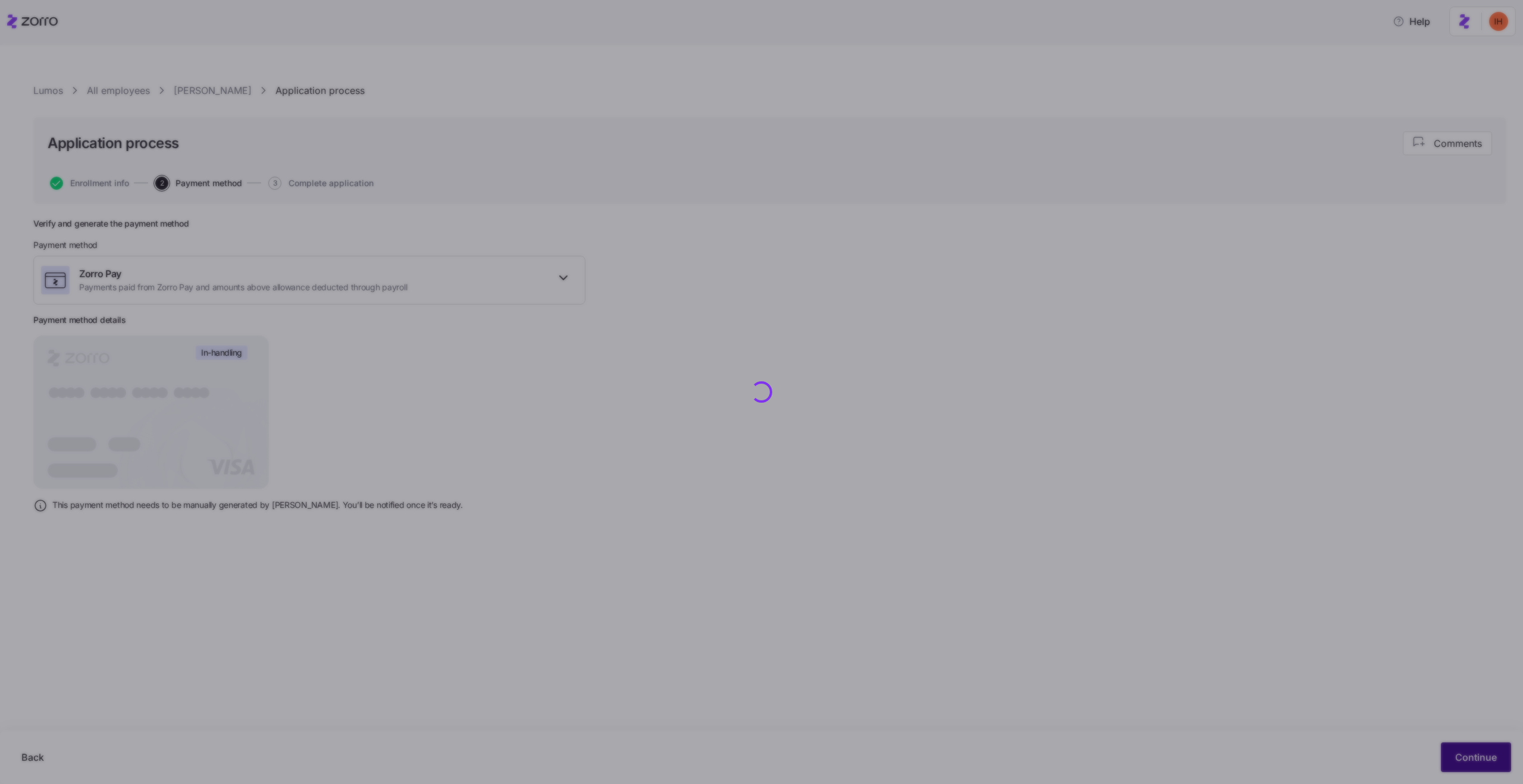
click at [1456, 748] on div at bounding box center [762, 392] width 1523 height 784
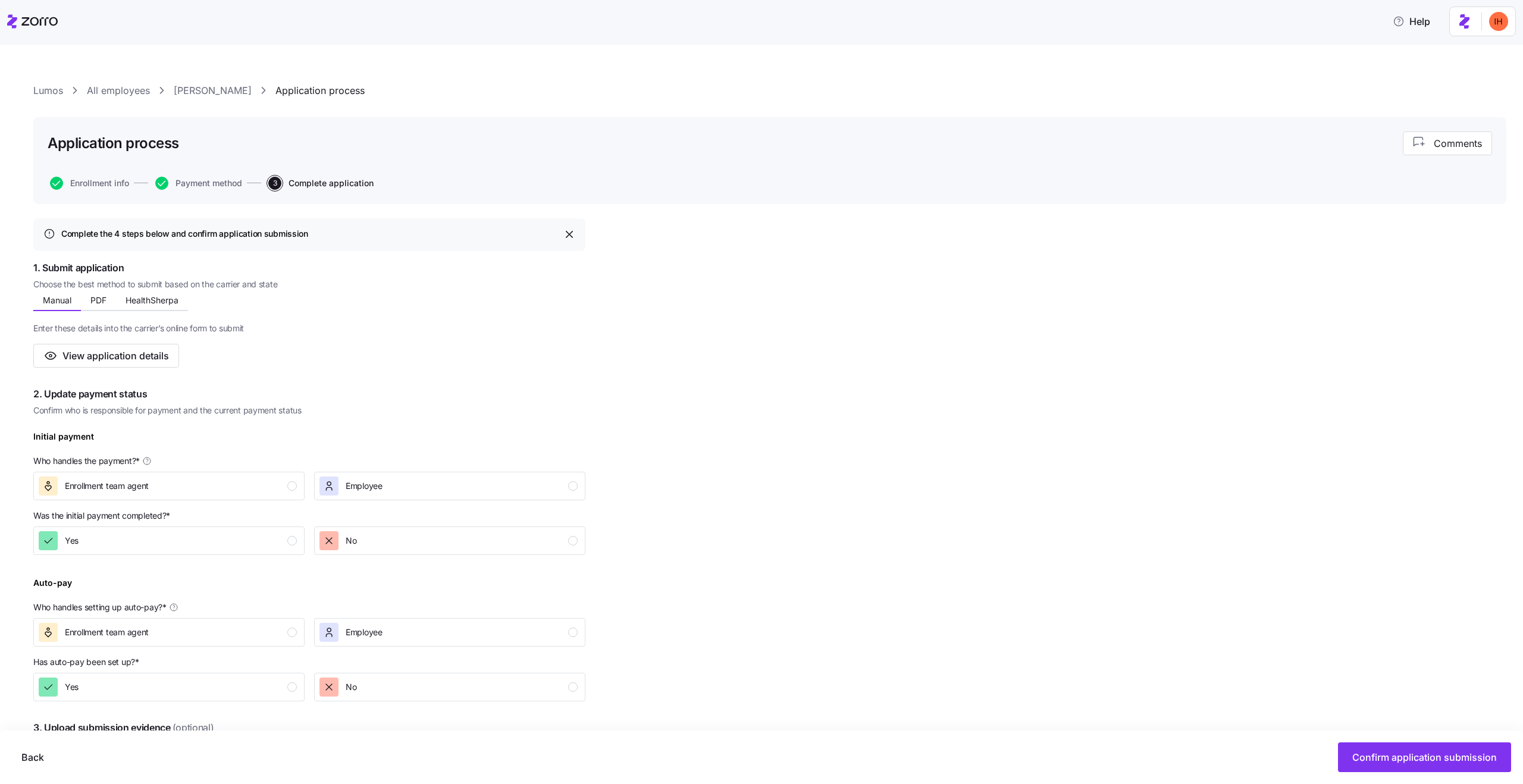
click at [117, 86] on link "All employees" at bounding box center [118, 90] width 63 height 15
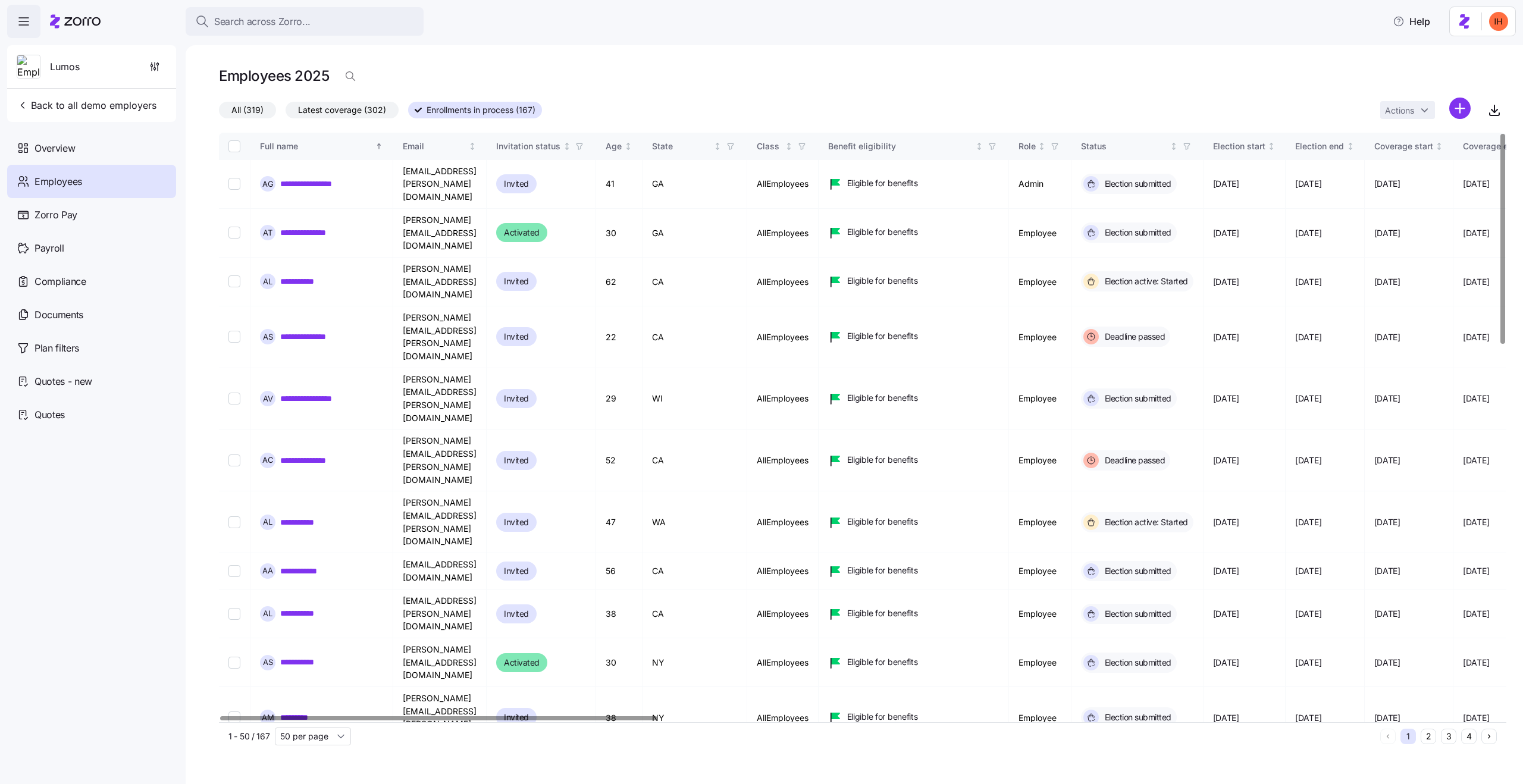
click at [1133, 70] on div "Employees 2025" at bounding box center [863, 76] width 1287 height 24
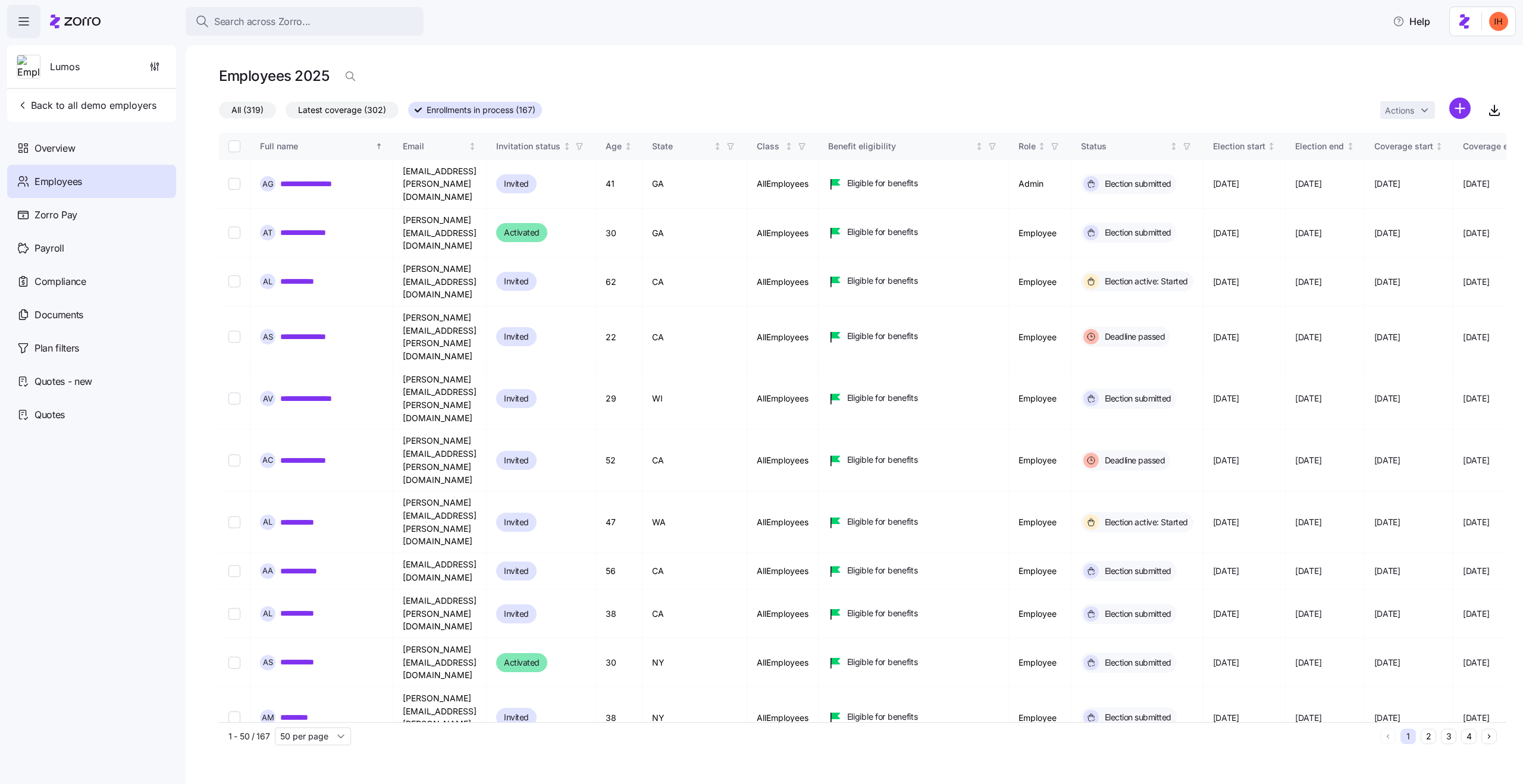
click at [1291, 64] on div "Employees 2025" at bounding box center [863, 76] width 1287 height 24
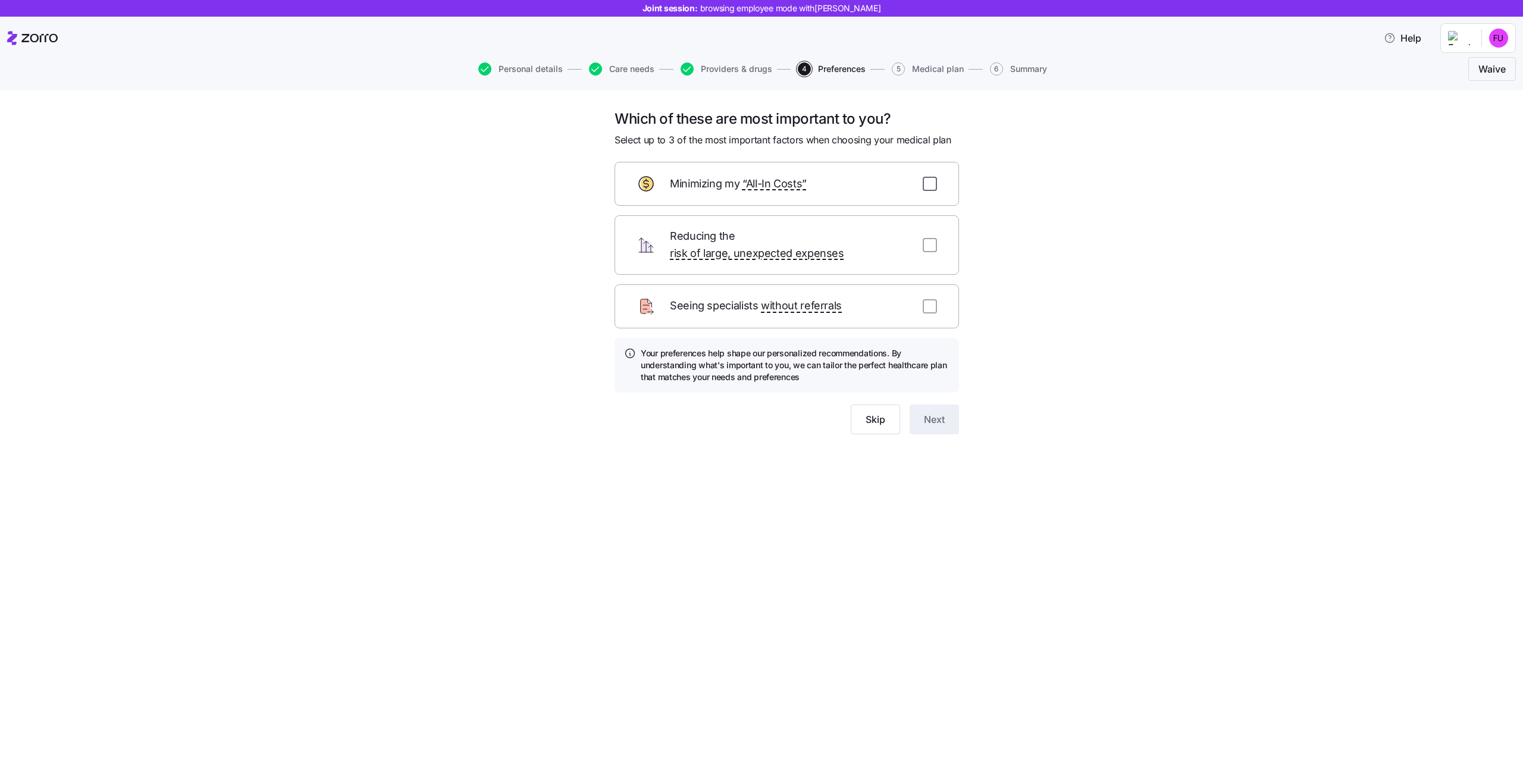
click at [929, 185] on input "checkbox" at bounding box center [930, 184] width 14 height 14
click at [931, 184] on input "checkbox" at bounding box center [930, 184] width 14 height 14
checkbox input "false"
click at [758, 72] on span "Providers & drugs" at bounding box center [736, 69] width 72 height 8
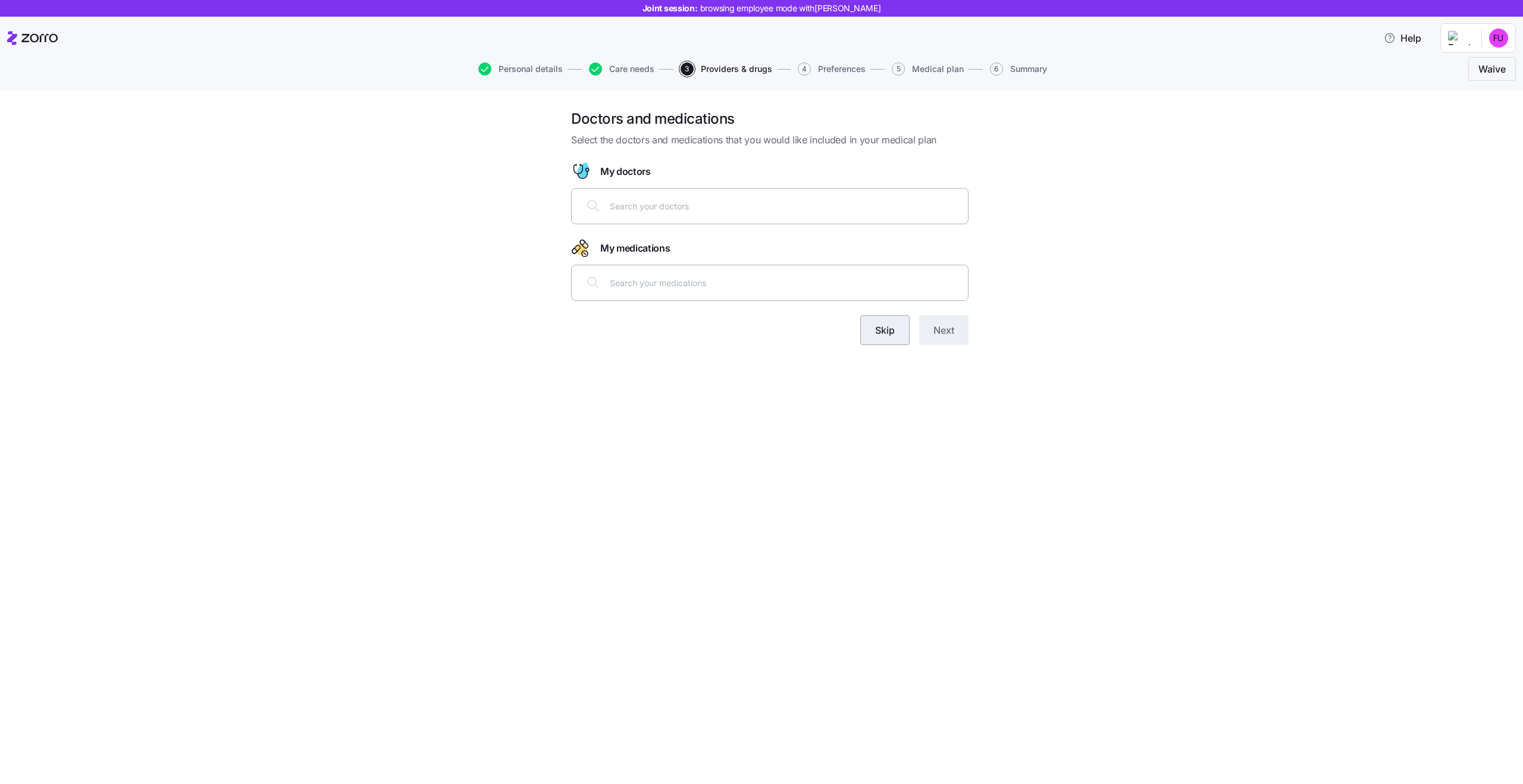
click at [887, 334] on span "Skip" at bounding box center [885, 330] width 20 height 14
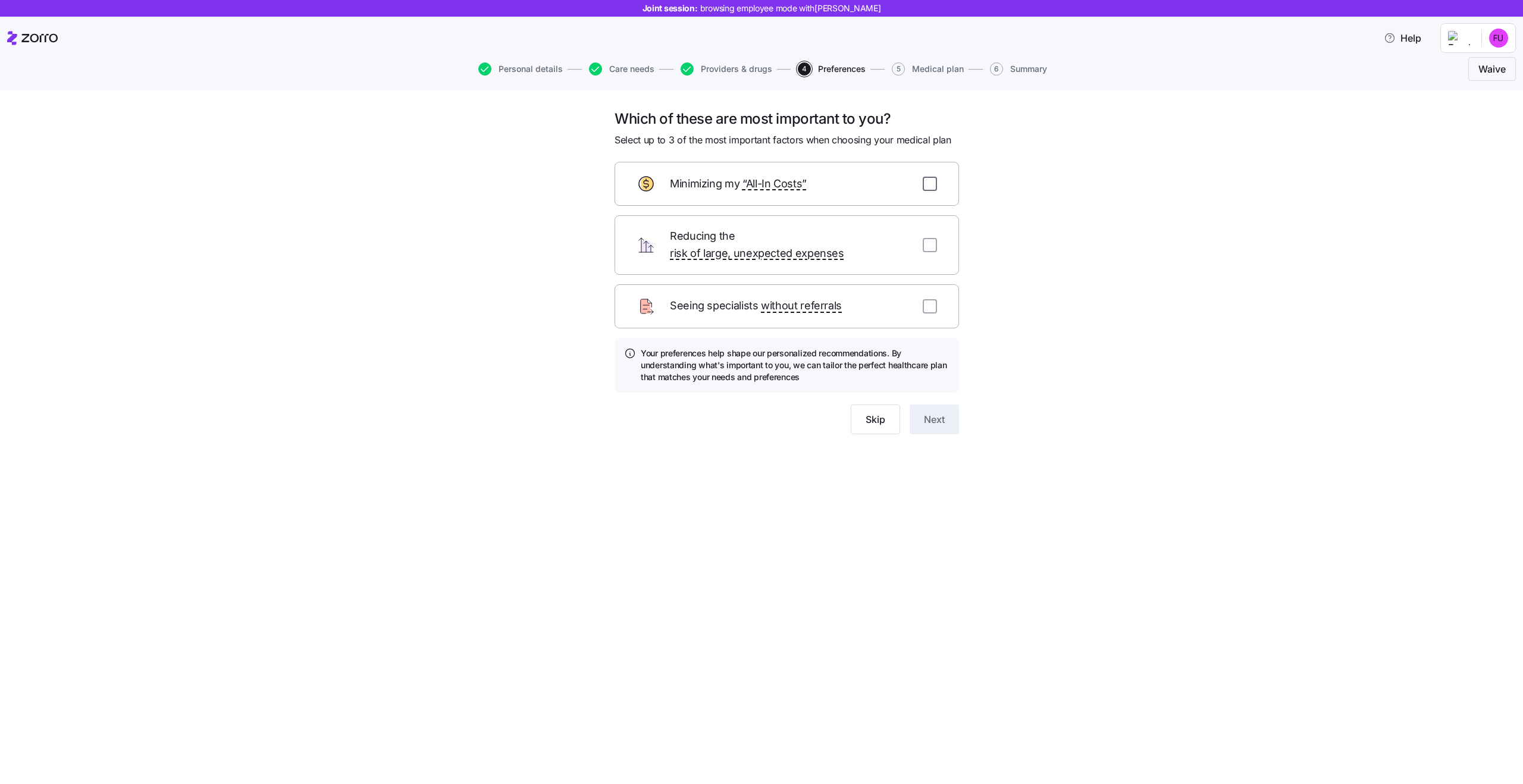
click at [930, 186] on input "checkbox" at bounding box center [930, 184] width 14 height 14
checkbox input "true"
click at [931, 238] on input "checkbox" at bounding box center [930, 245] width 14 height 14
checkbox input "true"
click at [931, 298] on div "Seeing specialists without referrals" at bounding box center [787, 306] width 345 height 44
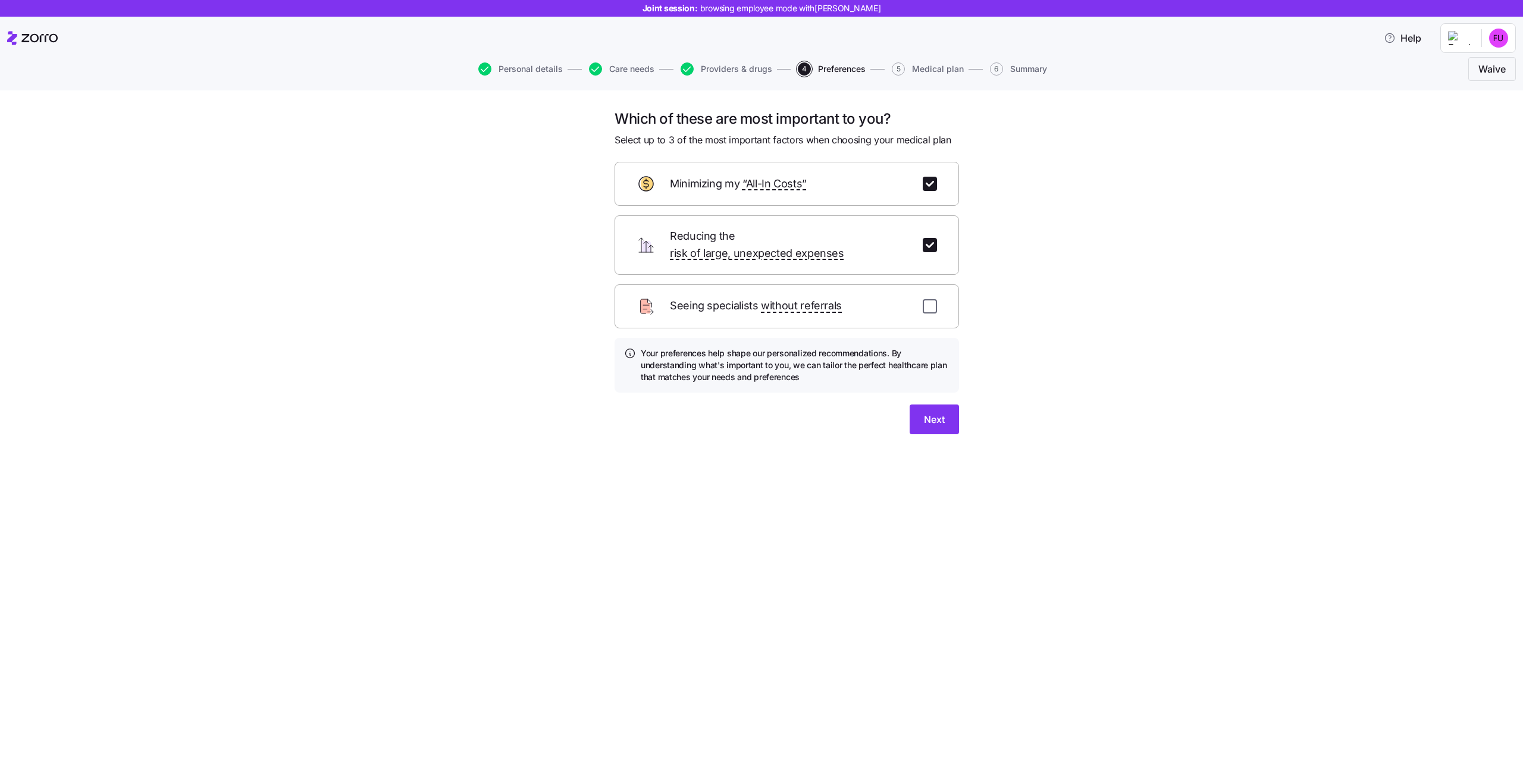
click at [929, 299] on input "checkbox" at bounding box center [930, 307] width 14 height 14
checkbox input "true"
click at [943, 415] on button "Next" at bounding box center [934, 419] width 49 height 29
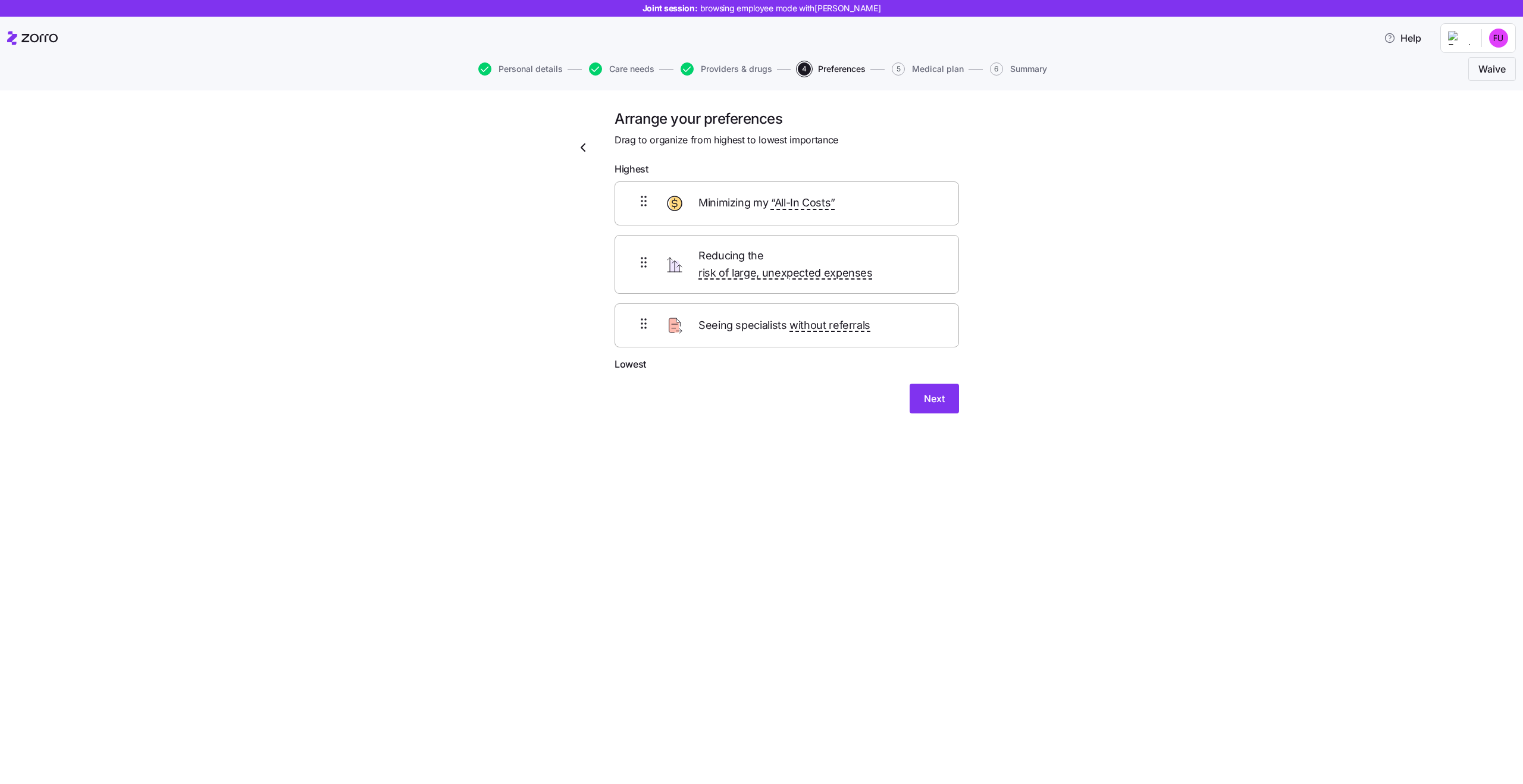
click at [583, 146] on icon "button" at bounding box center [583, 147] width 14 height 14
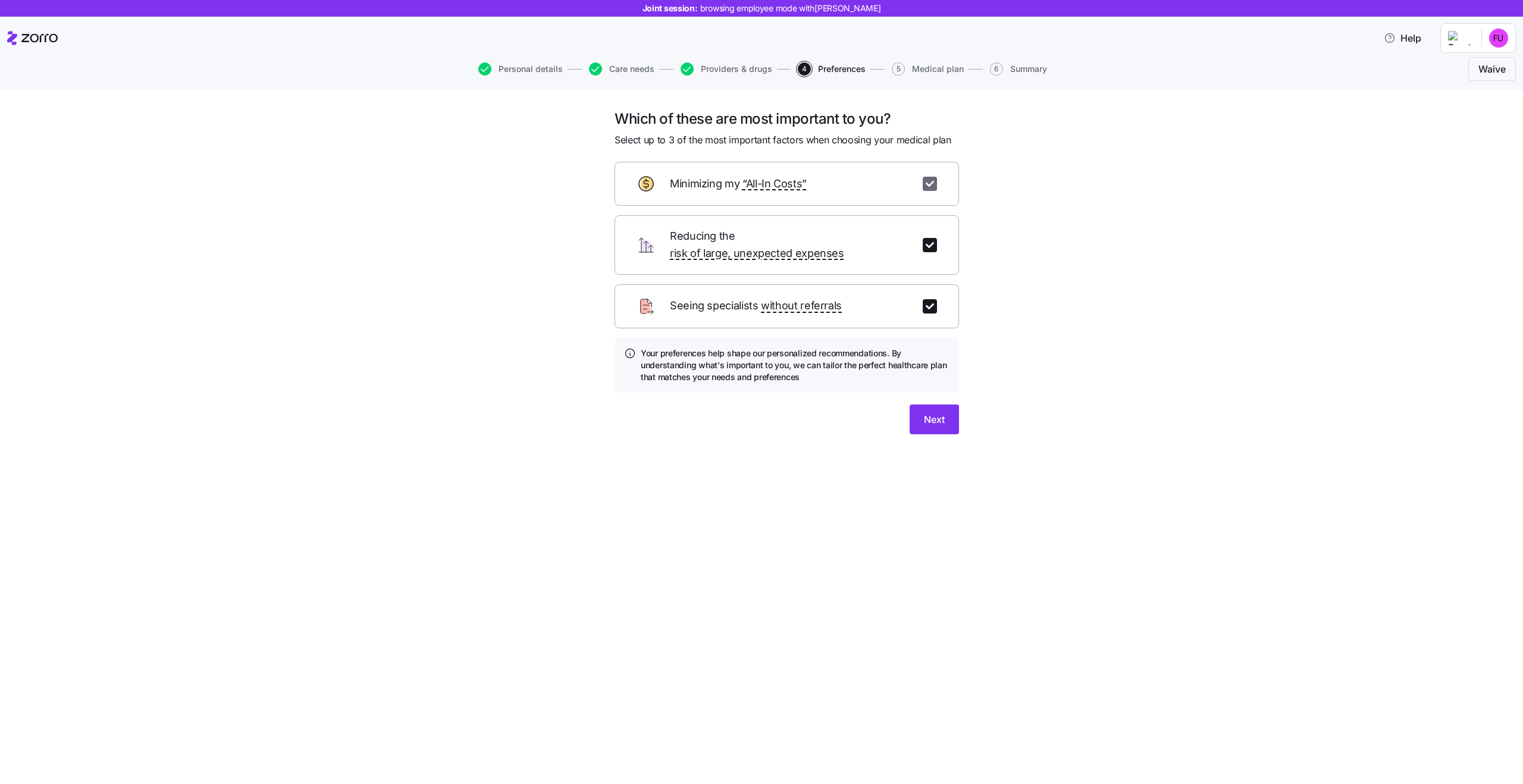
click at [935, 189] on input "checkbox" at bounding box center [930, 184] width 14 height 14
checkbox input "false"
click at [935, 245] on div "Reducing the risk of large, unexpected expenses" at bounding box center [787, 245] width 345 height 60
click at [924, 249] on div "Reducing the risk of large, unexpected expenses" at bounding box center [787, 245] width 345 height 60
click at [928, 238] on input "checkbox" at bounding box center [930, 245] width 14 height 14
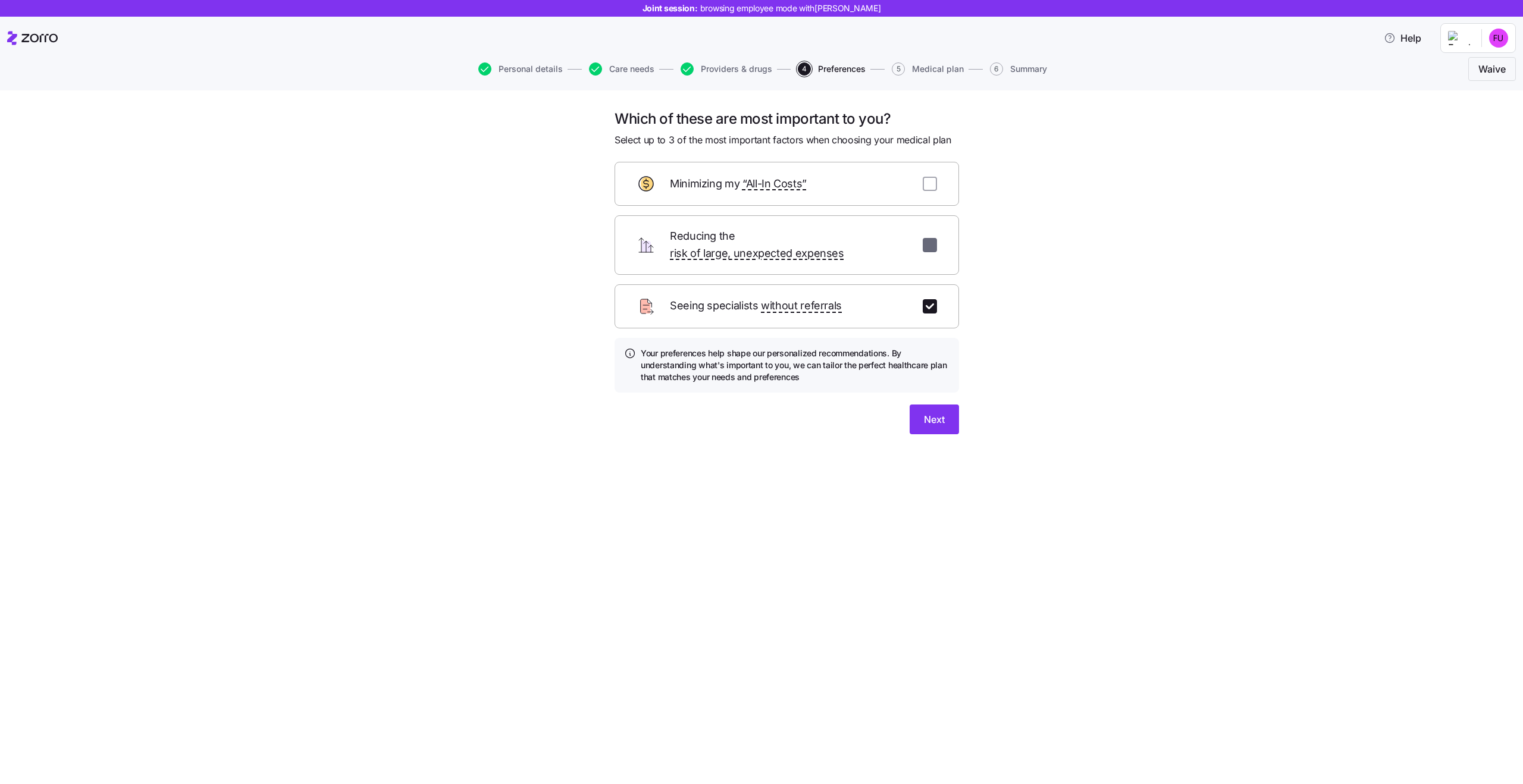
checkbox input "false"
click at [928, 299] on input "checkbox" at bounding box center [930, 307] width 14 height 14
checkbox input "false"
click at [869, 412] on span "Skip" at bounding box center [875, 419] width 20 height 14
